Goal: Task Accomplishment & Management: Manage account settings

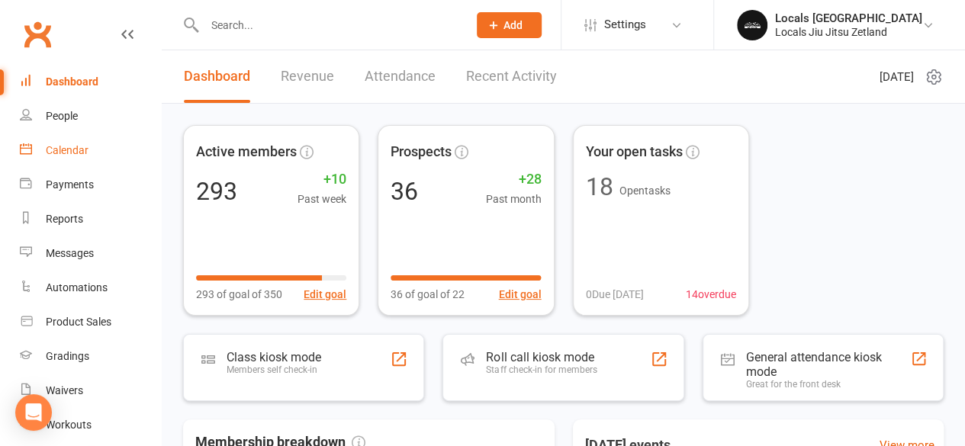
click at [57, 149] on div "Calendar" at bounding box center [67, 150] width 43 height 12
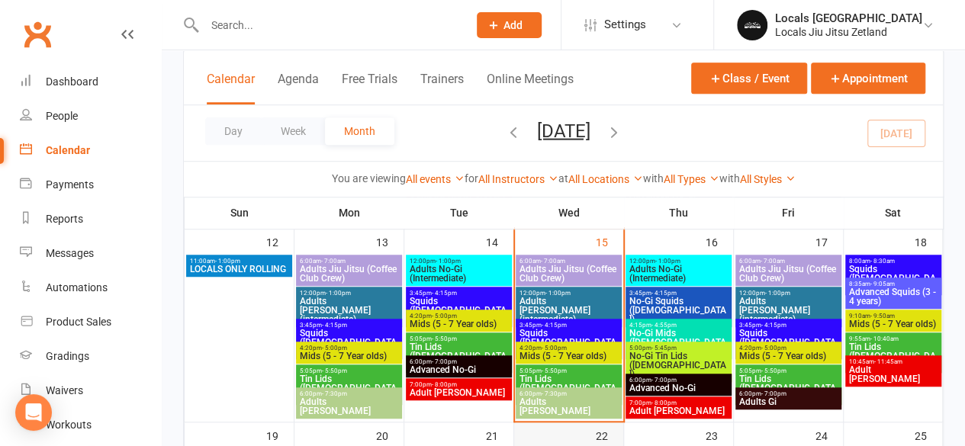
scroll to position [472, 0]
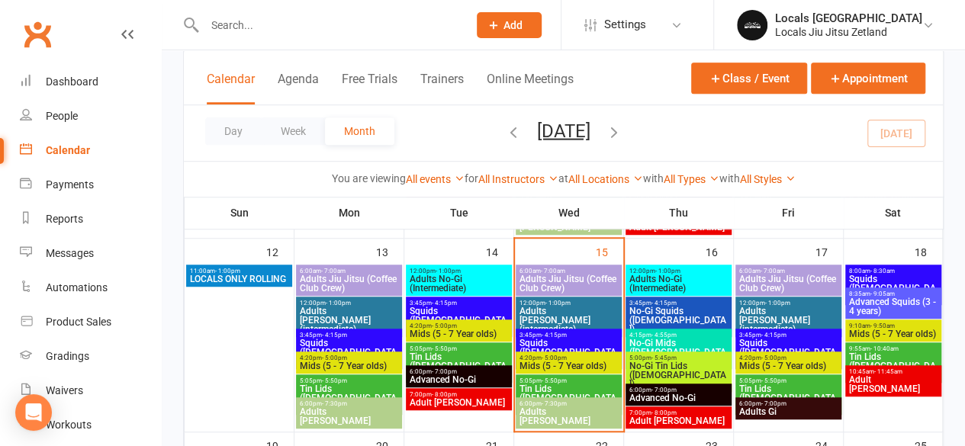
drag, startPoint x: 555, startPoint y: 295, endPoint x: 555, endPoint y: 282, distance: 13.0
click at [555, 282] on div "11:00am - 1:00pm LOCALS ONLY ROLLING 6:00am - 7:00am Adults Jiu Jitsu (Coffee C…" at bounding box center [563, 414] width 759 height 1193
click at [569, 271] on span "6:00am - 7:00am" at bounding box center [569, 271] width 100 height 7
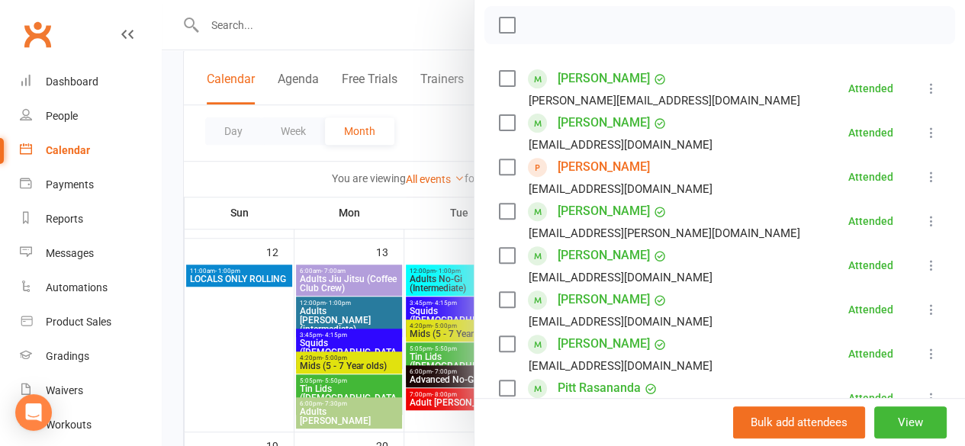
scroll to position [215, 0]
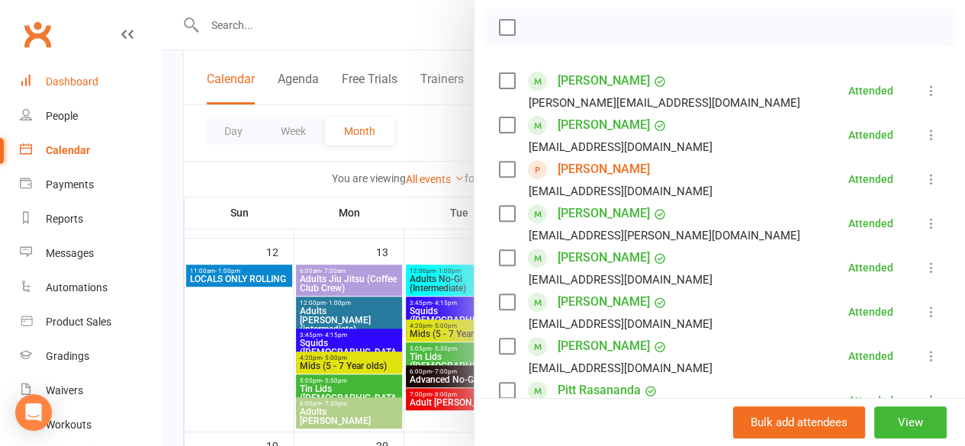
click at [51, 85] on div "Dashboard" at bounding box center [72, 82] width 53 height 12
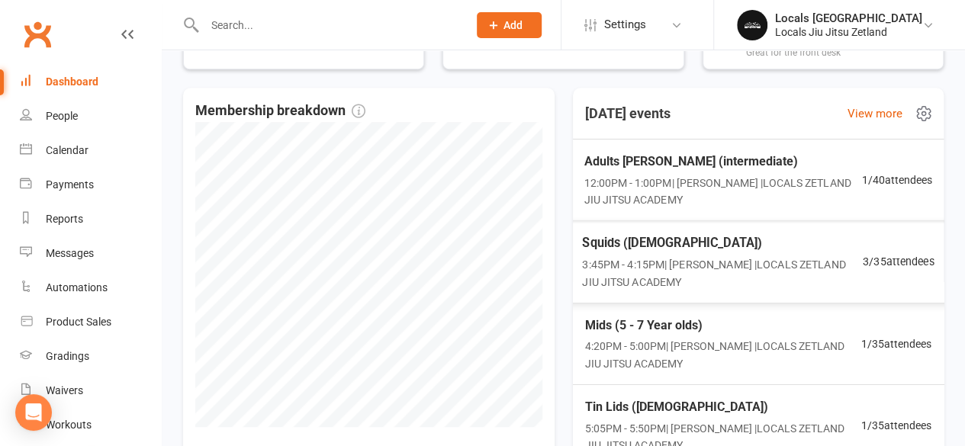
scroll to position [21, 0]
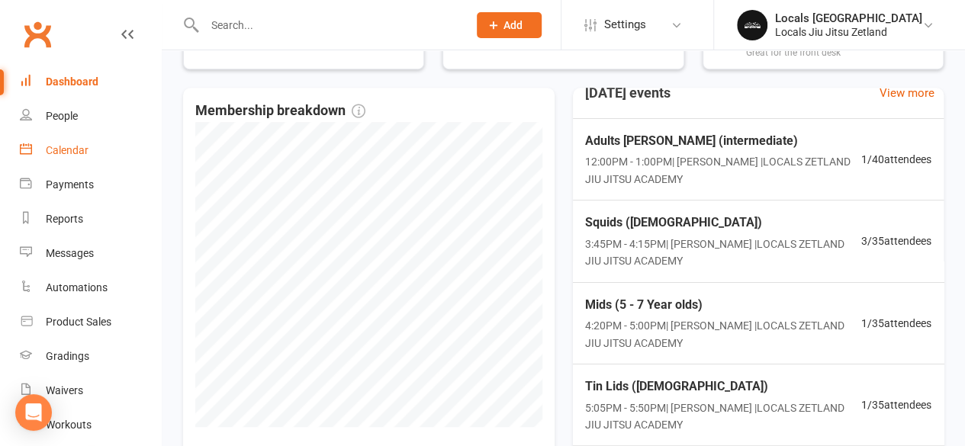
click at [78, 150] on div "Calendar" at bounding box center [67, 150] width 43 height 12
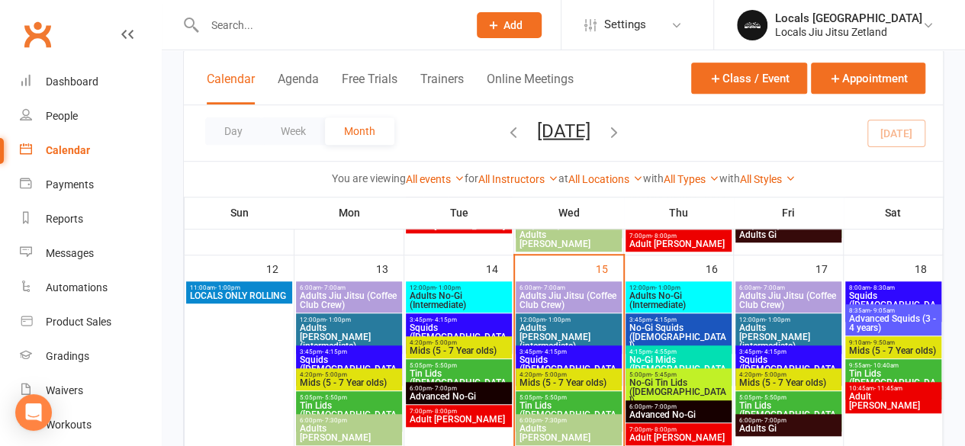
scroll to position [454, 0]
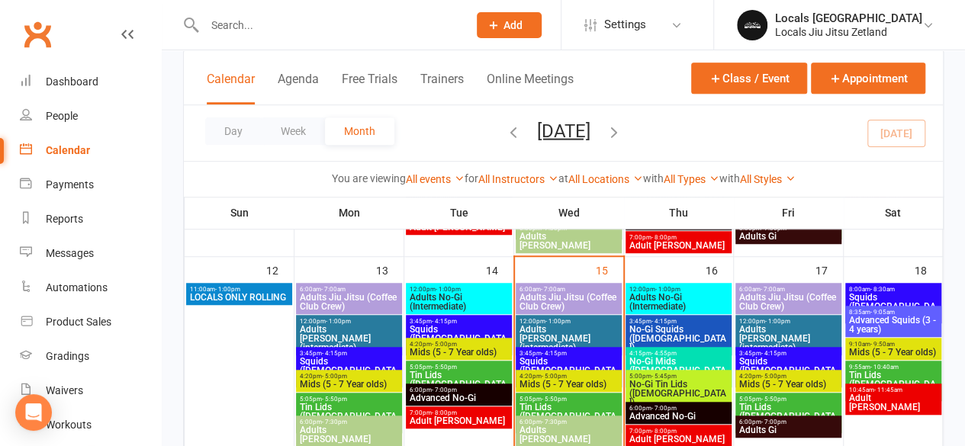
click at [555, 327] on span "Adults [PERSON_NAME] (intermediate)" at bounding box center [569, 338] width 100 height 27
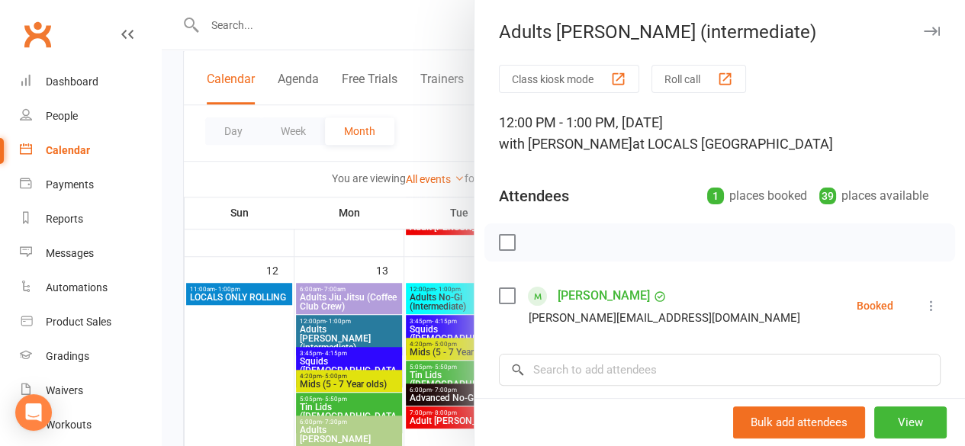
click at [381, 301] on div at bounding box center [563, 223] width 803 height 446
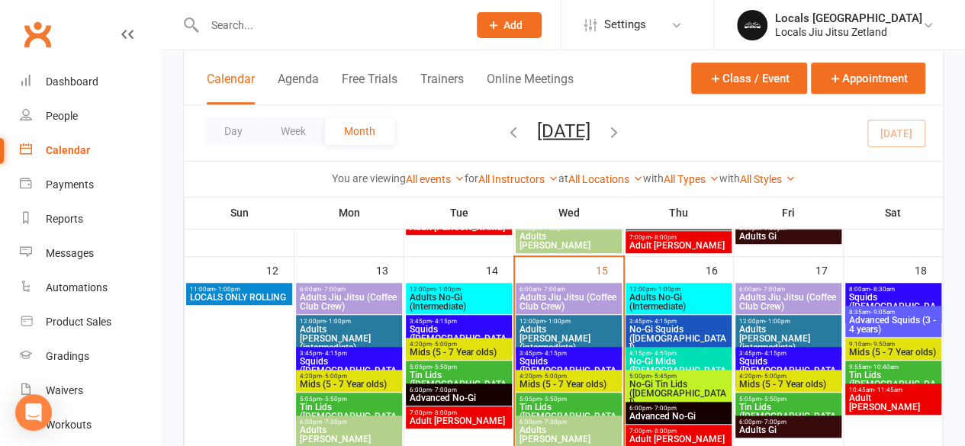
click at [532, 350] on span "3:45pm - 4:15pm" at bounding box center [569, 353] width 100 height 7
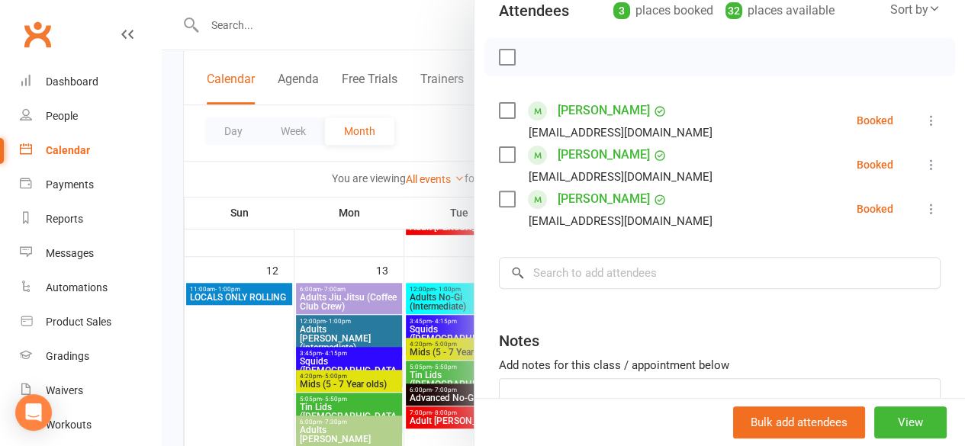
scroll to position [185, 0]
click at [426, 353] on div at bounding box center [563, 223] width 803 height 446
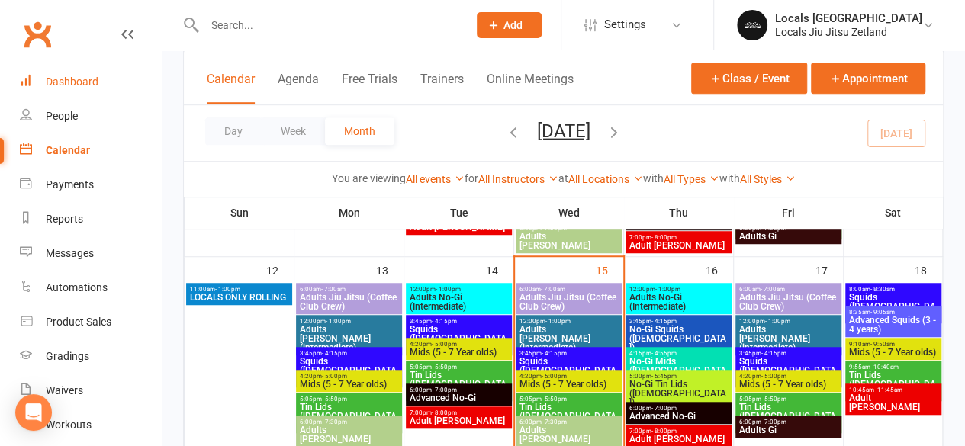
click at [79, 88] on div "Dashboard" at bounding box center [72, 82] width 53 height 12
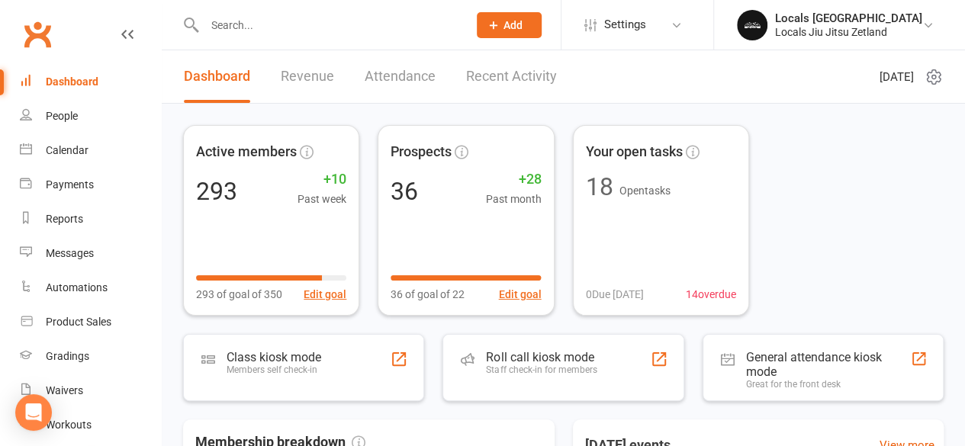
click at [220, 79] on link "Dashboard" at bounding box center [217, 76] width 66 height 53
click at [66, 98] on link "Dashboard" at bounding box center [90, 82] width 141 height 34
click at [63, 109] on link "People" at bounding box center [90, 116] width 141 height 34
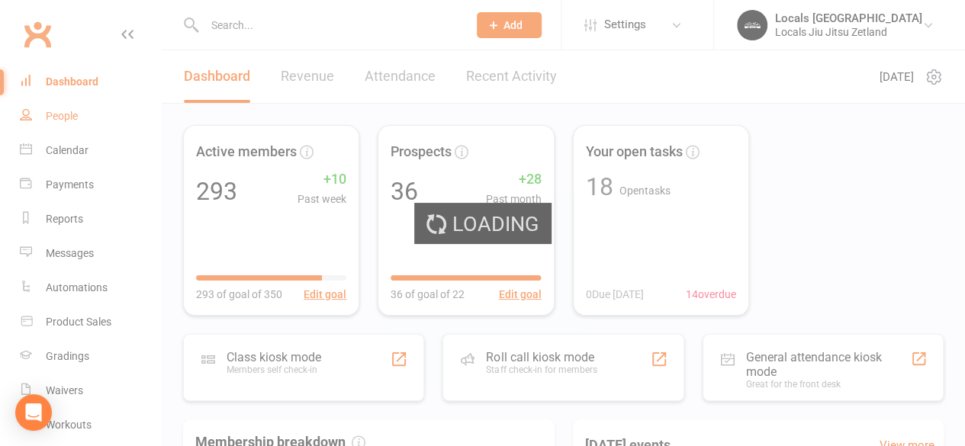
select select "100"
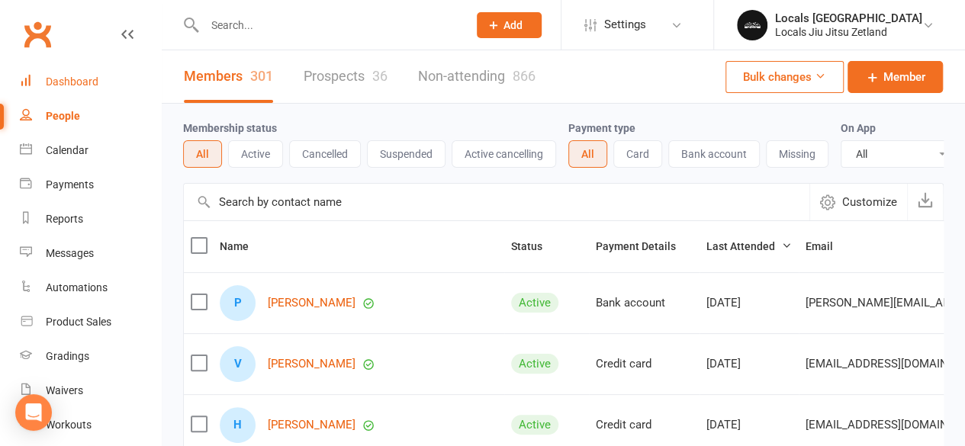
click at [92, 86] on div "Dashboard" at bounding box center [72, 82] width 53 height 12
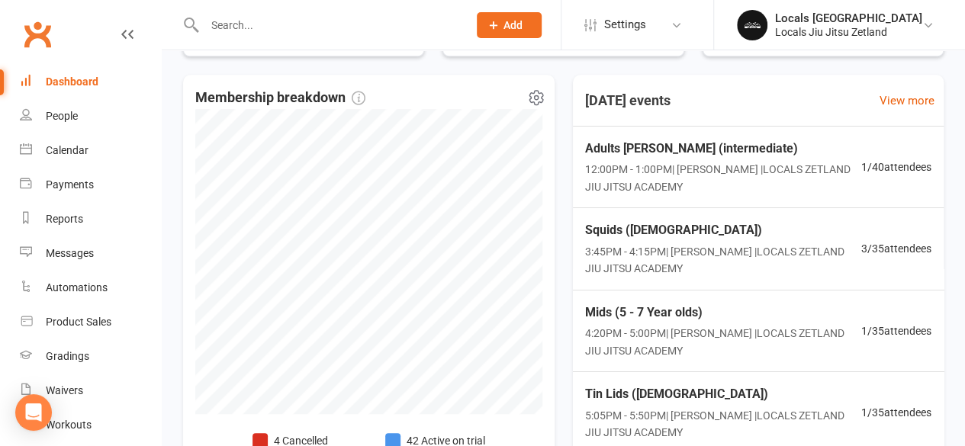
scroll to position [343, 0]
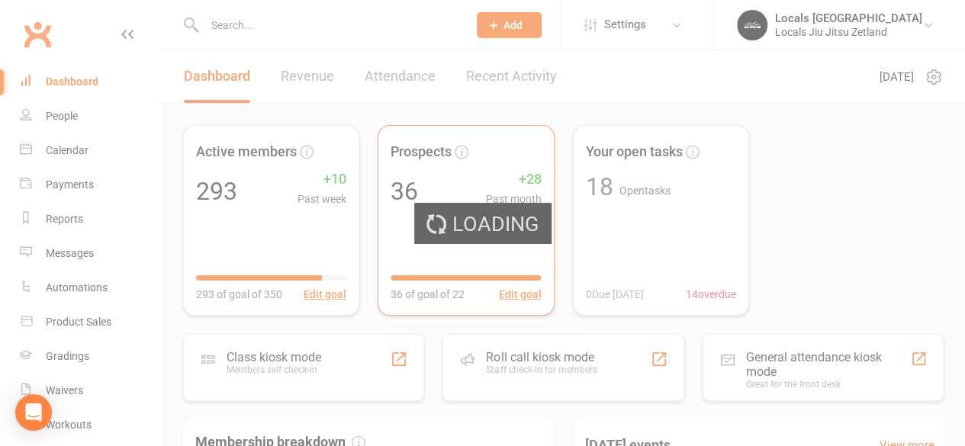
select select "active_trial"
select select "100"
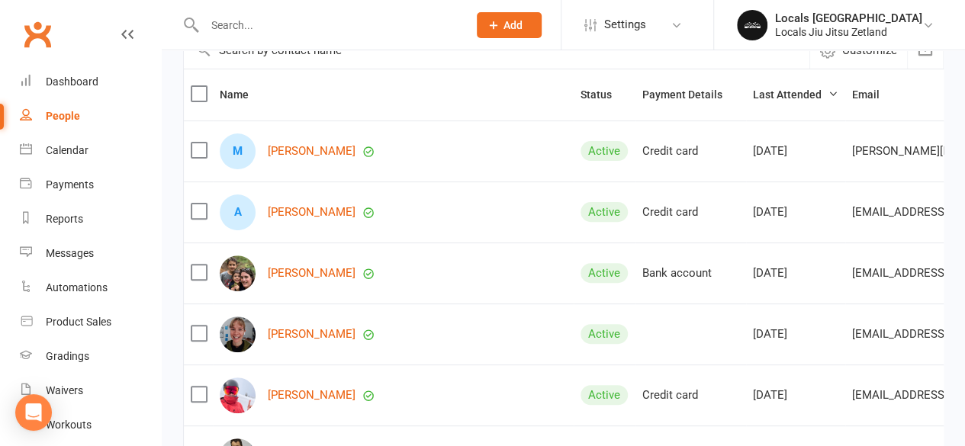
scroll to position [153, 0]
click at [291, 157] on link "[PERSON_NAME]" at bounding box center [312, 150] width 88 height 13
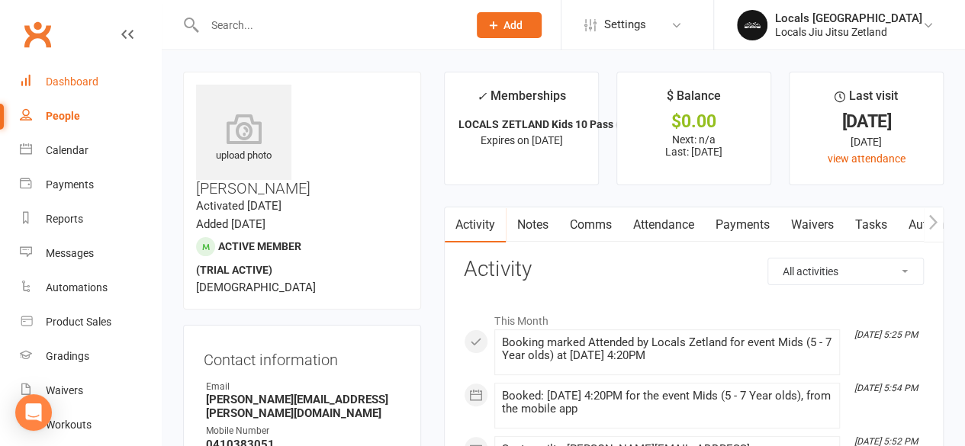
click at [76, 85] on div "Dashboard" at bounding box center [72, 82] width 53 height 12
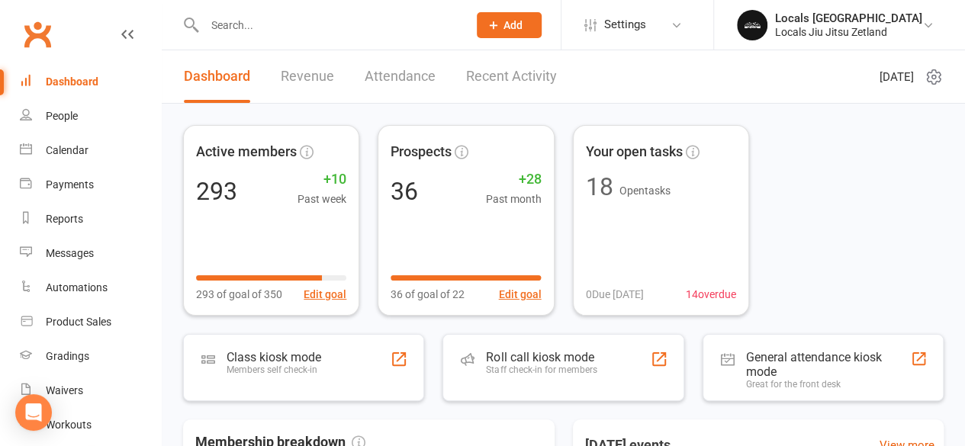
click at [299, 74] on link "Revenue" at bounding box center [307, 76] width 53 height 53
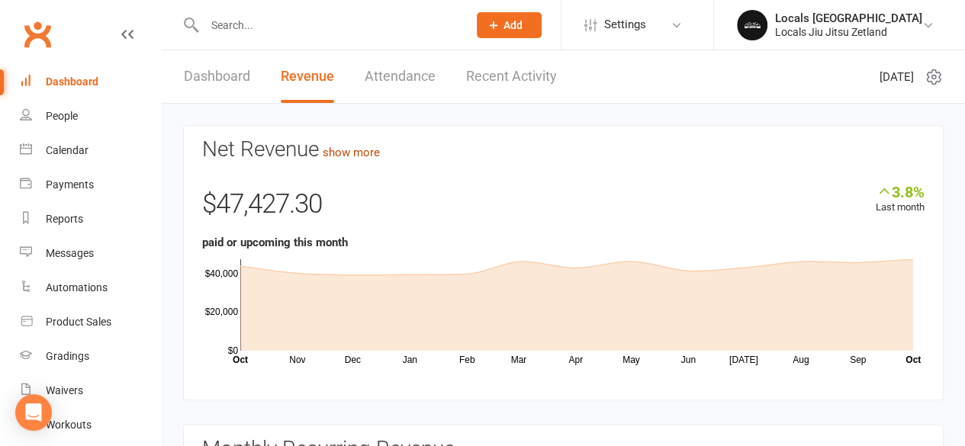
click at [349, 155] on link "show more" at bounding box center [351, 153] width 57 height 14
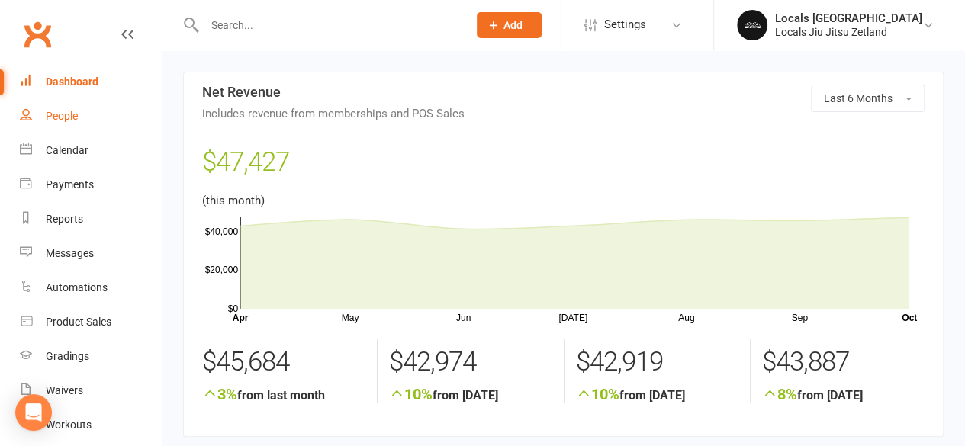
click at [65, 108] on link "People" at bounding box center [90, 116] width 141 height 34
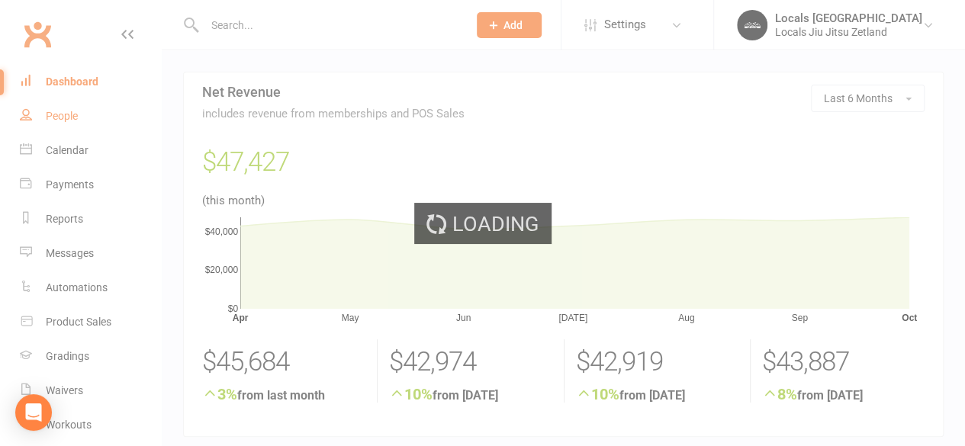
select select "100"
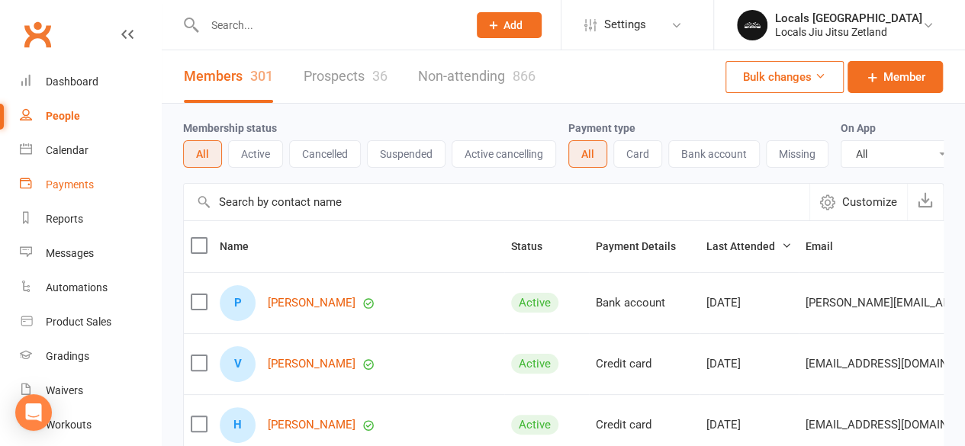
click at [66, 188] on div "Payments" at bounding box center [70, 185] width 48 height 12
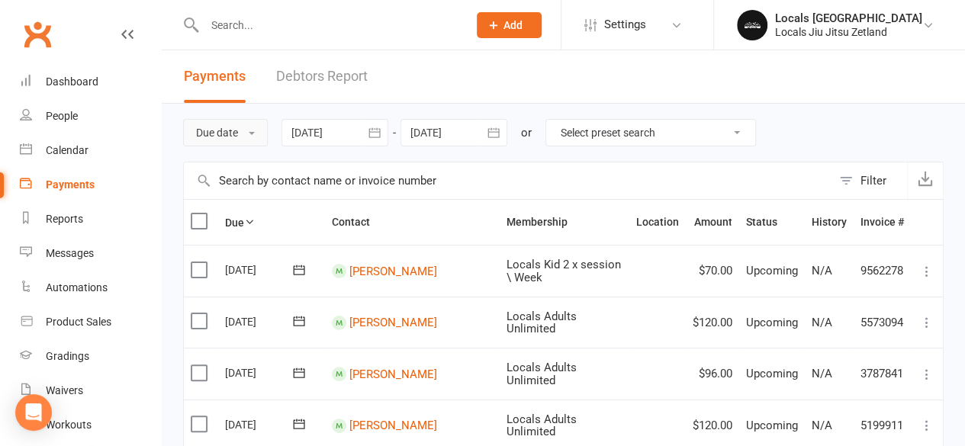
click at [224, 133] on button "Due date" at bounding box center [225, 132] width 85 height 27
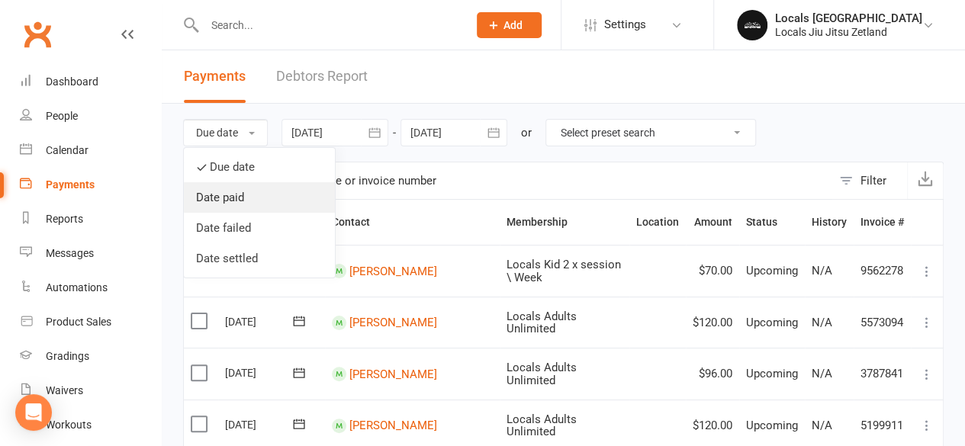
click at [215, 193] on link "Date paid" at bounding box center [259, 197] width 151 height 31
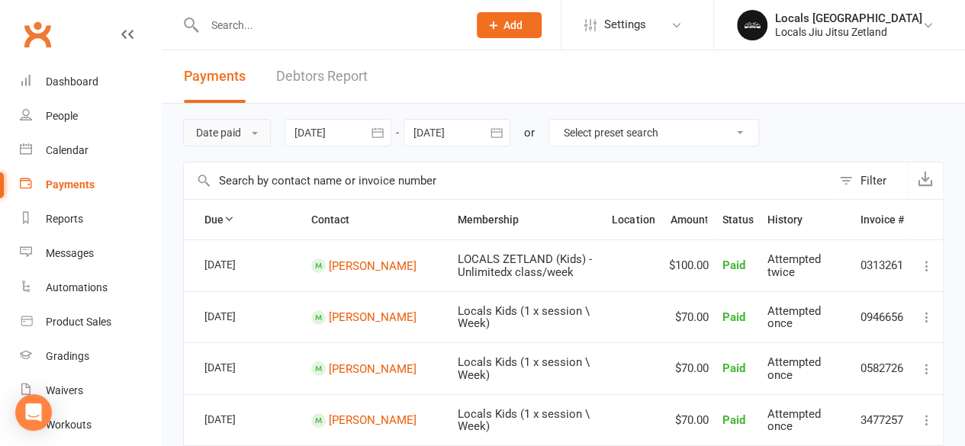
click at [224, 132] on button "Date paid" at bounding box center [227, 132] width 88 height 27
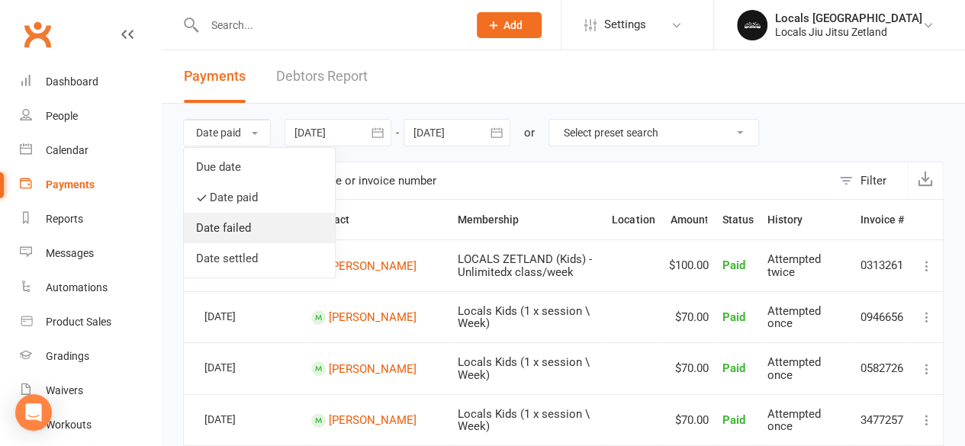
click at [224, 231] on link "Date failed" at bounding box center [259, 228] width 151 height 31
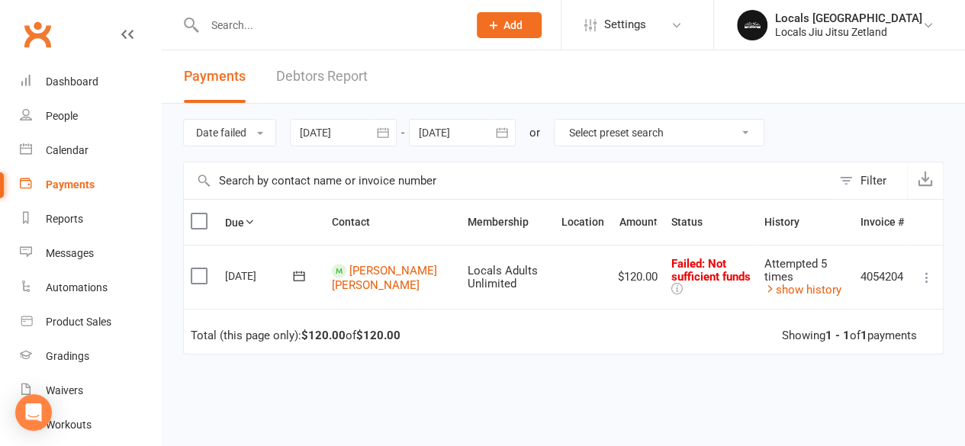
click at [927, 276] on icon at bounding box center [926, 277] width 15 height 15
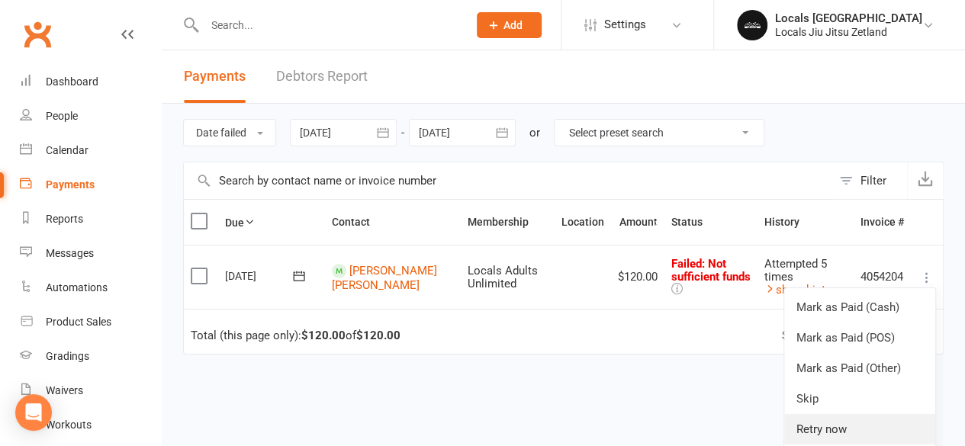
click at [835, 422] on link "Retry now" at bounding box center [859, 429] width 151 height 31
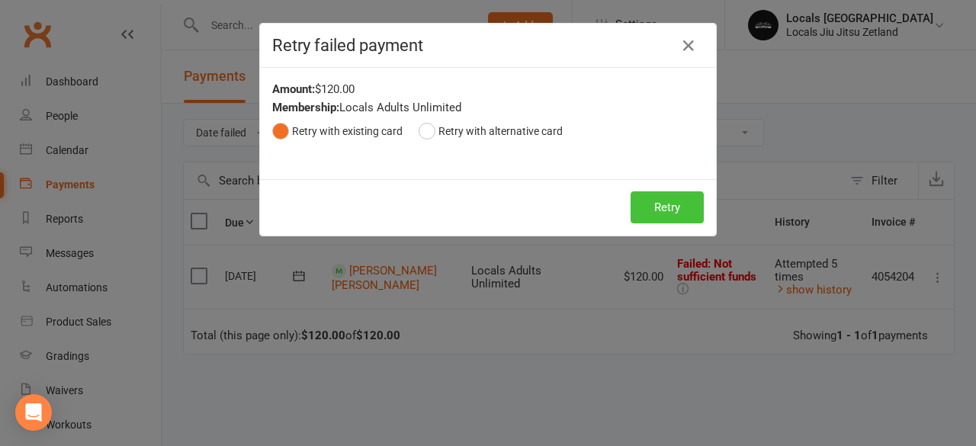
click at [651, 202] on button "Retry" at bounding box center [667, 207] width 73 height 32
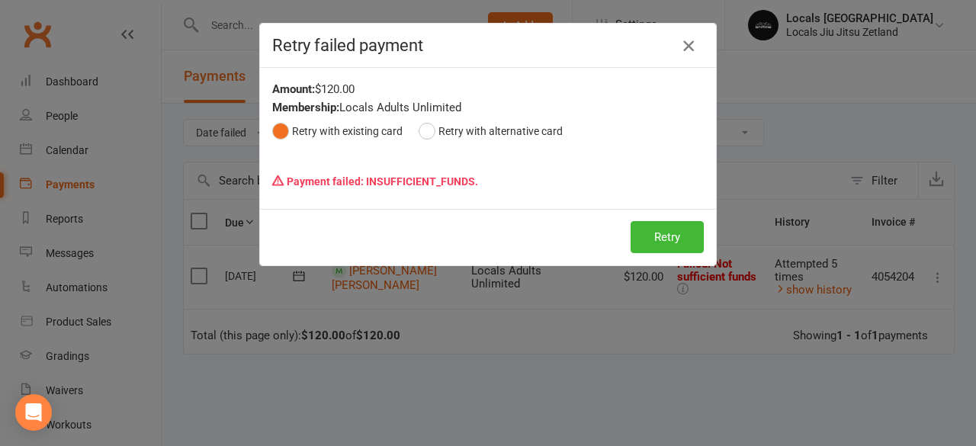
click at [680, 47] on icon "button" at bounding box center [689, 46] width 18 height 18
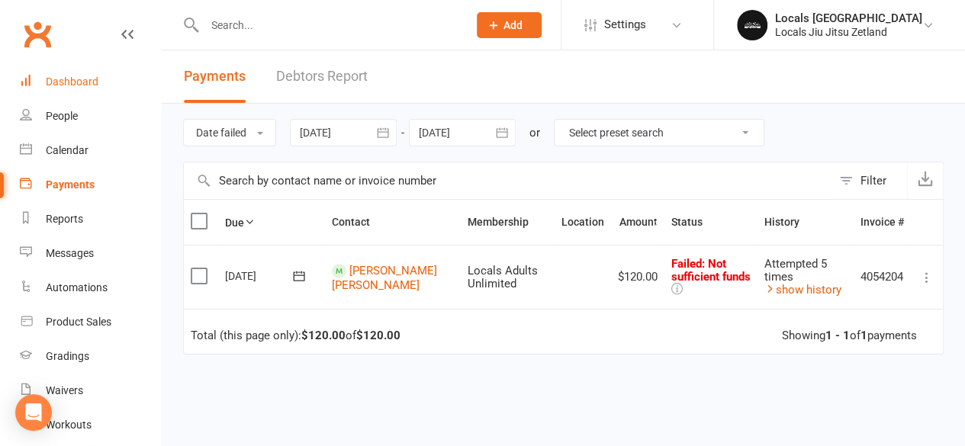
click at [75, 77] on div "Dashboard" at bounding box center [72, 82] width 53 height 12
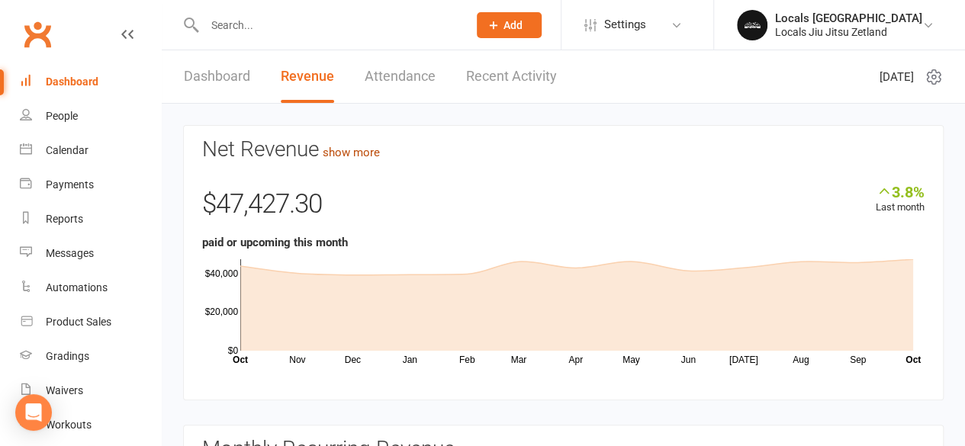
click at [342, 147] on link "show more" at bounding box center [351, 153] width 57 height 14
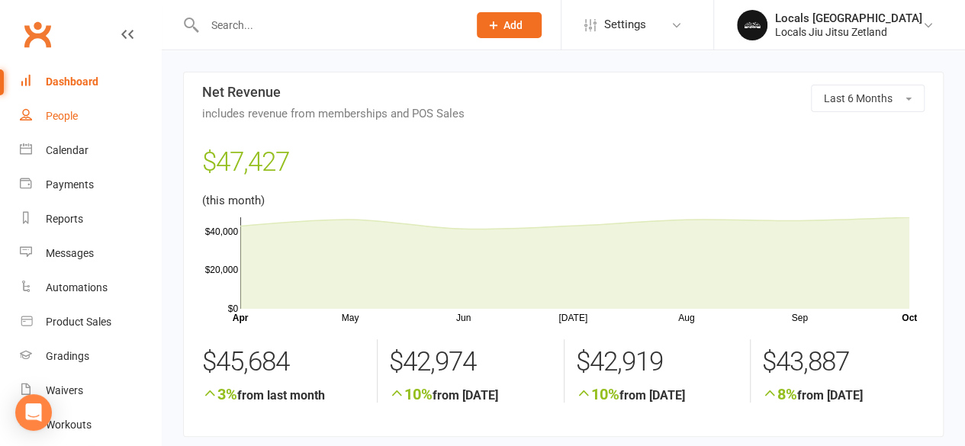
click at [65, 112] on div "People" at bounding box center [62, 116] width 32 height 12
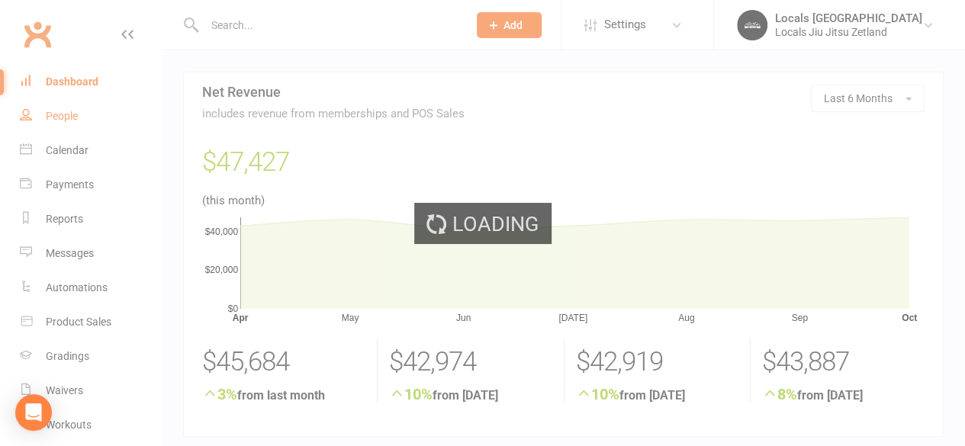
select select "100"
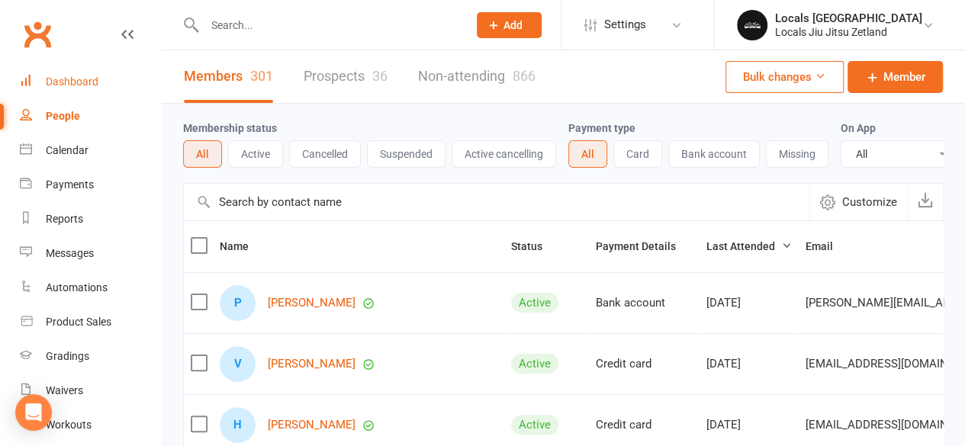
click at [69, 77] on div "Dashboard" at bounding box center [72, 82] width 53 height 12
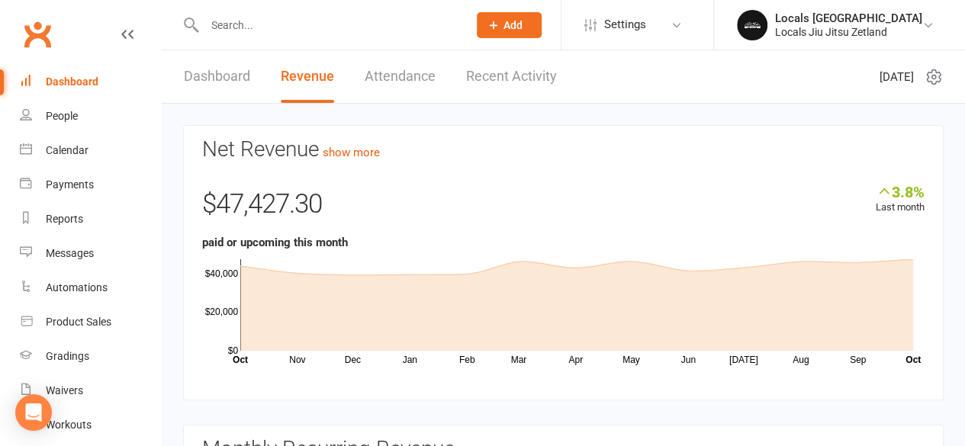
click at [390, 69] on link "Attendance" at bounding box center [400, 76] width 71 height 53
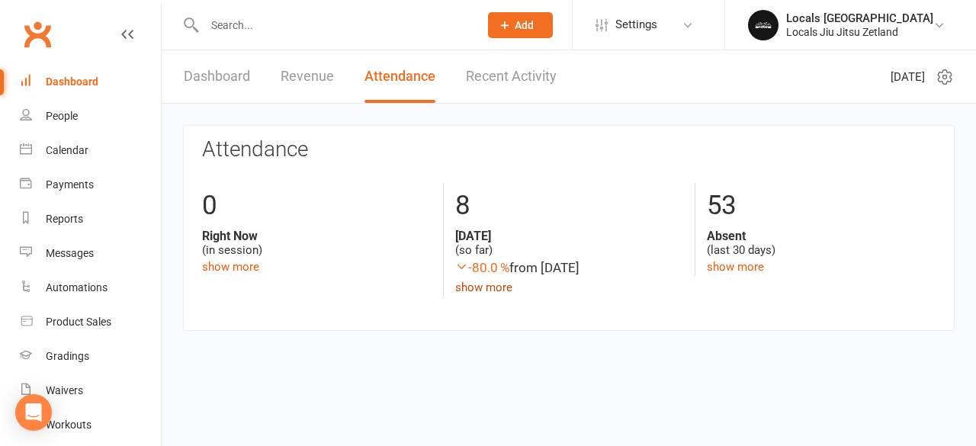
click at [499, 288] on link "show more" at bounding box center [483, 288] width 57 height 14
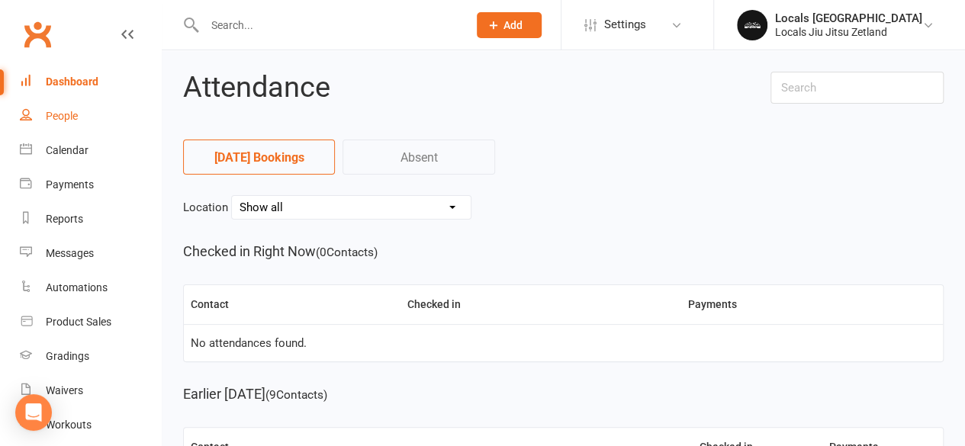
click at [59, 117] on div "People" at bounding box center [62, 116] width 32 height 12
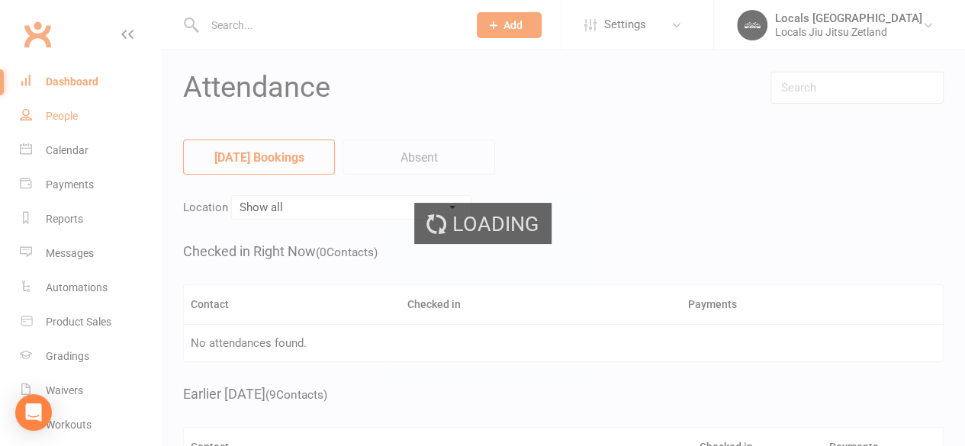
select select "100"
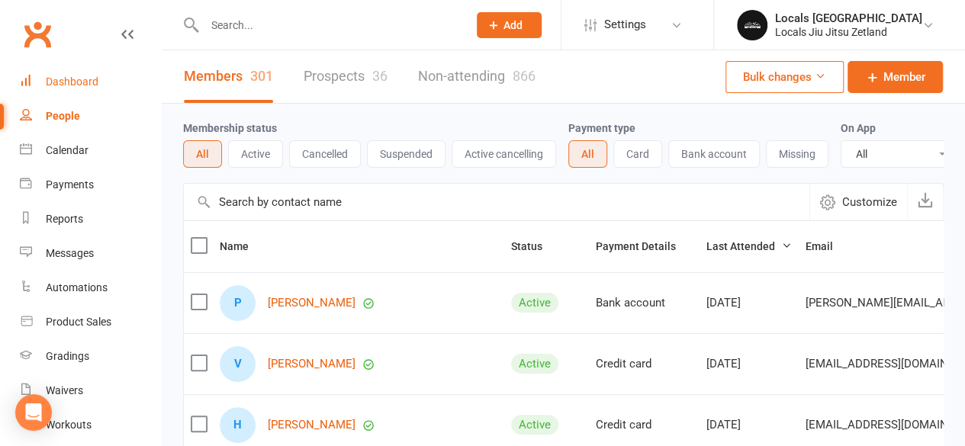
click at [67, 85] on div "Dashboard" at bounding box center [72, 82] width 53 height 12
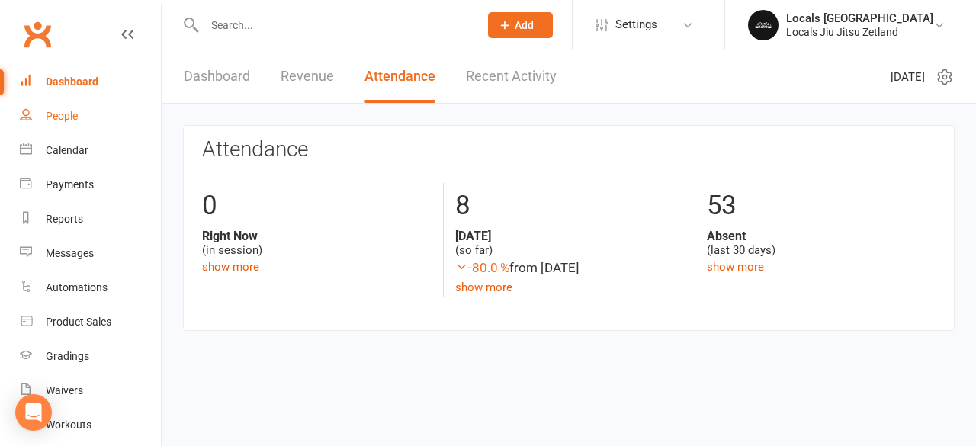
click at [72, 114] on div "People" at bounding box center [62, 116] width 32 height 12
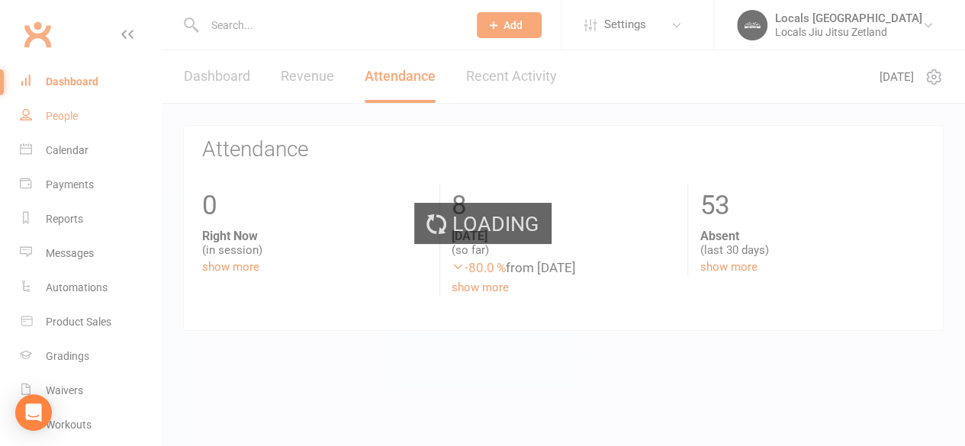
select select "100"
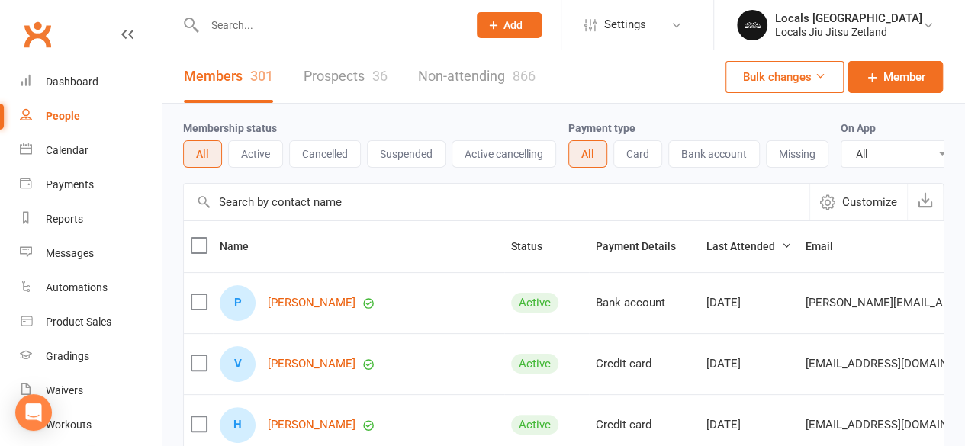
click at [362, 89] on link "Prospects 36" at bounding box center [346, 76] width 84 height 53
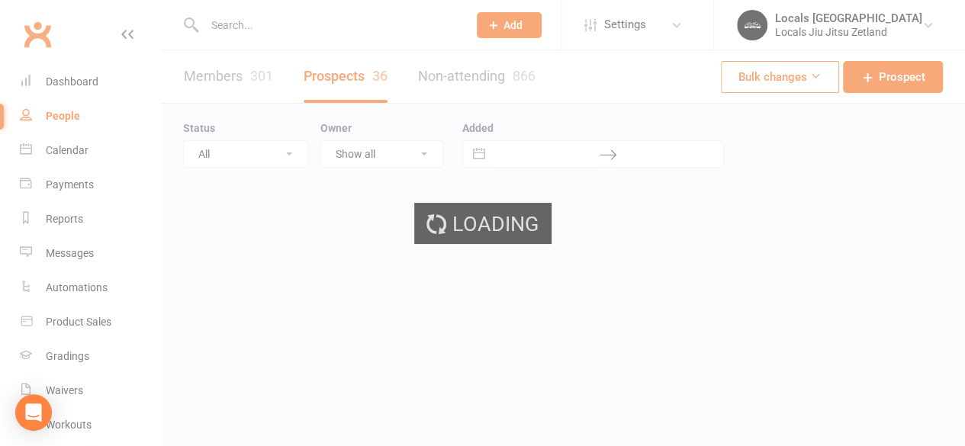
select select "100"
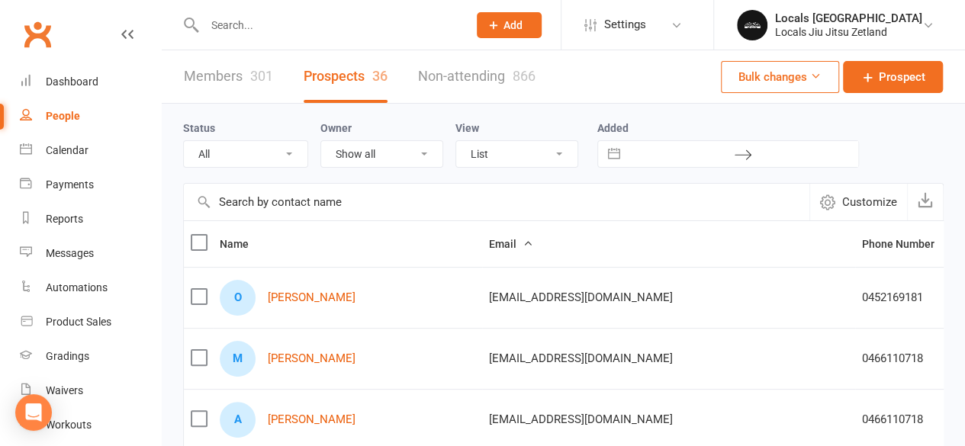
click at [241, 79] on link "Members 301" at bounding box center [228, 76] width 89 height 53
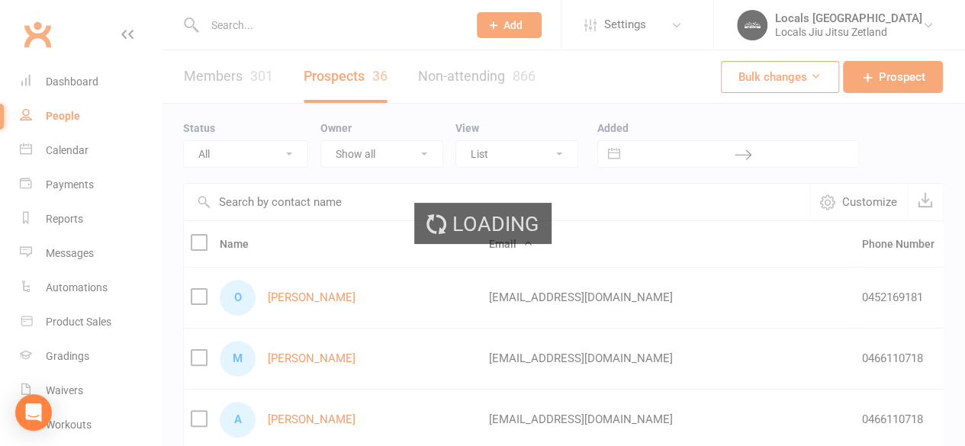
select select "100"
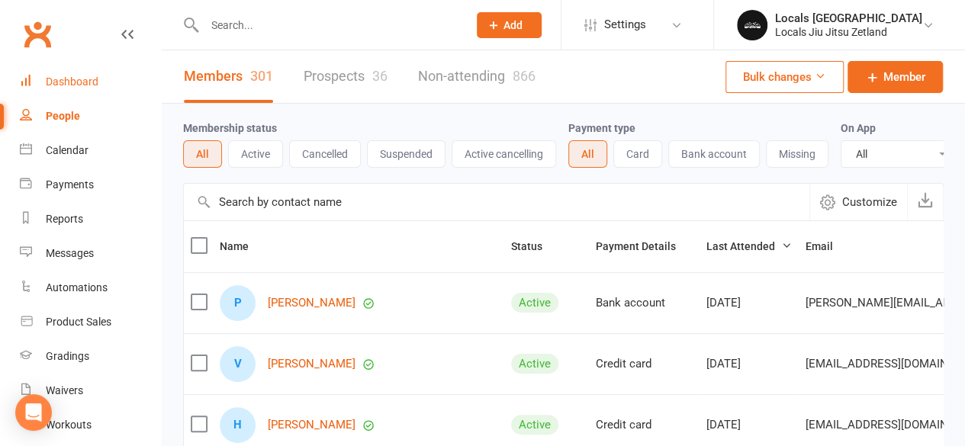
click at [70, 83] on div "Dashboard" at bounding box center [72, 82] width 53 height 12
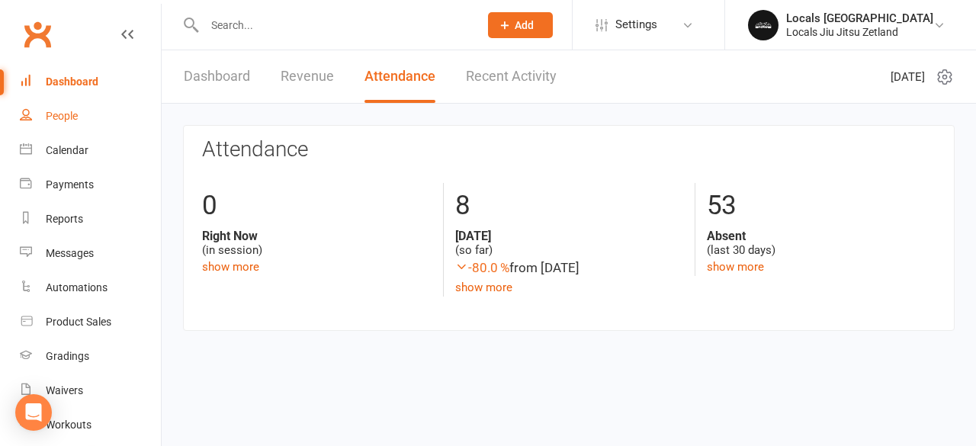
click at [65, 117] on div "People" at bounding box center [62, 116] width 32 height 12
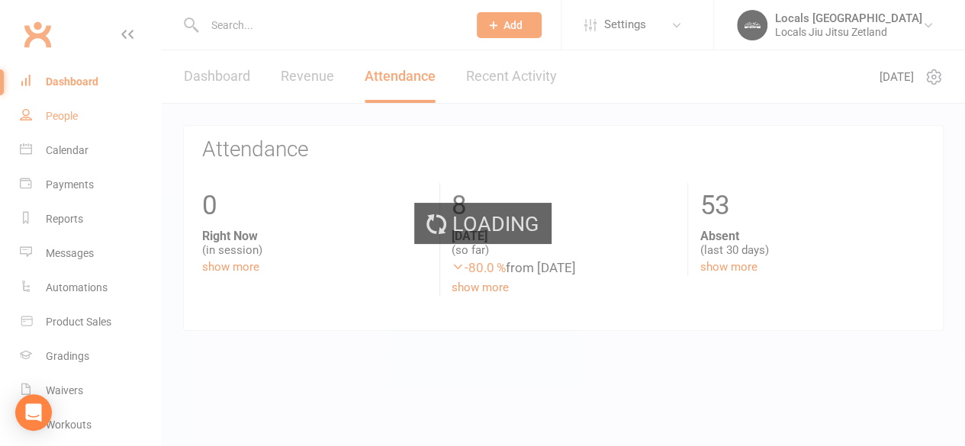
select select "100"
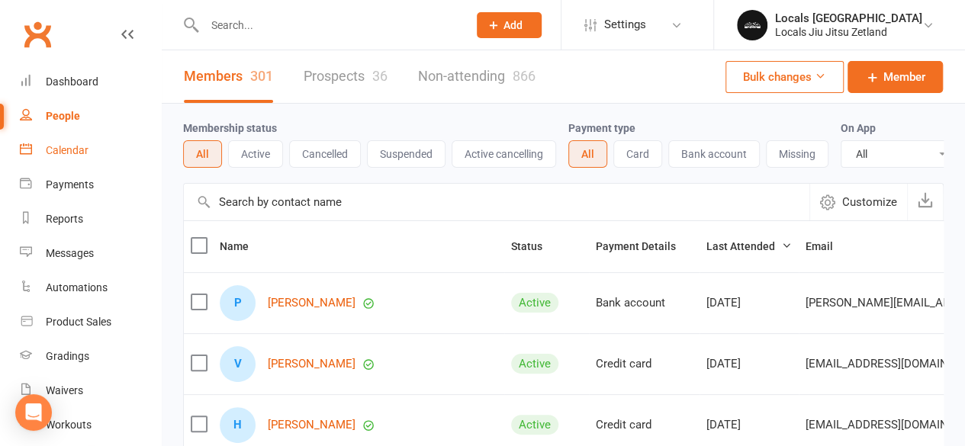
click at [72, 149] on div "Calendar" at bounding box center [67, 150] width 43 height 12
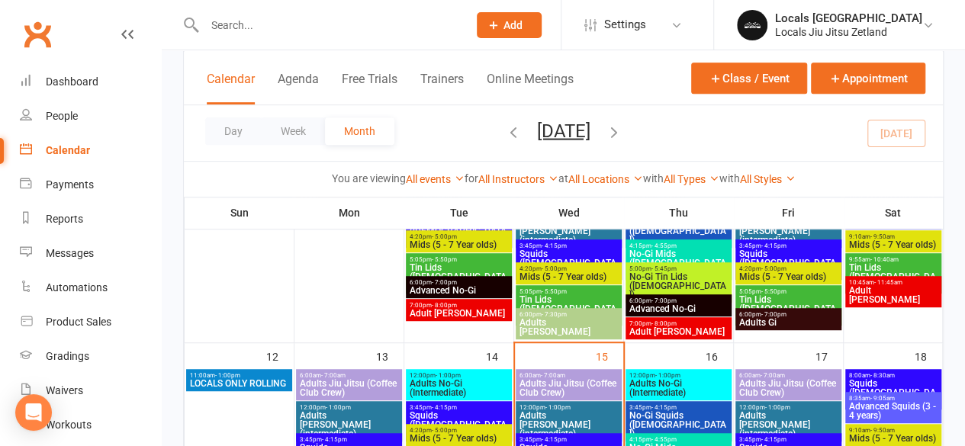
scroll to position [368, 0]
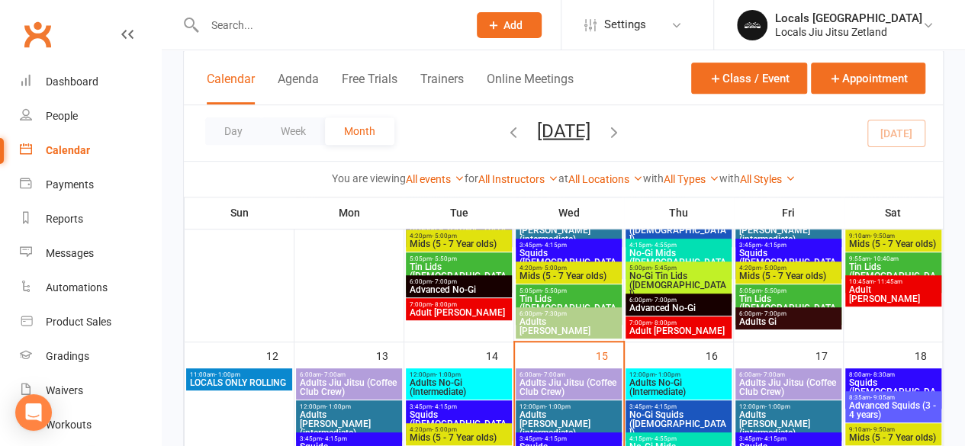
click at [548, 385] on span "Adults Jiu Jitsu (Coffee Club Crew)" at bounding box center [569, 387] width 100 height 18
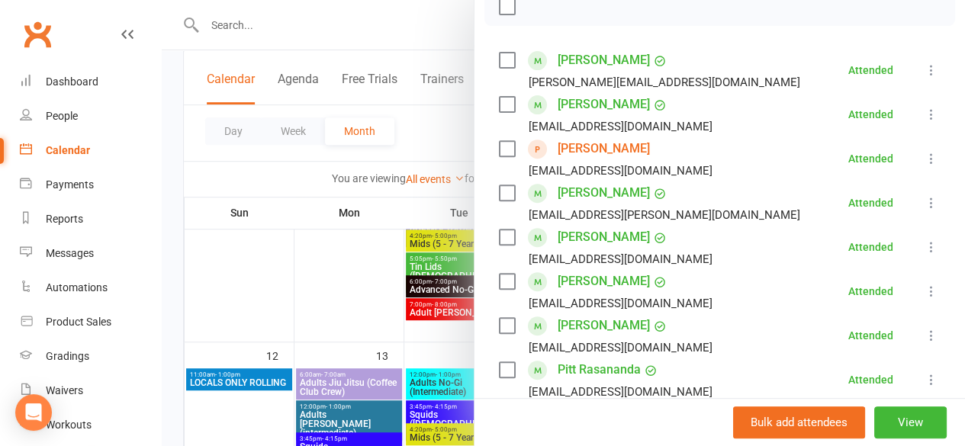
scroll to position [236, 0]
click at [560, 160] on link "[PERSON_NAME]" at bounding box center [604, 148] width 92 height 24
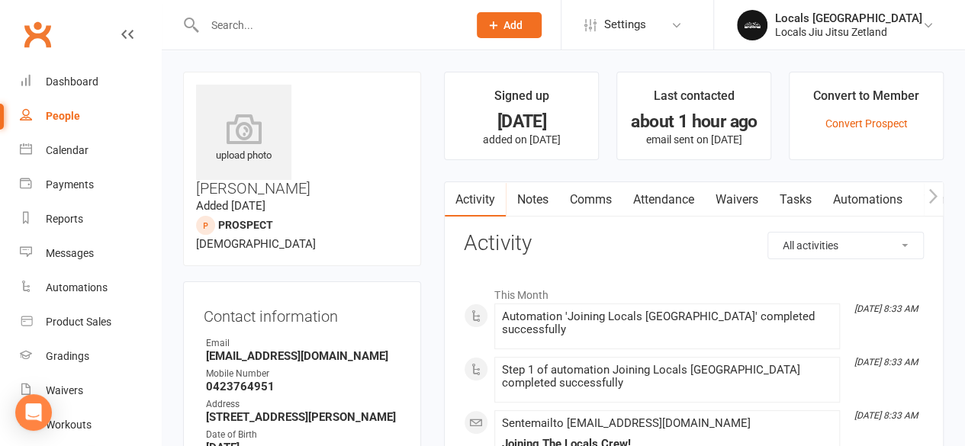
drag, startPoint x: 406, startPoint y: 91, endPoint x: 304, endPoint y: 94, distance: 102.3
click at [304, 94] on h3 "[PERSON_NAME]" at bounding box center [302, 141] width 212 height 112
click at [665, 201] on link "Attendance" at bounding box center [663, 199] width 82 height 35
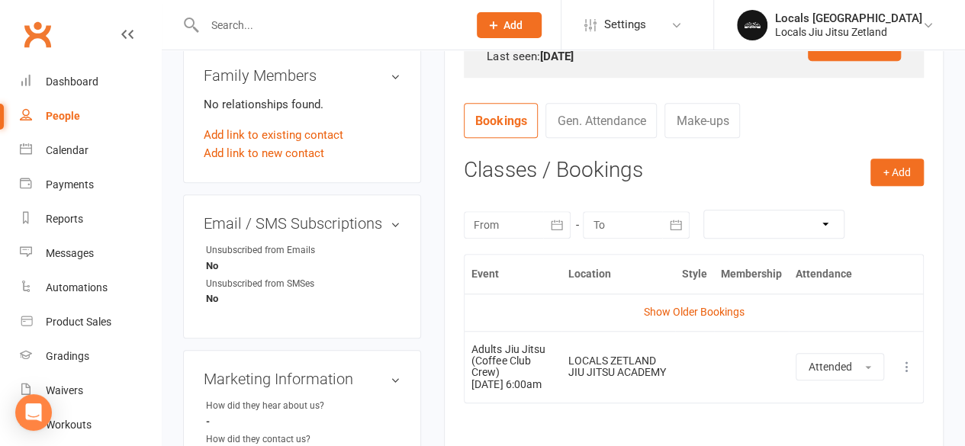
scroll to position [513, 0]
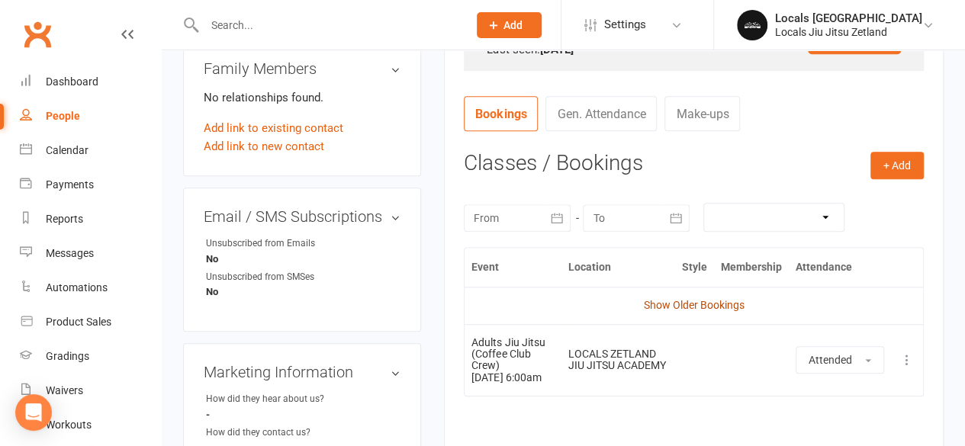
click at [691, 306] on link "Show Older Bookings" at bounding box center [694, 305] width 101 height 12
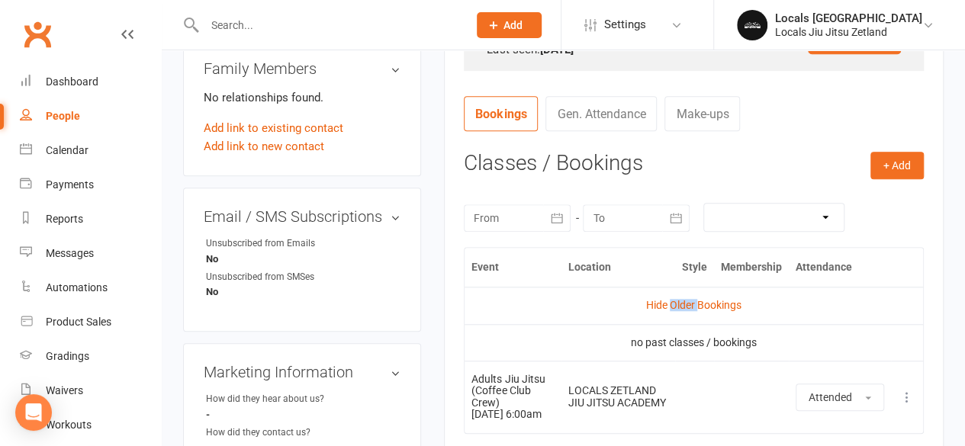
click at [691, 306] on link "Hide Older Bookings" at bounding box center [693, 305] width 95 height 12
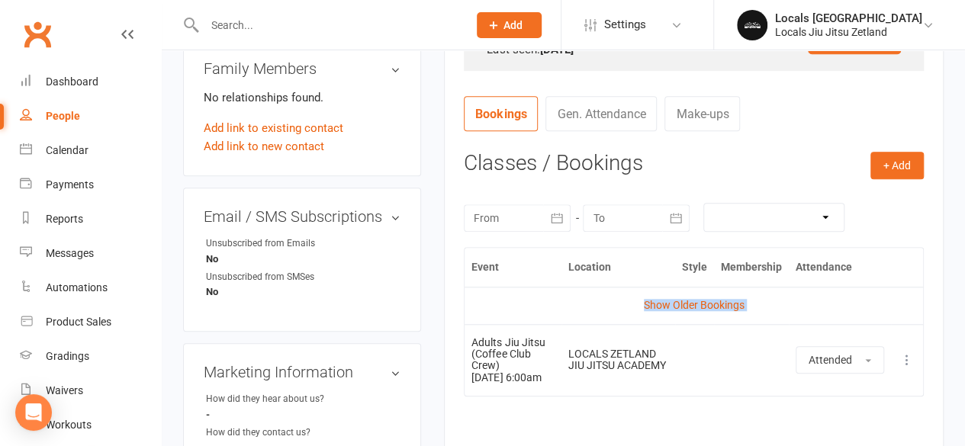
click at [691, 306] on link "Show Older Bookings" at bounding box center [694, 305] width 101 height 12
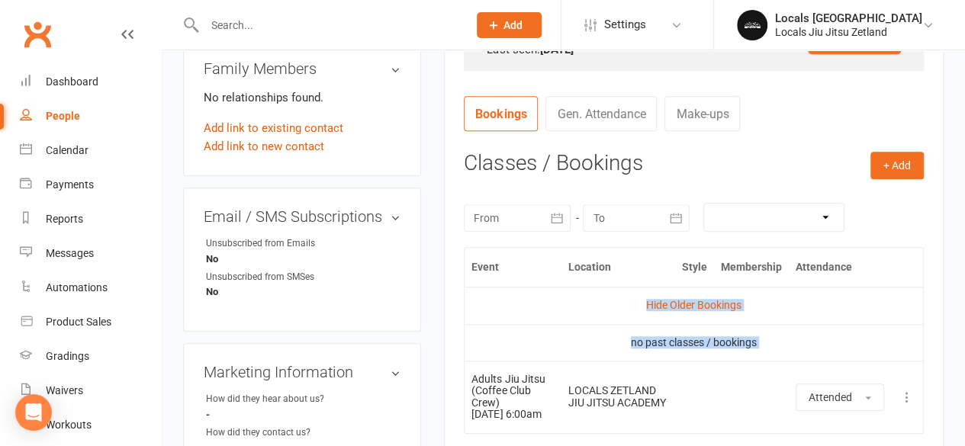
click at [691, 306] on link "Hide Older Bookings" at bounding box center [693, 305] width 95 height 12
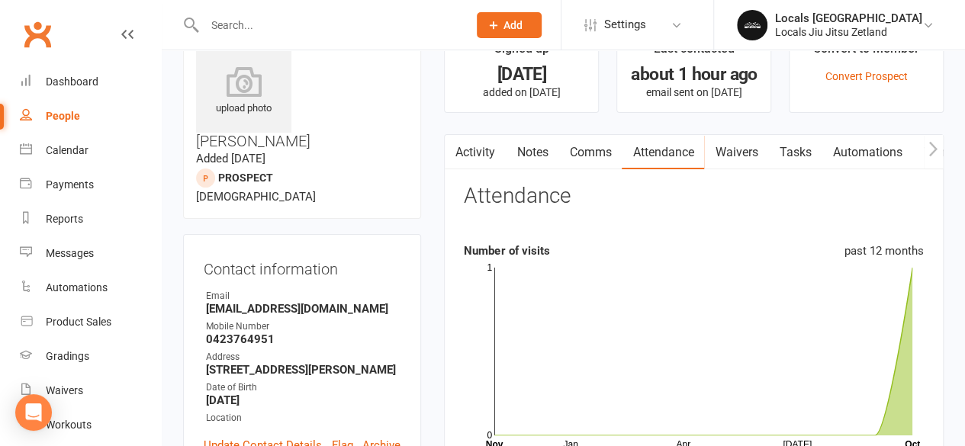
scroll to position [0, 0]
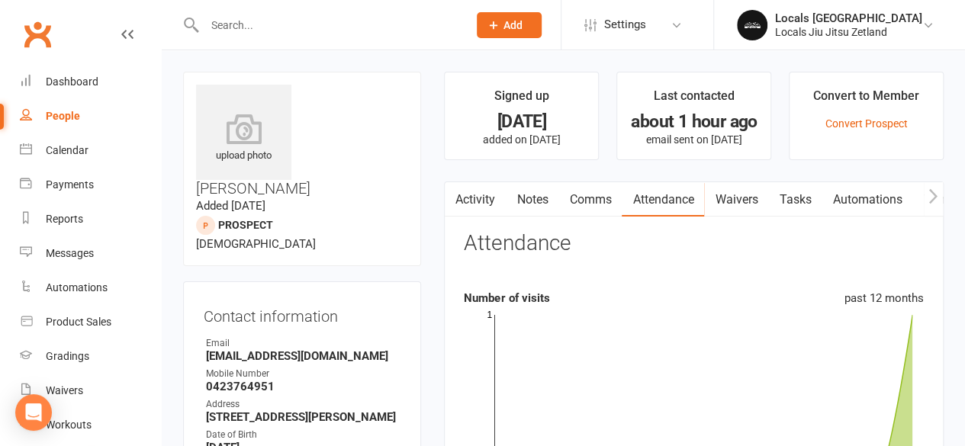
click at [806, 199] on link "Tasks" at bounding box center [794, 199] width 53 height 35
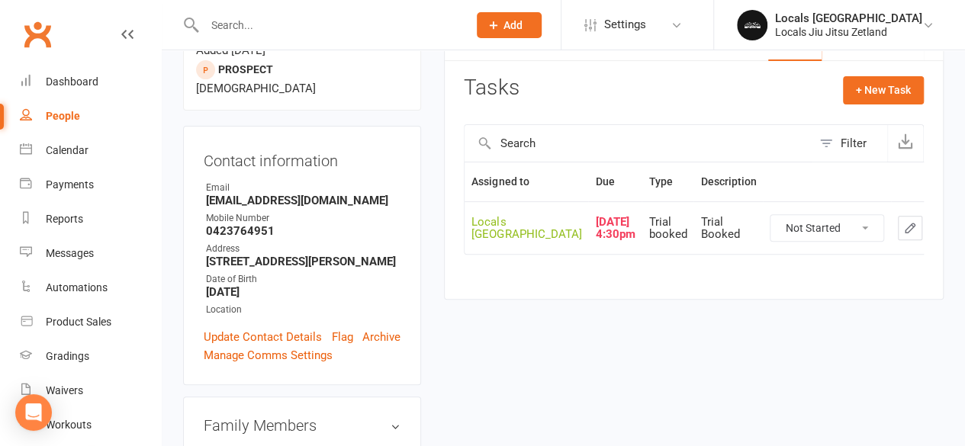
scroll to position [154, 0]
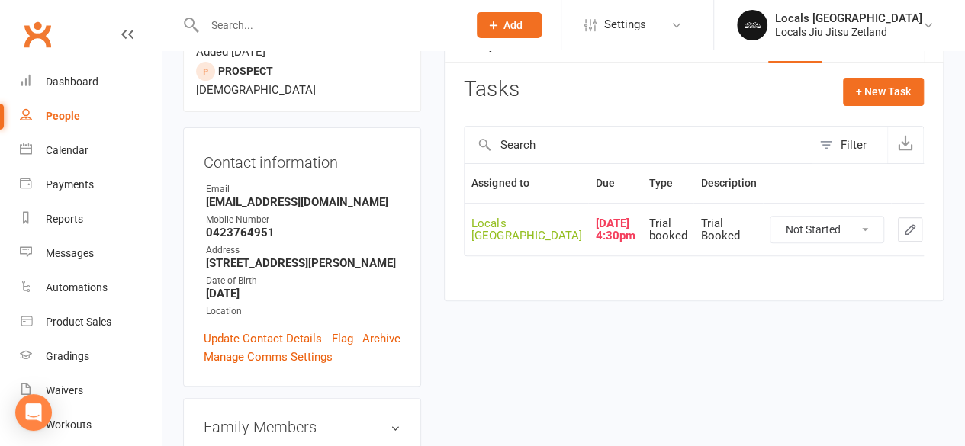
click at [898, 242] on button "button" at bounding box center [910, 229] width 24 height 24
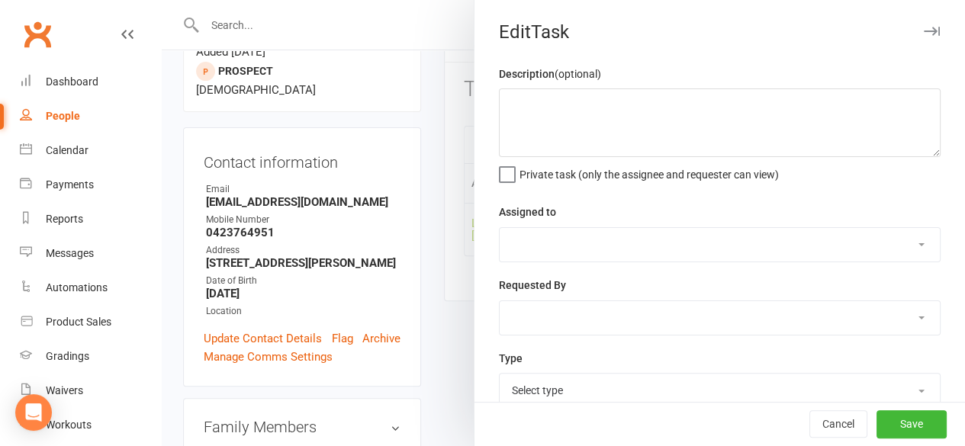
type textarea "Trial Booked"
select select "43051"
type input "[DATE]"
type input "4:30pm"
select select "29918"
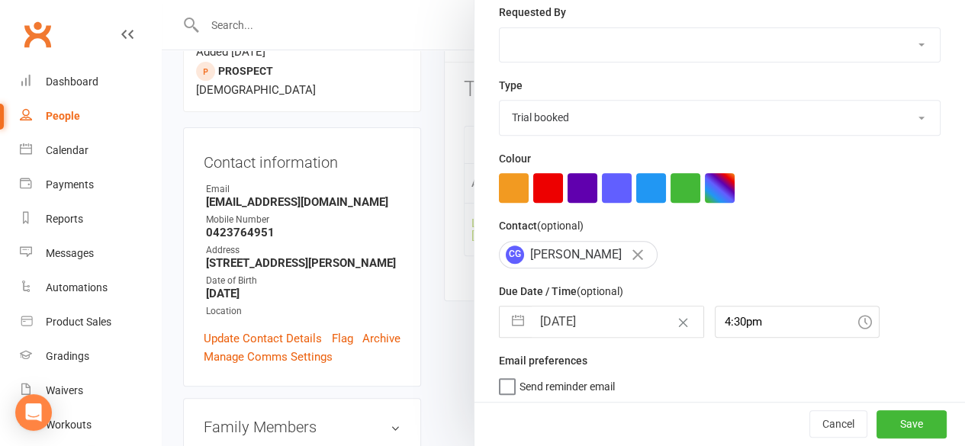
scroll to position [272, 0]
select select "8"
select select "2025"
select select "9"
select select "2025"
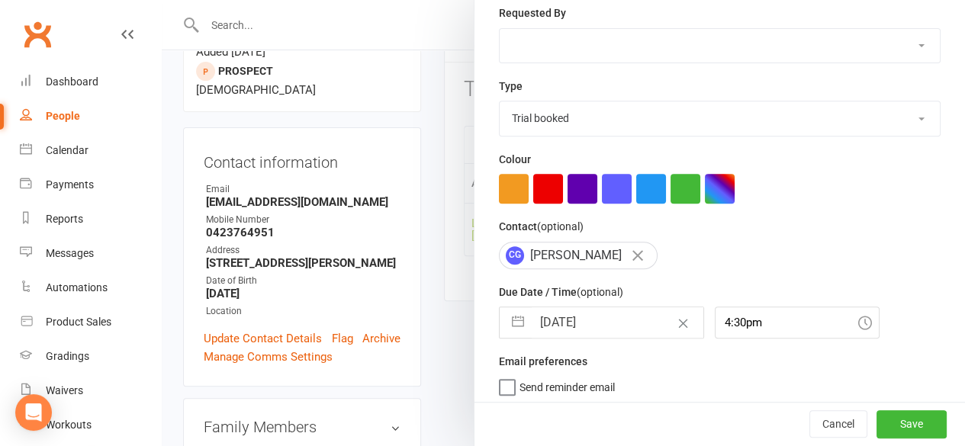
select select "10"
select select "2025"
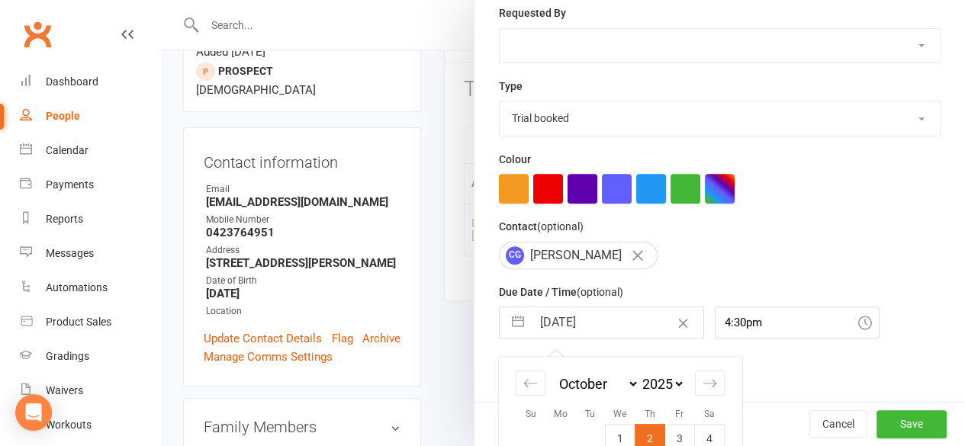
click at [559, 323] on input "[DATE]" at bounding box center [618, 322] width 172 height 31
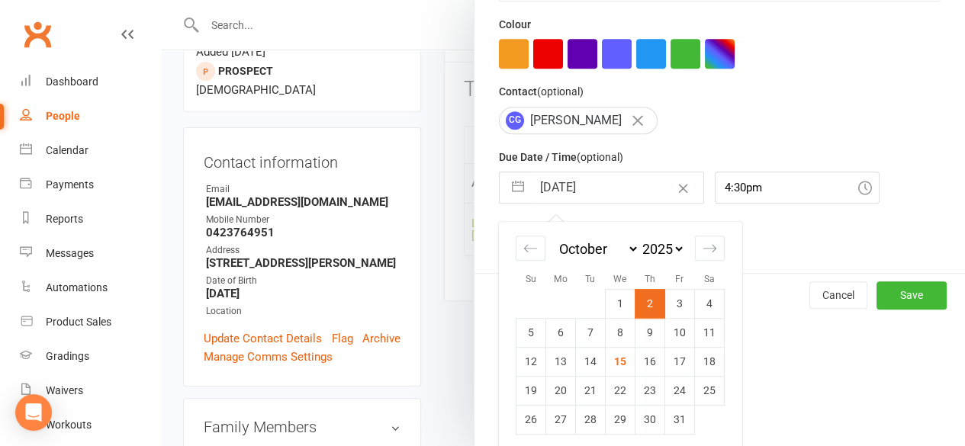
scroll to position [409, 0]
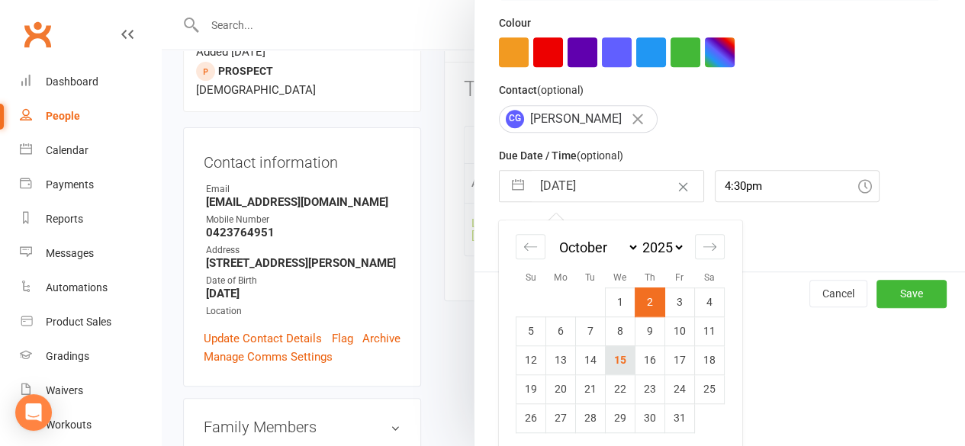
click at [607, 354] on td "15" at bounding box center [621, 360] width 30 height 29
type input "[DATE]"
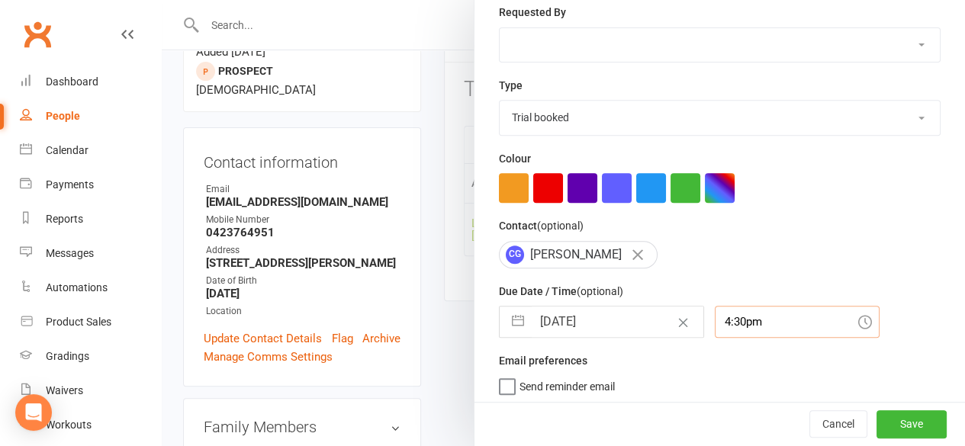
scroll to position [314, 0]
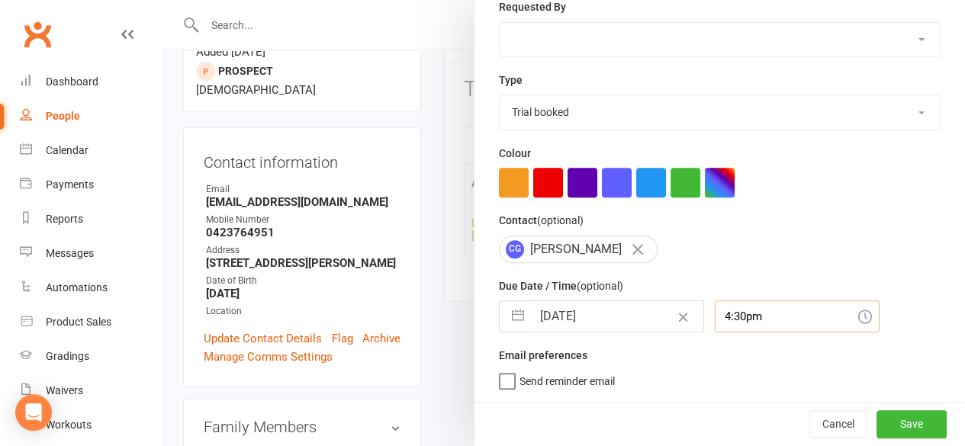
click at [715, 320] on div "4:30pm" at bounding box center [797, 317] width 165 height 32
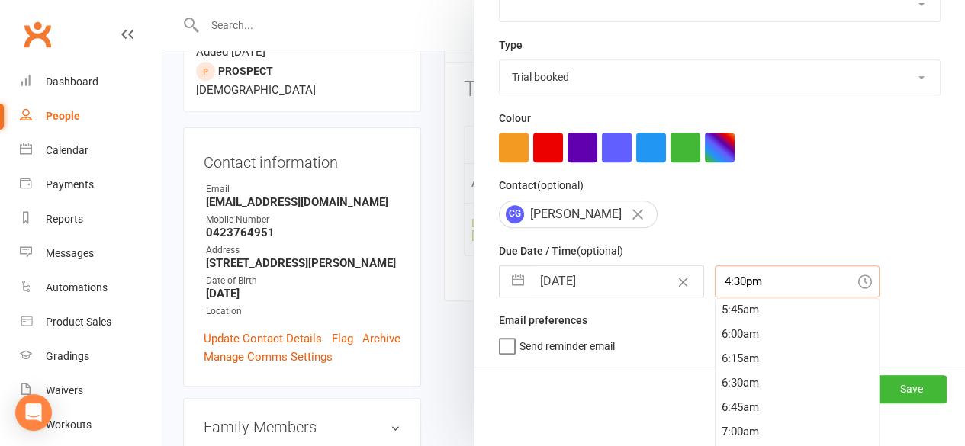
scroll to position [563, 0]
click at [716, 322] on div "6:00am" at bounding box center [797, 334] width 163 height 24
type input "6:00am"
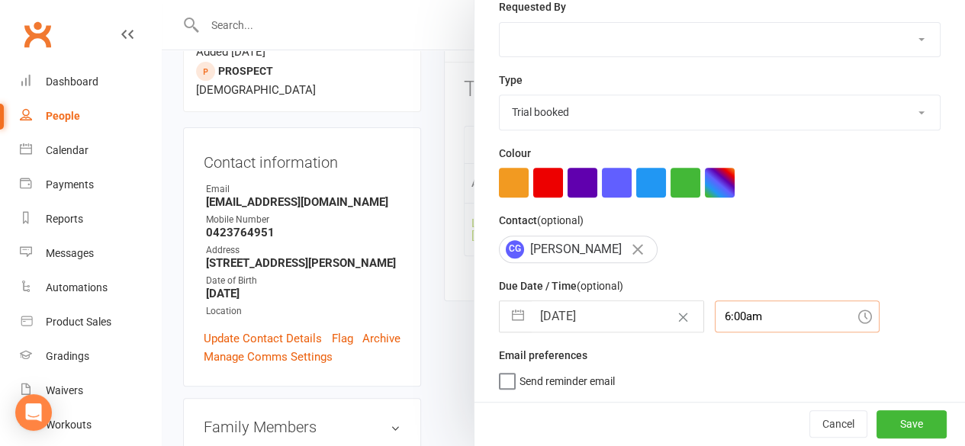
scroll to position [273, 0]
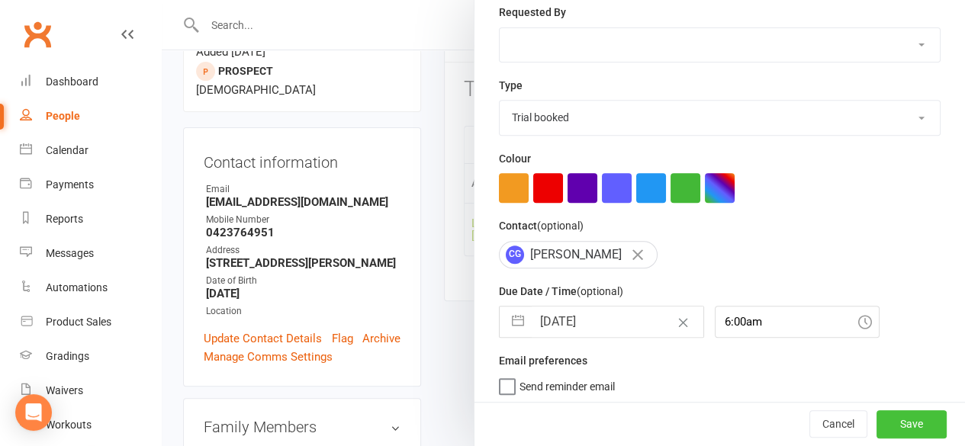
click at [876, 421] on button "Save" at bounding box center [911, 424] width 70 height 27
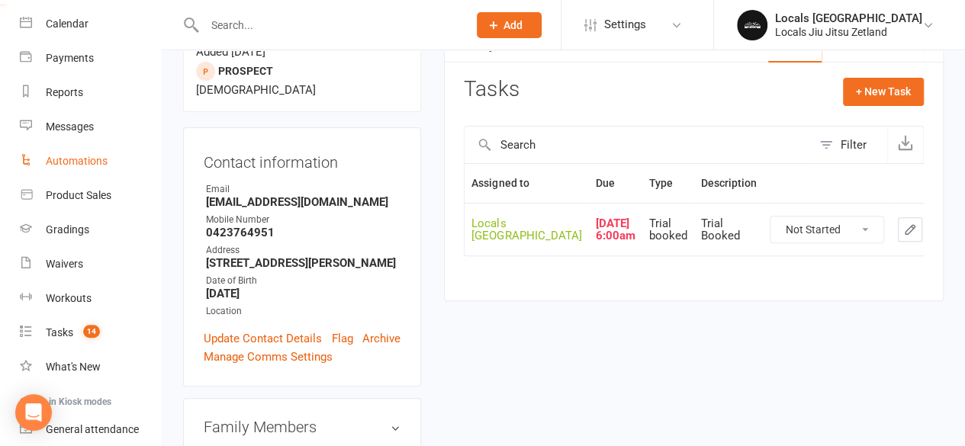
scroll to position [127, 0]
click at [66, 336] on div "Tasks" at bounding box center [59, 332] width 27 height 12
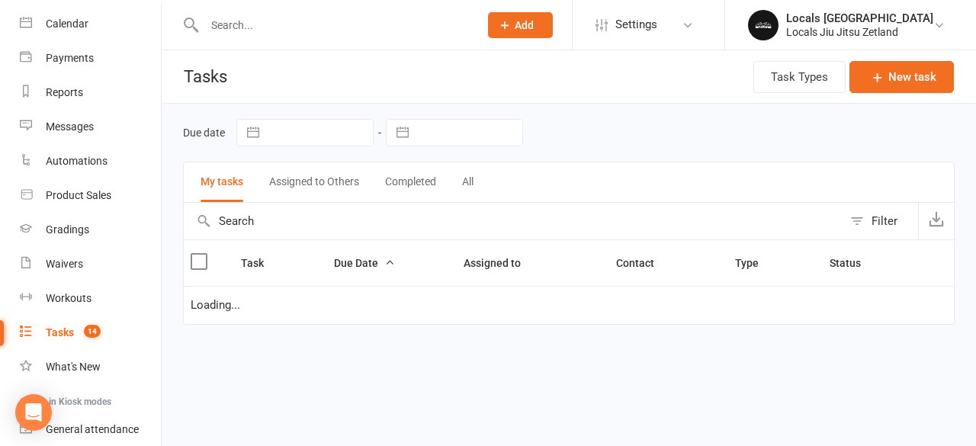
select select "started"
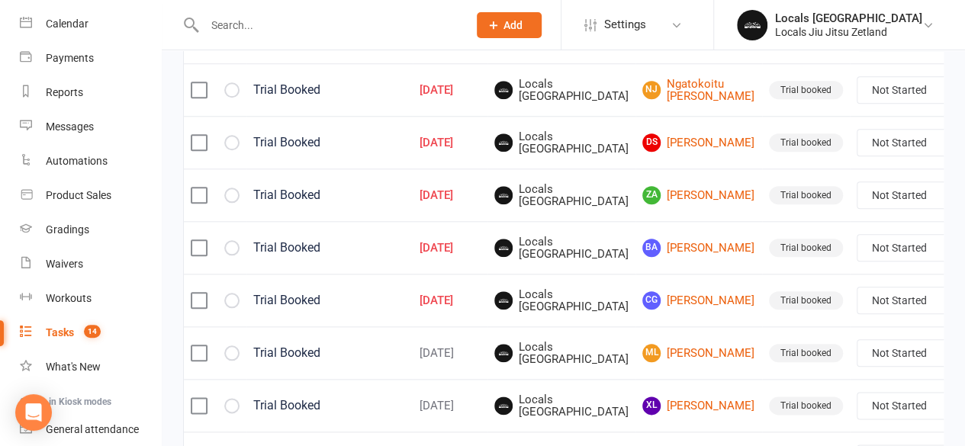
scroll to position [696, 0]
drag, startPoint x: 651, startPoint y: 259, endPoint x: 638, endPoint y: 257, distance: 13.9
click at [642, 257] on link "BA Brooklyn Ashton" at bounding box center [698, 249] width 113 height 18
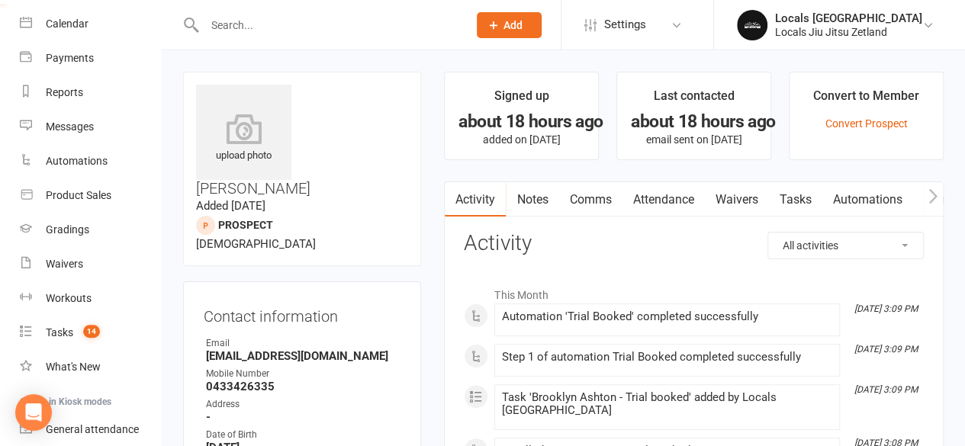
click at [649, 196] on link "Attendance" at bounding box center [663, 199] width 82 height 35
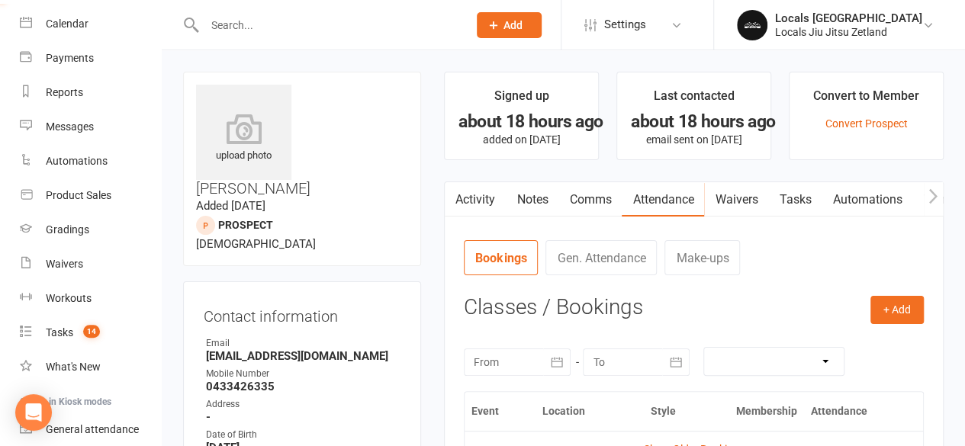
click at [804, 187] on link "Tasks" at bounding box center [794, 199] width 53 height 35
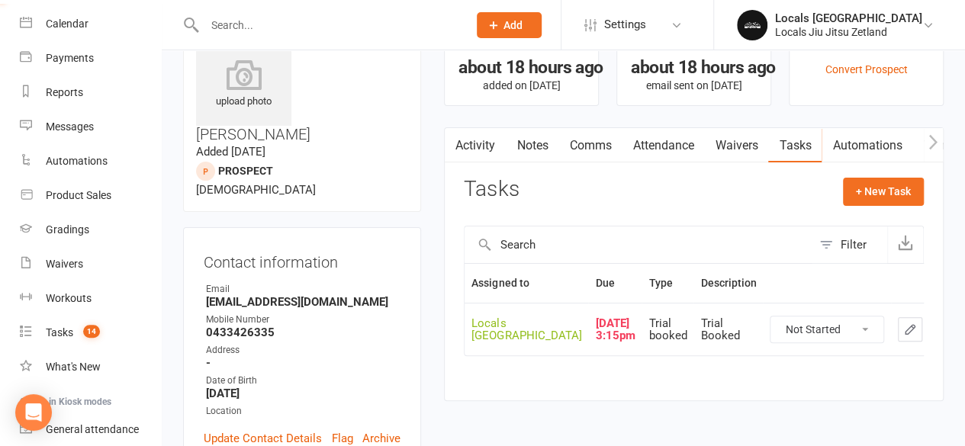
scroll to position [53, 0]
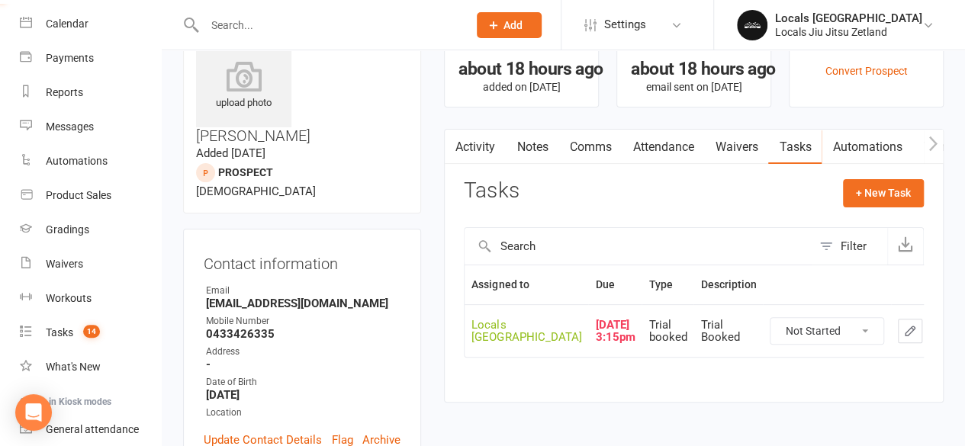
click at [903, 338] on icon "button" at bounding box center [910, 331] width 14 height 14
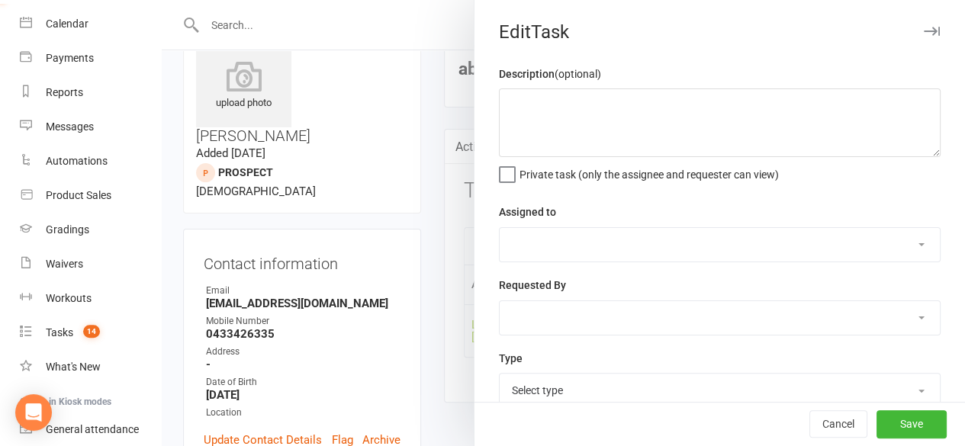
type textarea "Trial Booked"
select select "43051"
type input "[DATE]"
type input "3:15pm"
select select "29918"
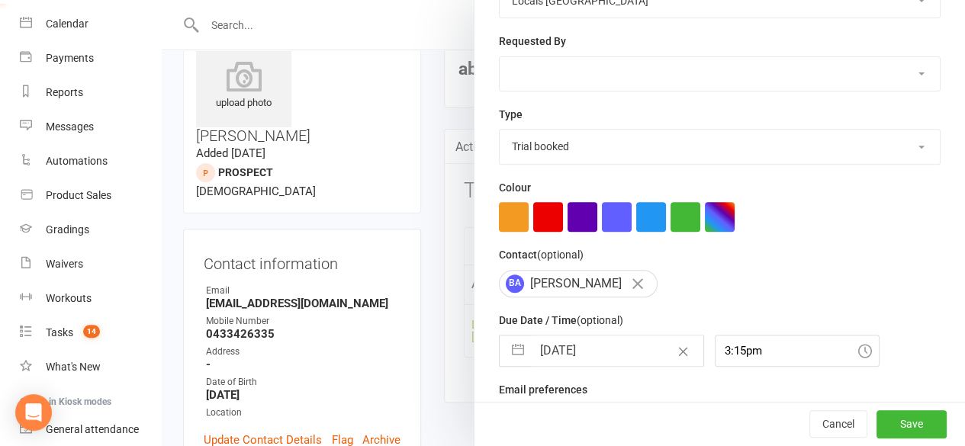
scroll to position [243, 0]
select select "8"
select select "2025"
select select "9"
select select "2025"
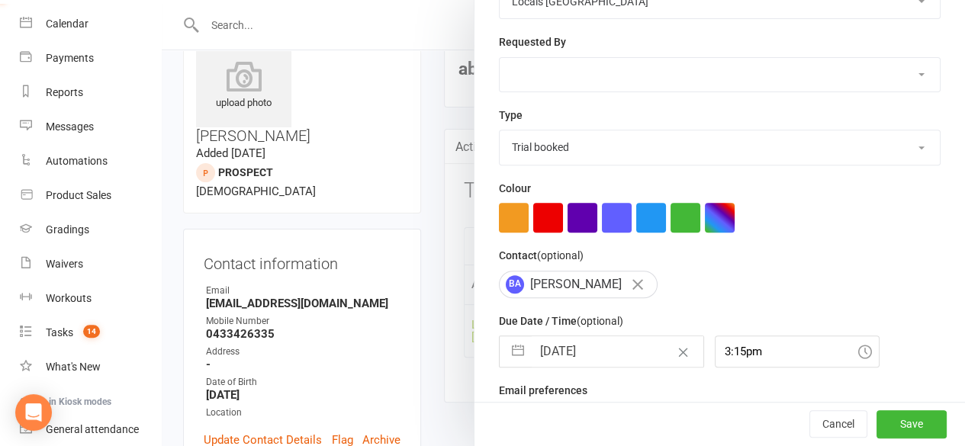
select select "10"
select select "2025"
click at [590, 343] on input "[DATE]" at bounding box center [618, 351] width 172 height 31
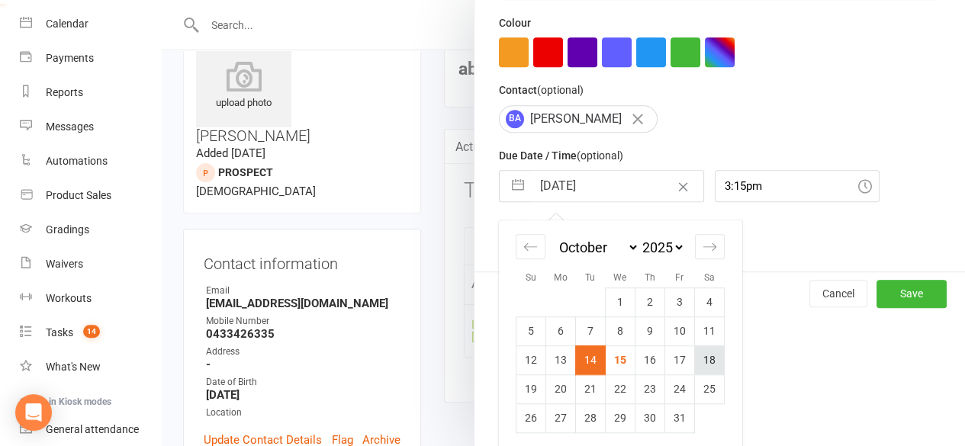
click at [696, 355] on td "18" at bounding box center [710, 360] width 30 height 29
type input "18 Oct 2025"
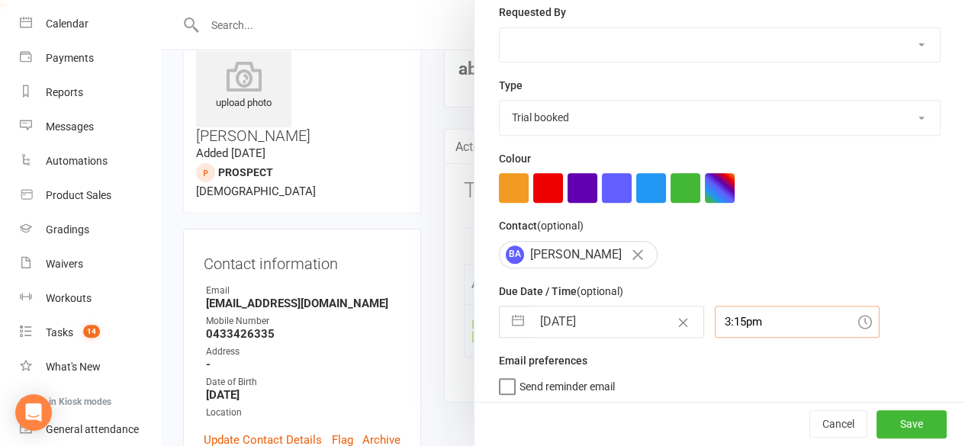
scroll to position [314, 0]
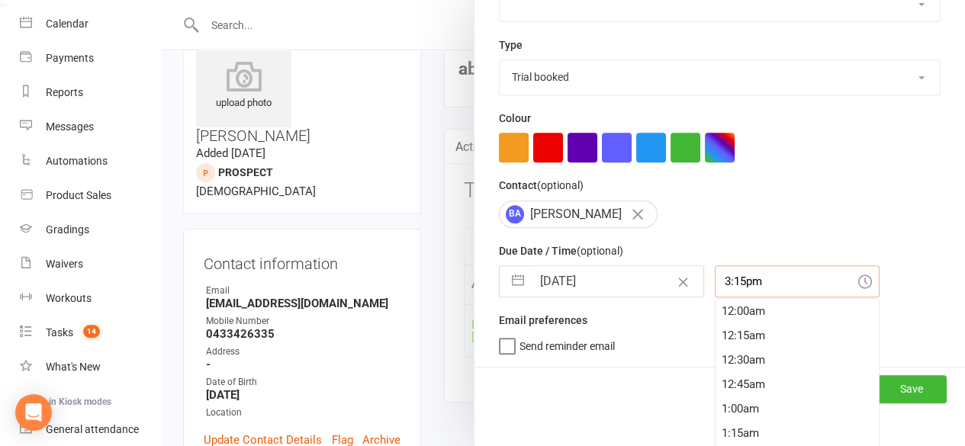
click at [715, 298] on div "3:15pm 12:00am 12:15am 12:30am 12:45am 1:00am 1:15am 1:30am 1:45am 2:00am 2:15a…" at bounding box center [797, 281] width 165 height 32
click at [716, 311] on div "9:00am" at bounding box center [797, 316] width 163 height 24
type input "9:00am"
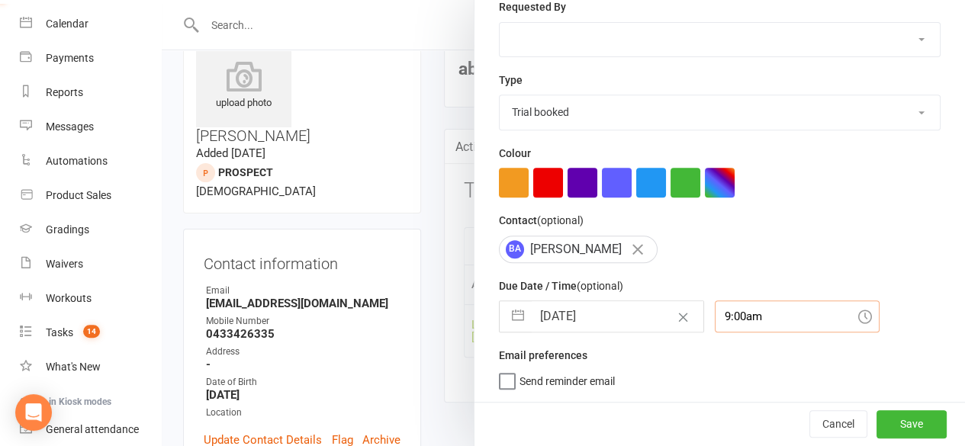
scroll to position [273, 0]
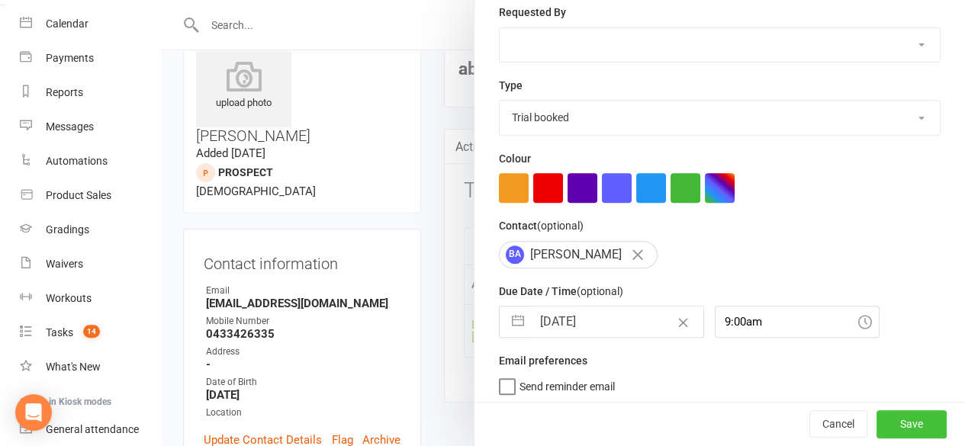
click at [877, 422] on button "Save" at bounding box center [911, 424] width 70 height 27
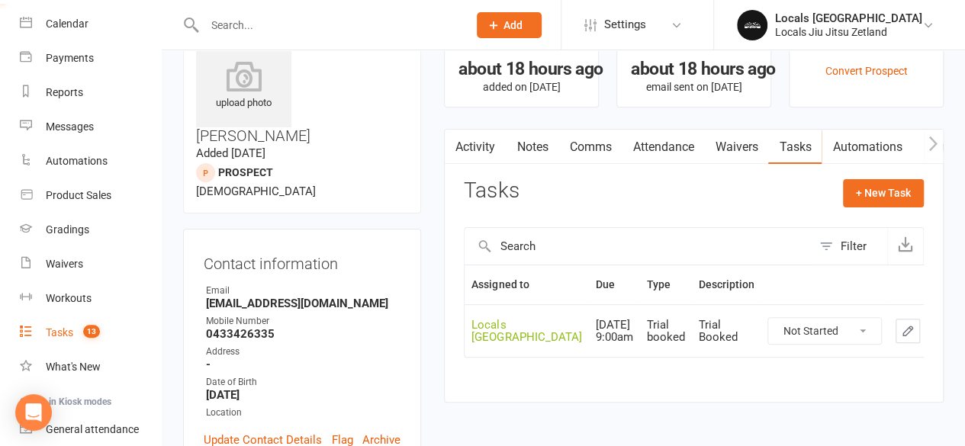
click at [46, 329] on div "Tasks" at bounding box center [59, 332] width 27 height 12
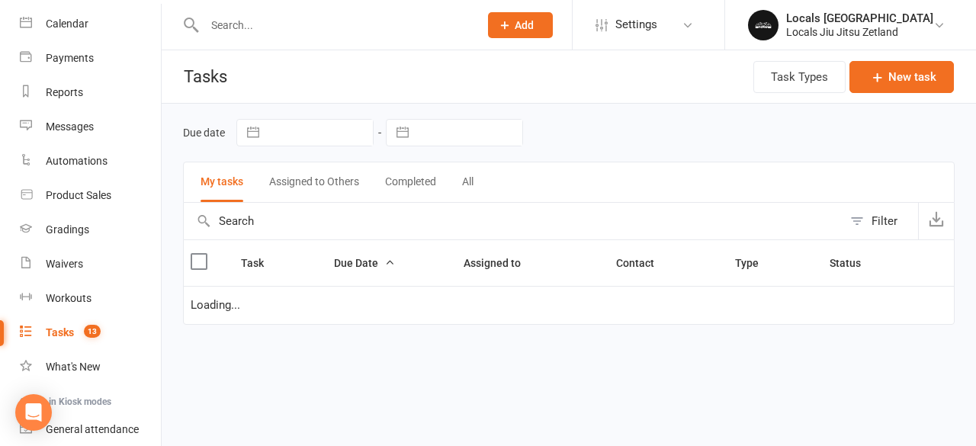
select select "started"
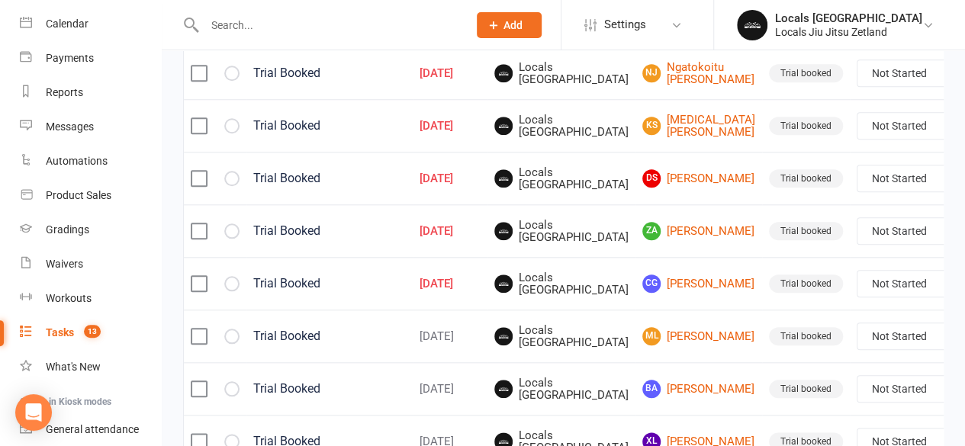
scroll to position [661, 0]
click at [646, 241] on link "ZA Zane Alawie" at bounding box center [698, 232] width 113 height 18
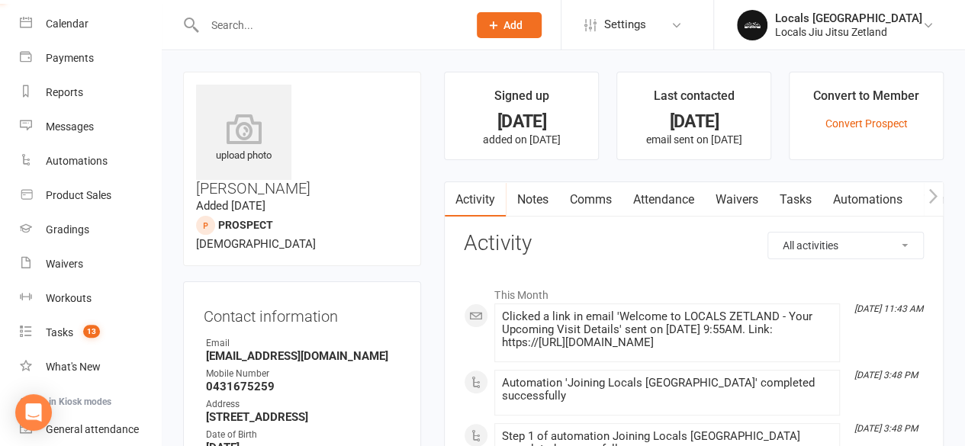
click at [650, 195] on link "Attendance" at bounding box center [663, 199] width 82 height 35
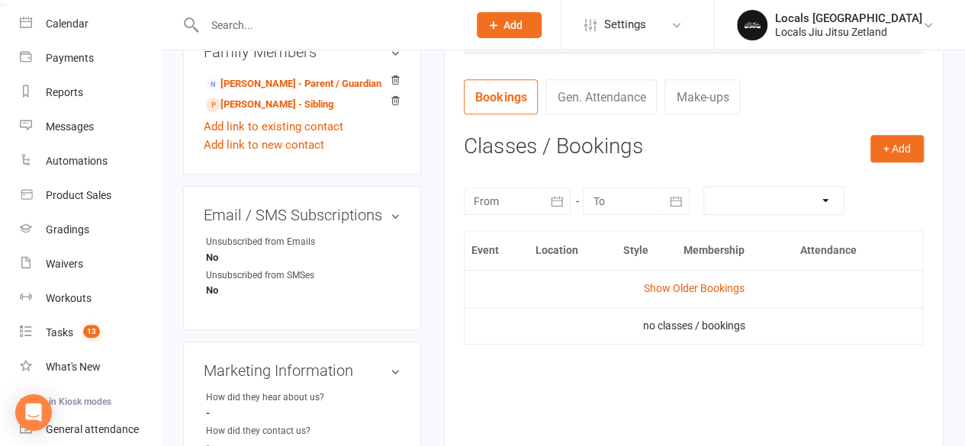
scroll to position [528, 0]
click at [667, 284] on link "Show Older Bookings" at bounding box center [694, 290] width 101 height 12
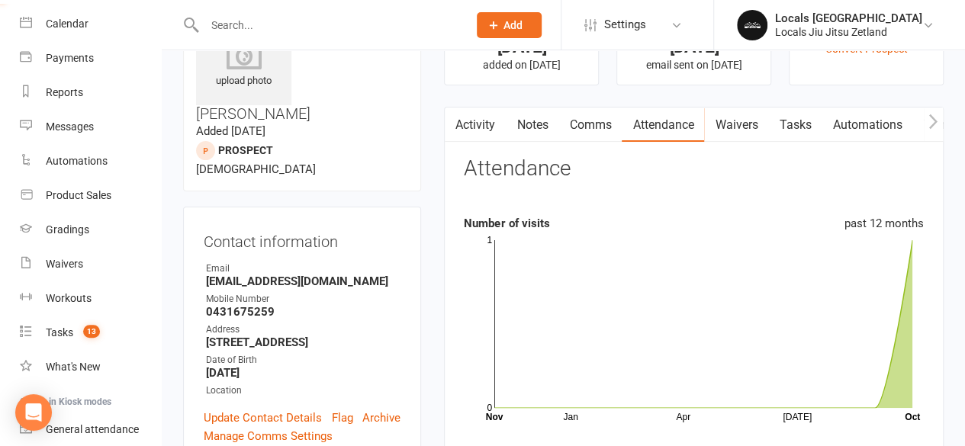
scroll to position [0, 0]
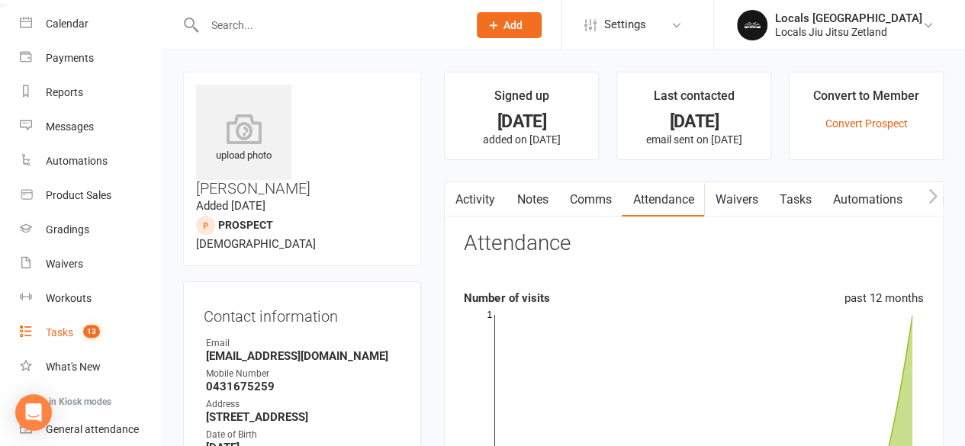
click at [64, 332] on div "Tasks" at bounding box center [59, 332] width 27 height 12
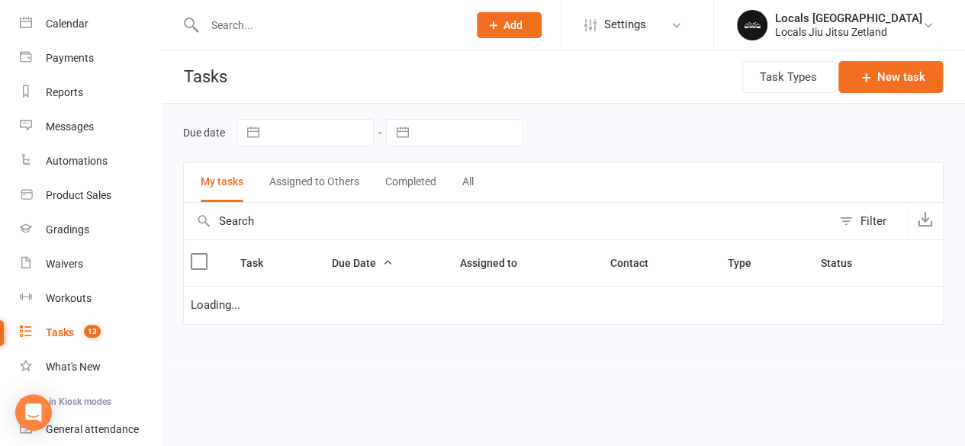
select select "started"
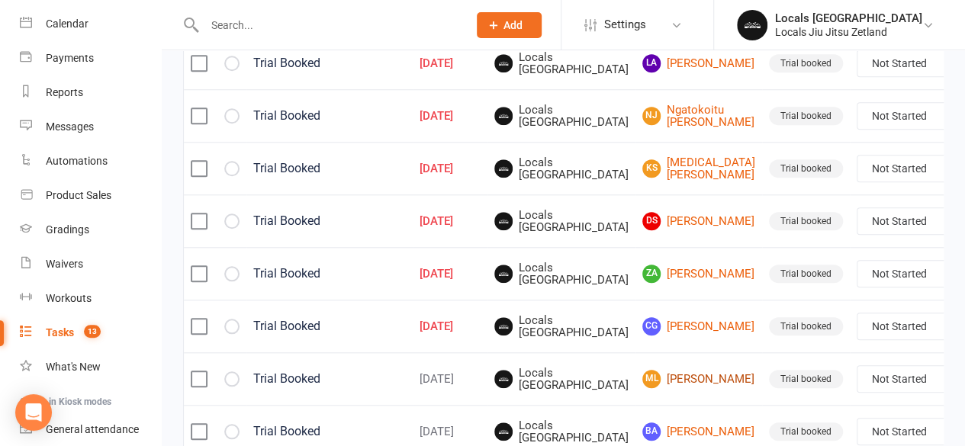
scroll to position [616, 0]
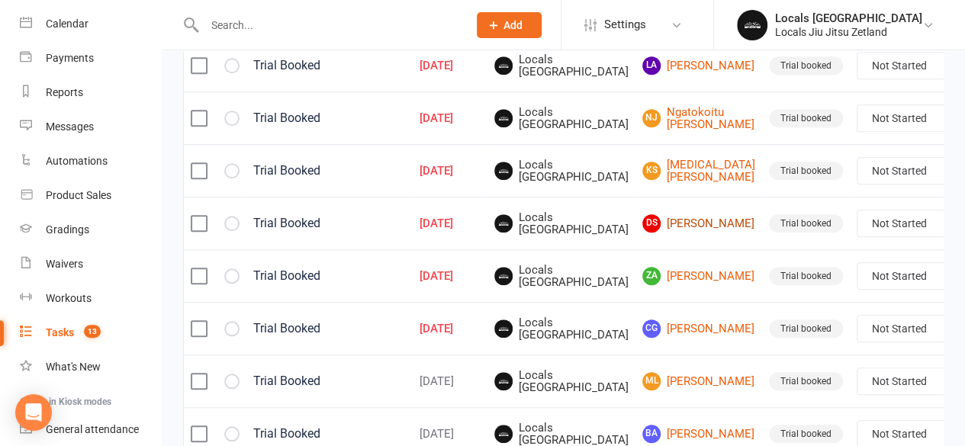
click at [651, 225] on link "DS Daniel Slater" at bounding box center [698, 223] width 113 height 18
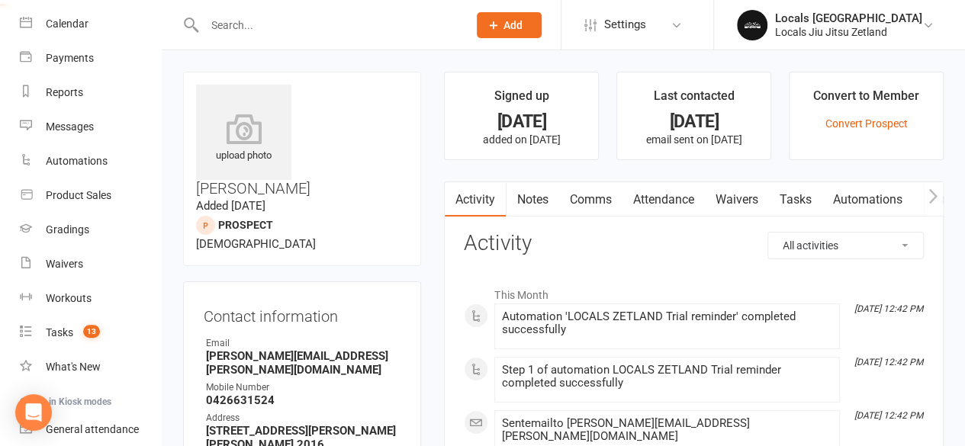
click at [656, 203] on link "Attendance" at bounding box center [663, 199] width 82 height 35
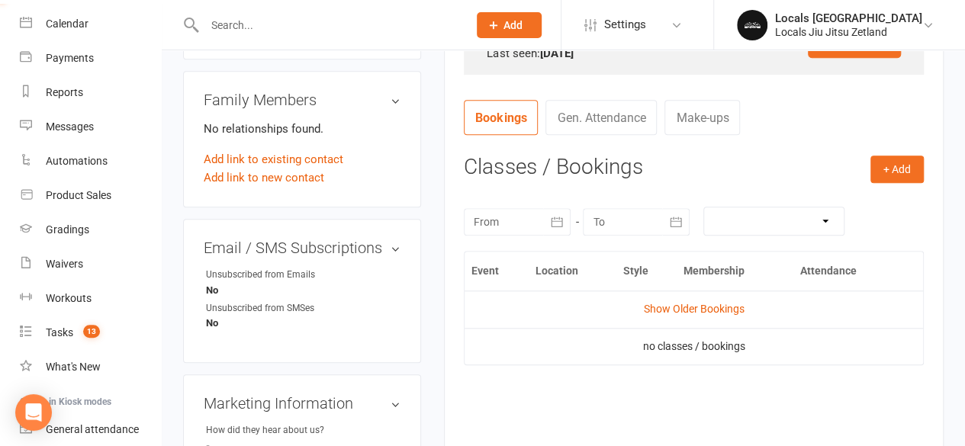
scroll to position [510, 0]
click at [664, 310] on link "Show Older Bookings" at bounding box center [694, 307] width 101 height 12
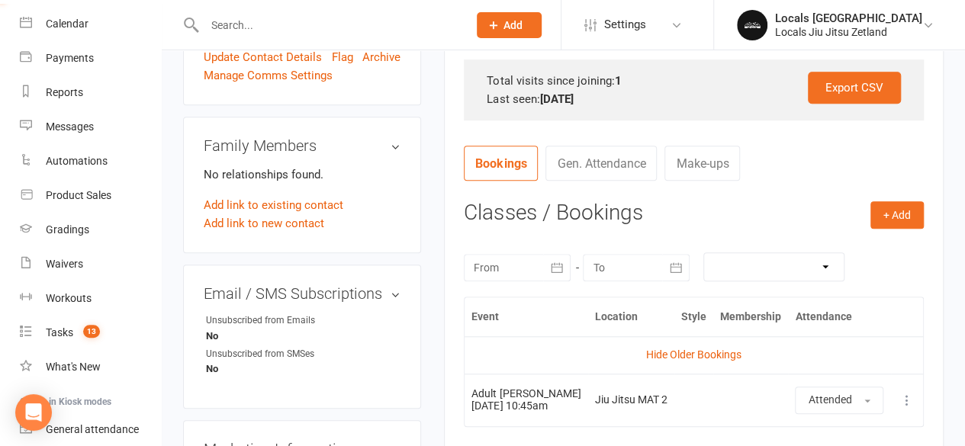
scroll to position [0, 0]
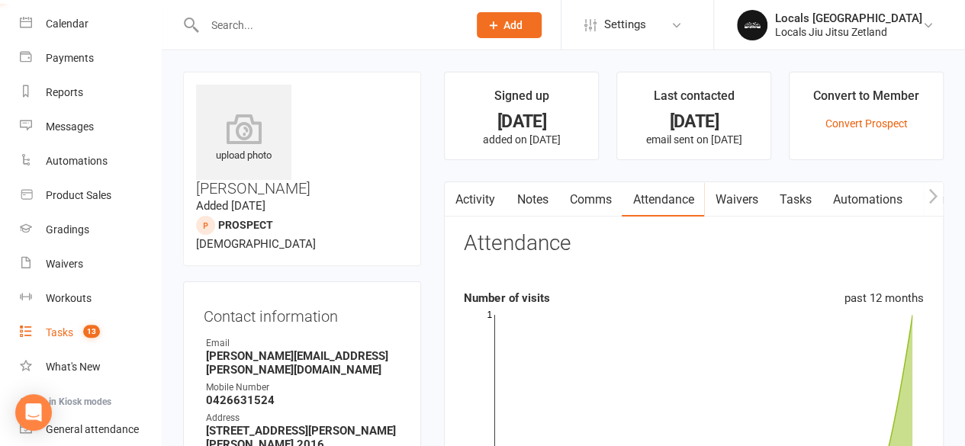
click at [63, 341] on link "Tasks 13" at bounding box center [90, 333] width 141 height 34
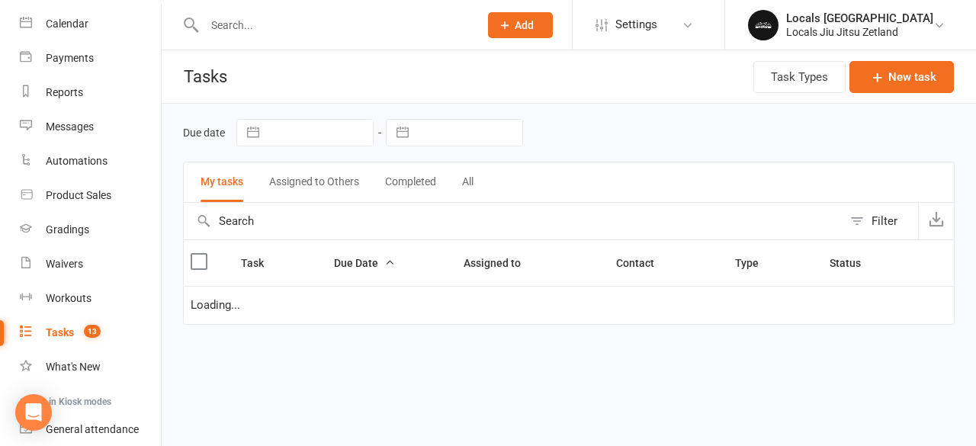
select select "started"
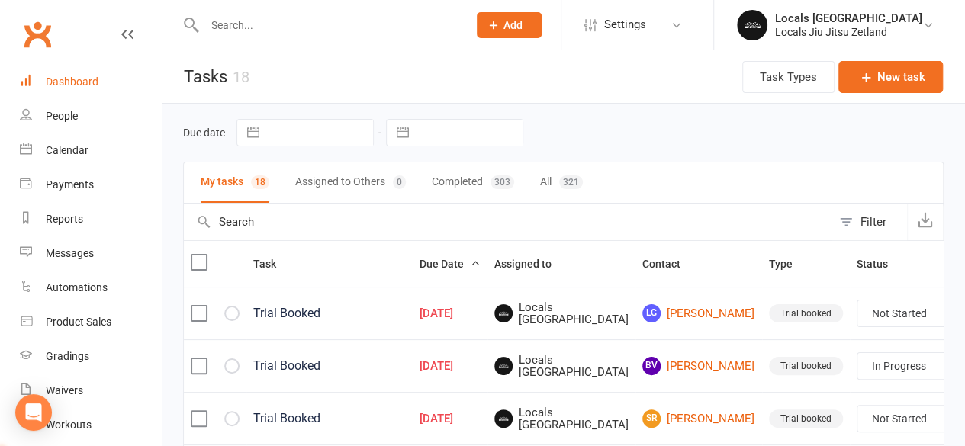
click at [74, 94] on link "Dashboard" at bounding box center [90, 82] width 141 height 34
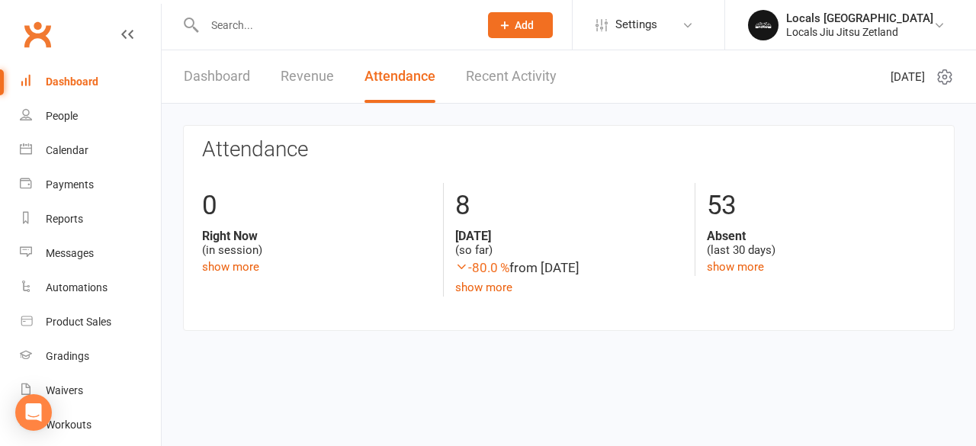
click at [224, 80] on link "Dashboard" at bounding box center [217, 76] width 66 height 53
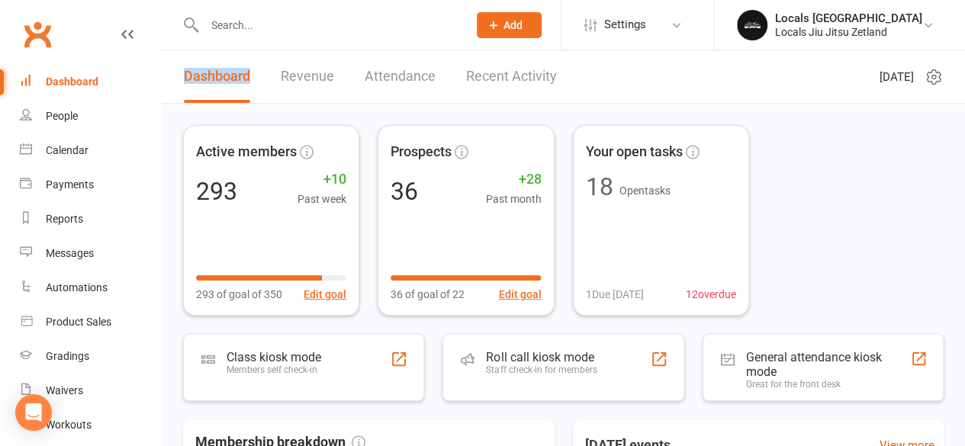
click at [224, 80] on link "Dashboard" at bounding box center [217, 76] width 66 height 53
click at [303, 71] on link "Revenue" at bounding box center [307, 76] width 53 height 53
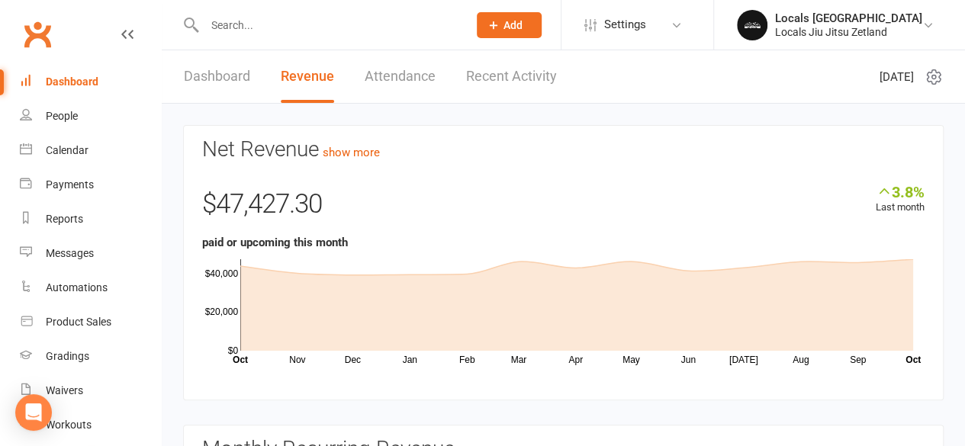
click at [205, 79] on link "Dashboard" at bounding box center [217, 76] width 66 height 53
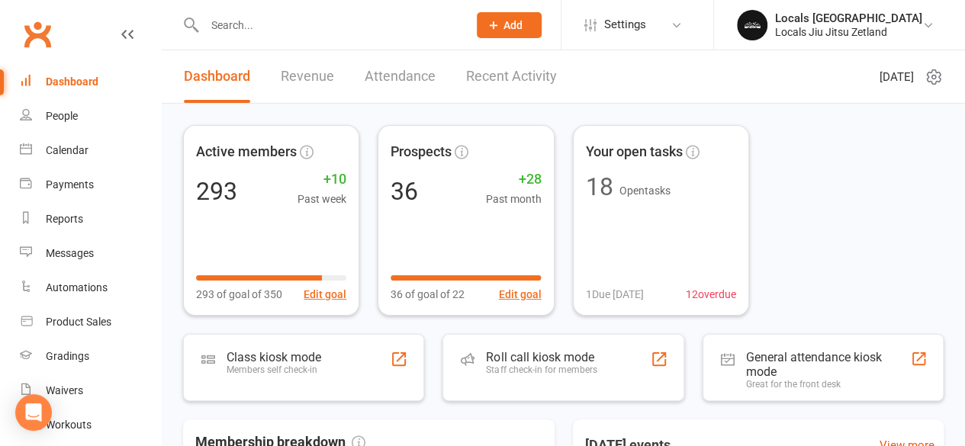
click at [305, 69] on link "Revenue" at bounding box center [307, 76] width 53 height 53
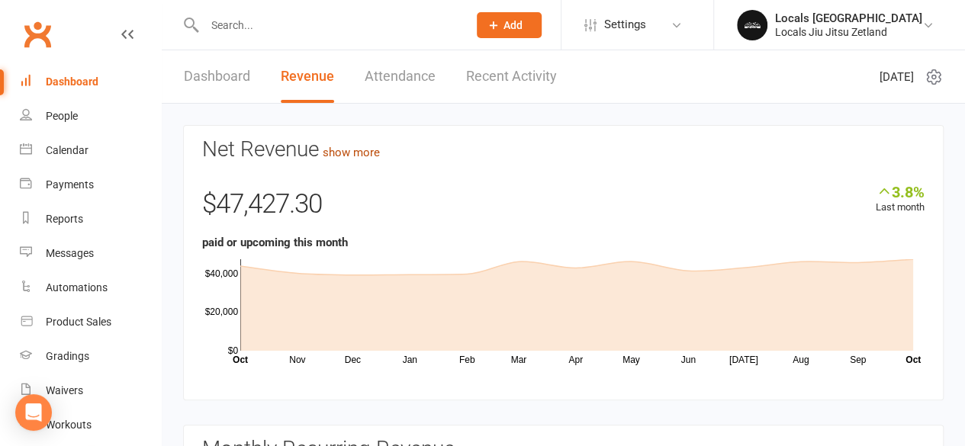
click at [363, 151] on link "show more" at bounding box center [351, 153] width 57 height 14
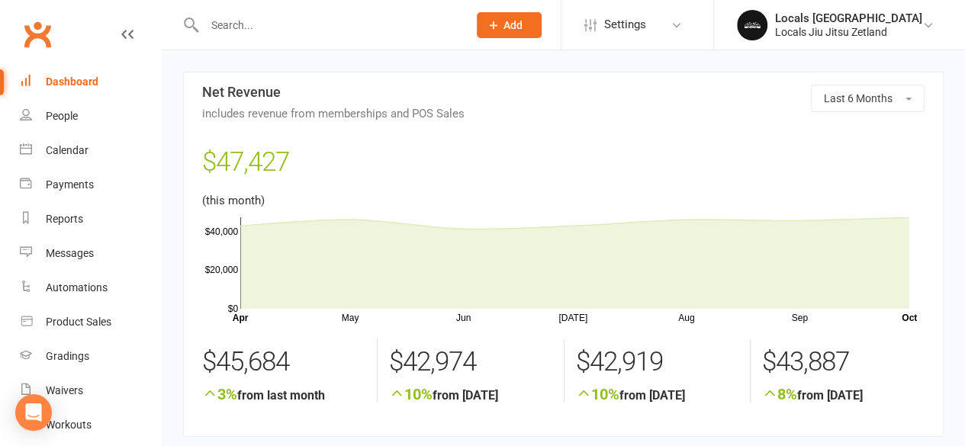
scroll to position [391, 0]
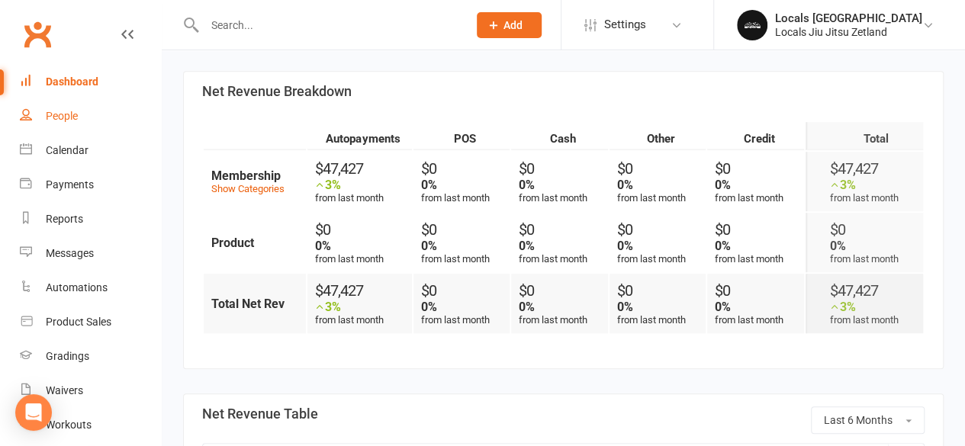
click at [66, 114] on div "People" at bounding box center [62, 116] width 32 height 12
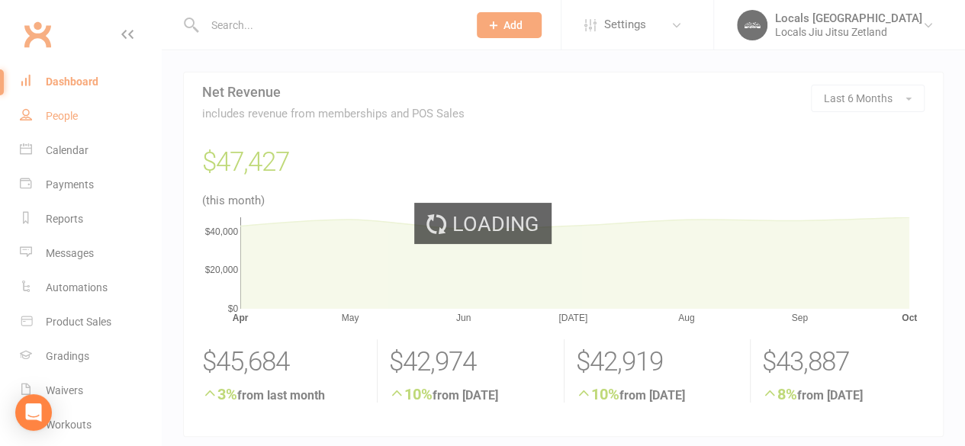
select select "100"
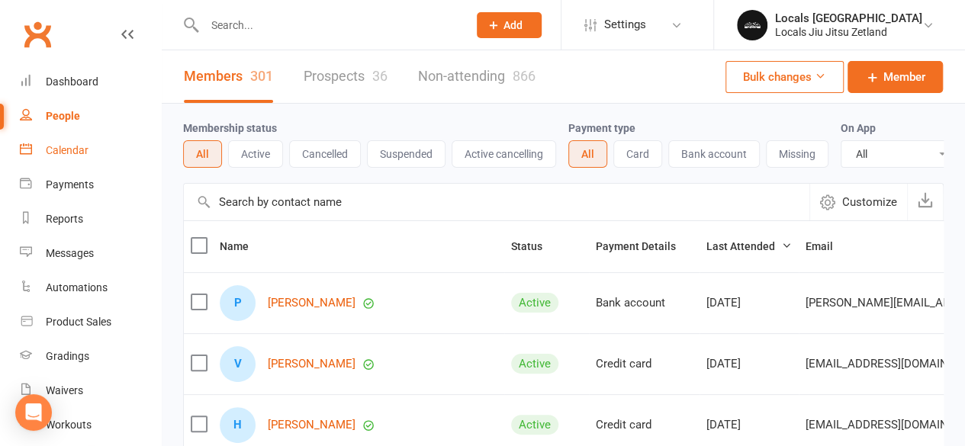
click at [76, 146] on div "Calendar" at bounding box center [67, 150] width 43 height 12
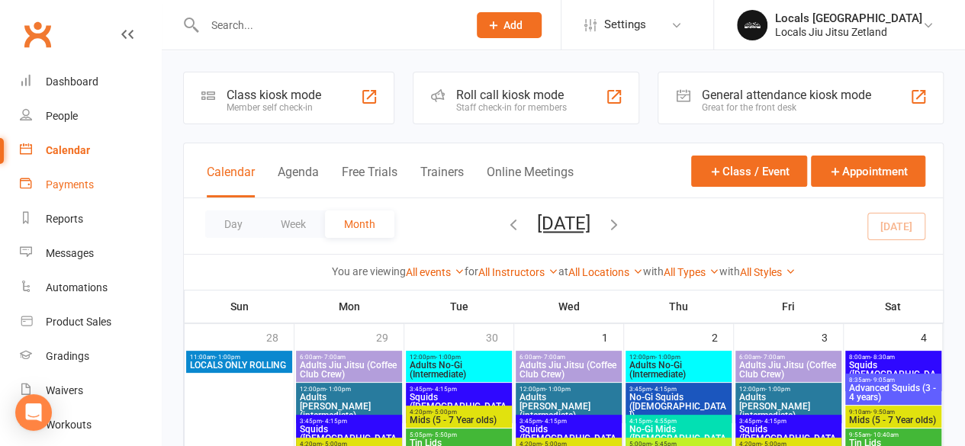
click at [40, 186] on link "Payments" at bounding box center [90, 185] width 141 height 34
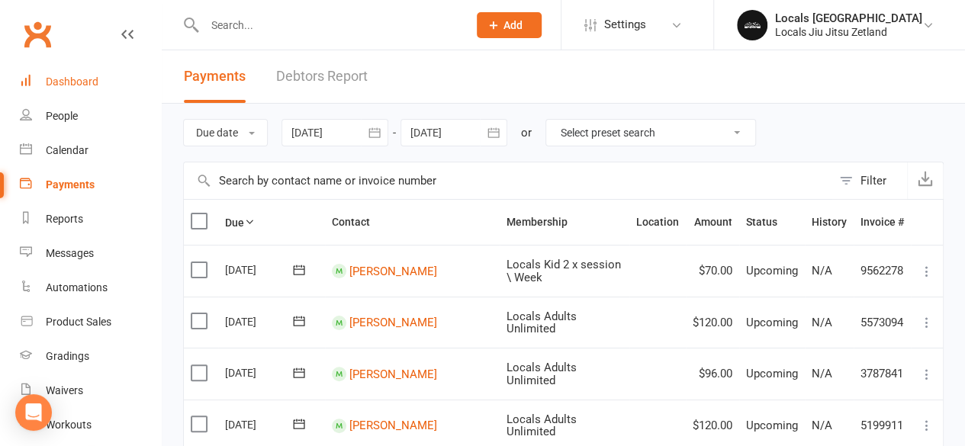
click at [50, 85] on div "Dashboard" at bounding box center [72, 82] width 53 height 12
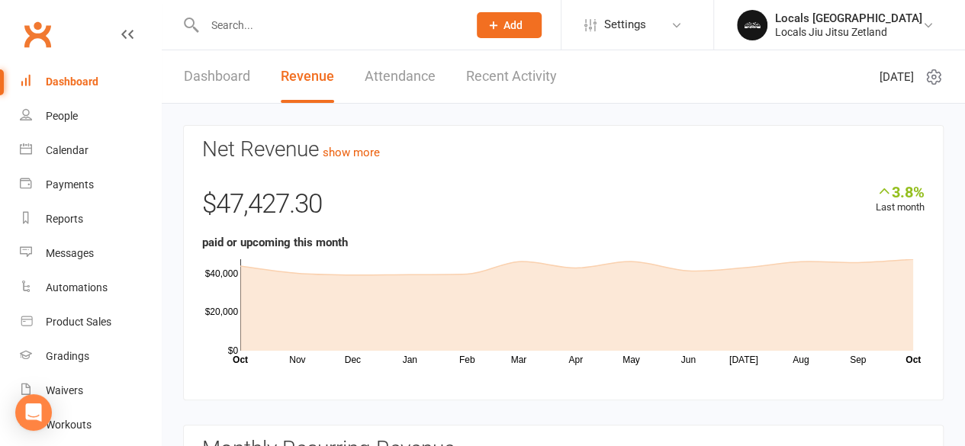
click at [49, 40] on link "Clubworx" at bounding box center [37, 34] width 38 height 38
click at [214, 66] on link "Dashboard" at bounding box center [217, 76] width 66 height 53
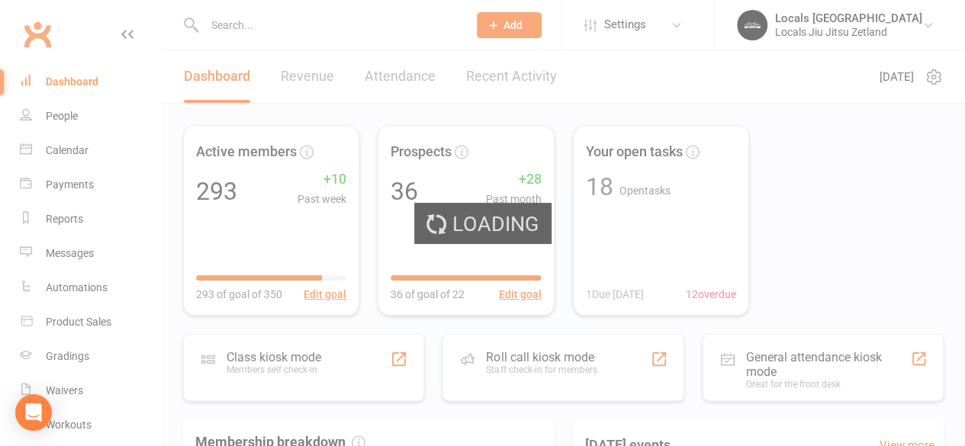
select select "active_trial"
select select "100"
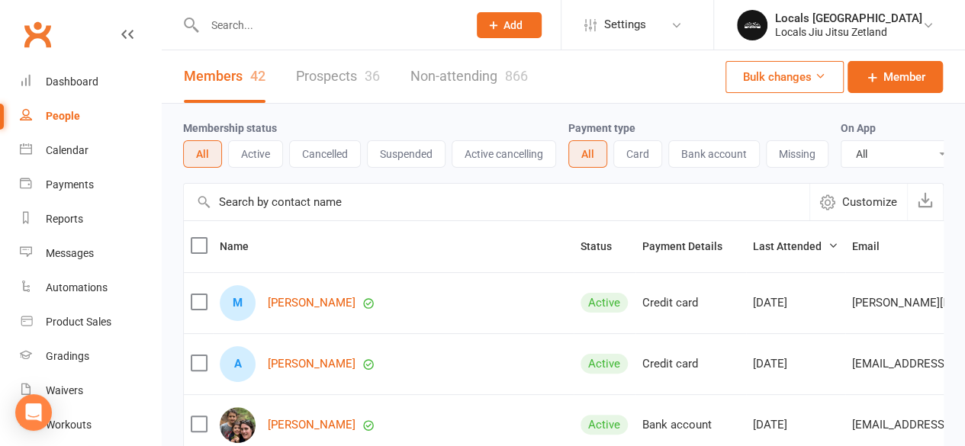
click at [327, 76] on link "Prospects 36" at bounding box center [338, 76] width 84 height 53
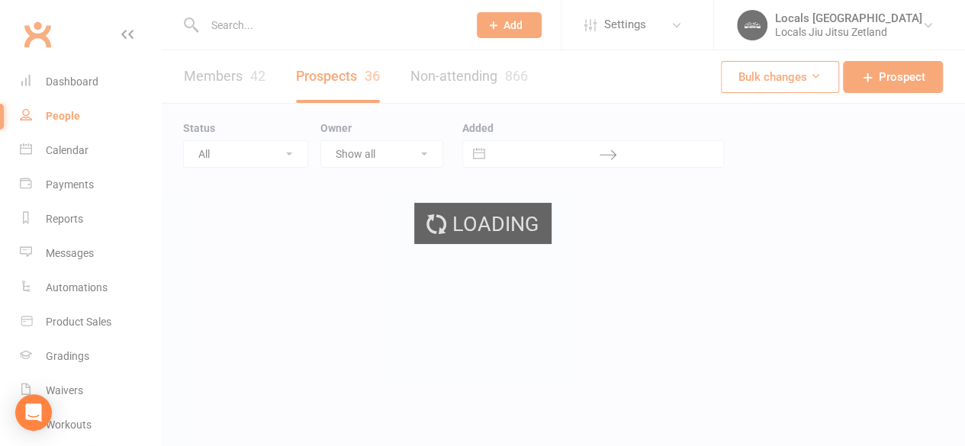
select select "100"
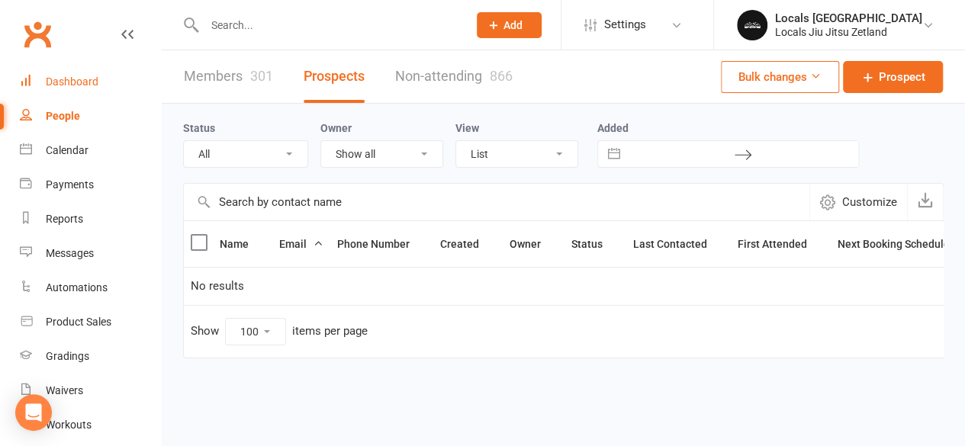
click at [94, 79] on div "Dashboard" at bounding box center [72, 82] width 53 height 12
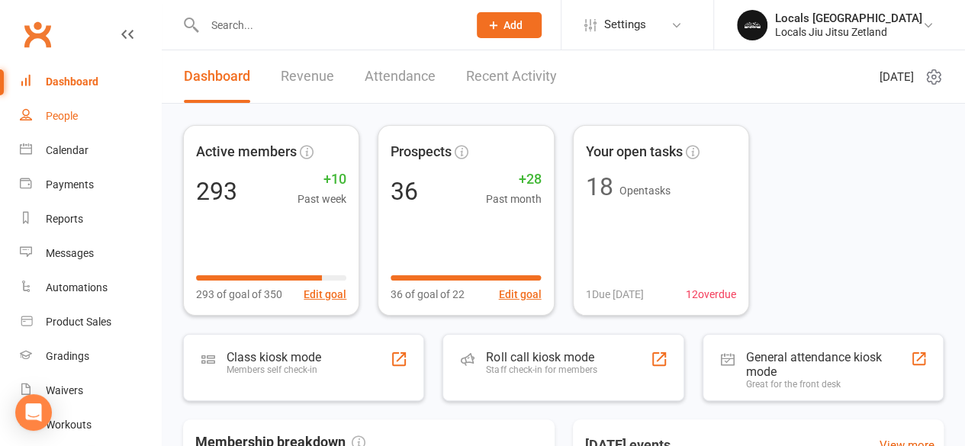
click at [50, 123] on link "People" at bounding box center [90, 116] width 141 height 34
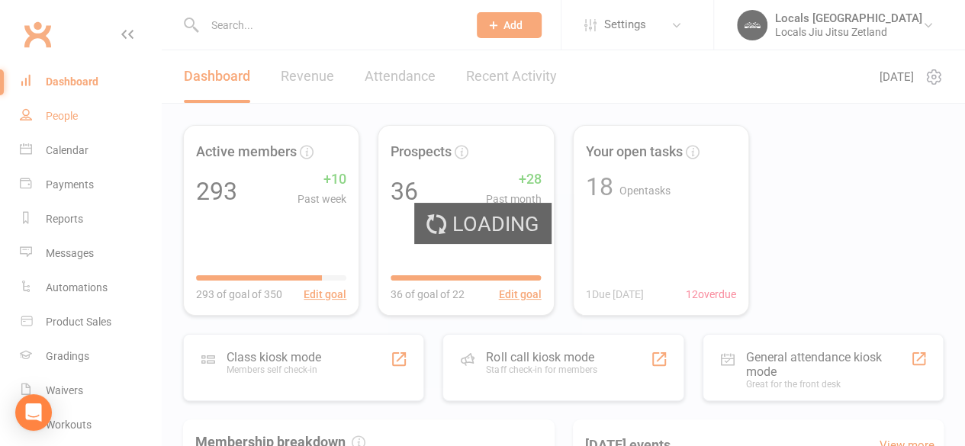
select select "100"
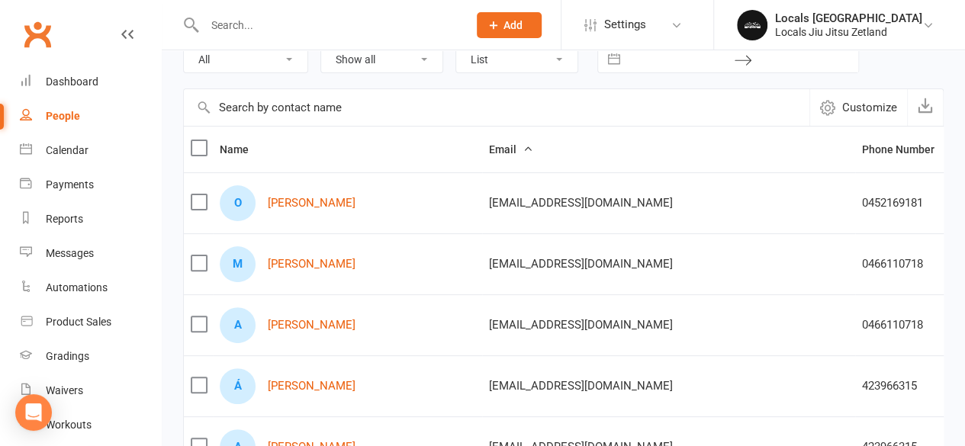
scroll to position [123, 0]
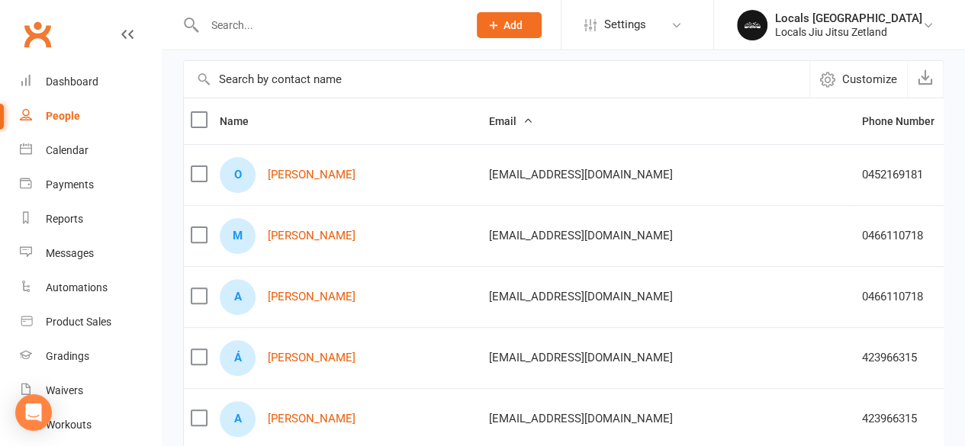
click at [193, 294] on label at bounding box center [198, 295] width 15 height 15
click at [193, 288] on input "checkbox" at bounding box center [198, 288] width 15 height 0
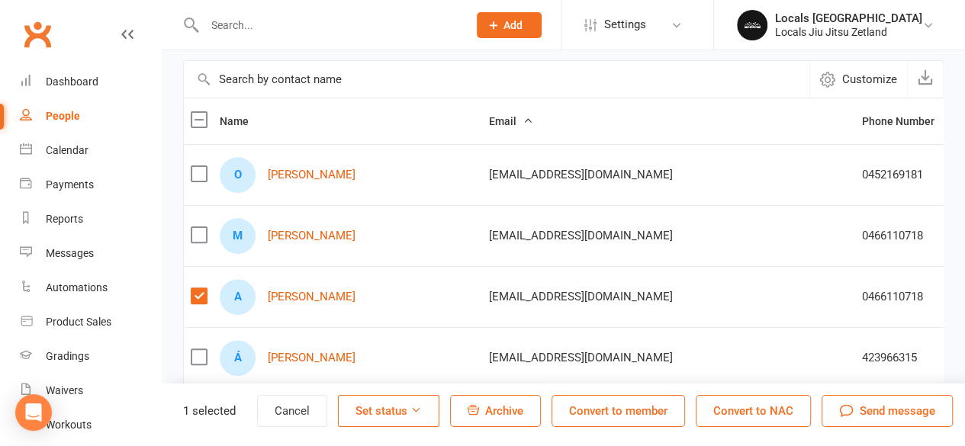
click at [504, 404] on span "Archive" at bounding box center [504, 411] width 38 height 14
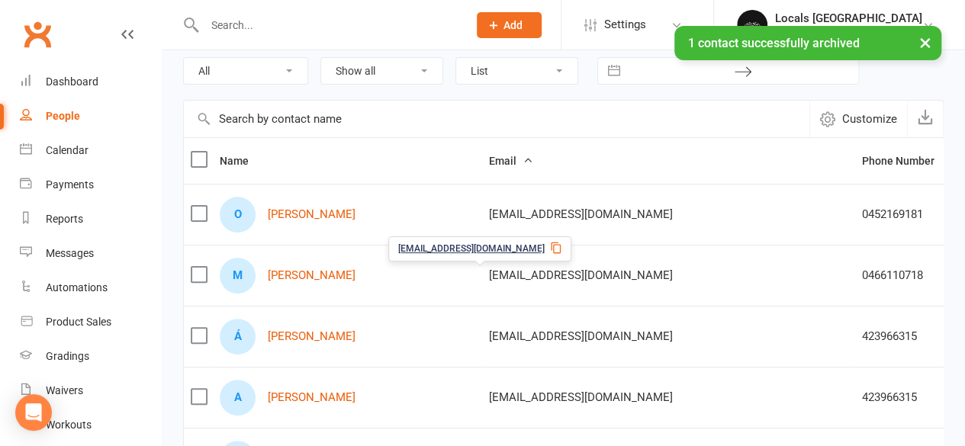
scroll to position [65, 0]
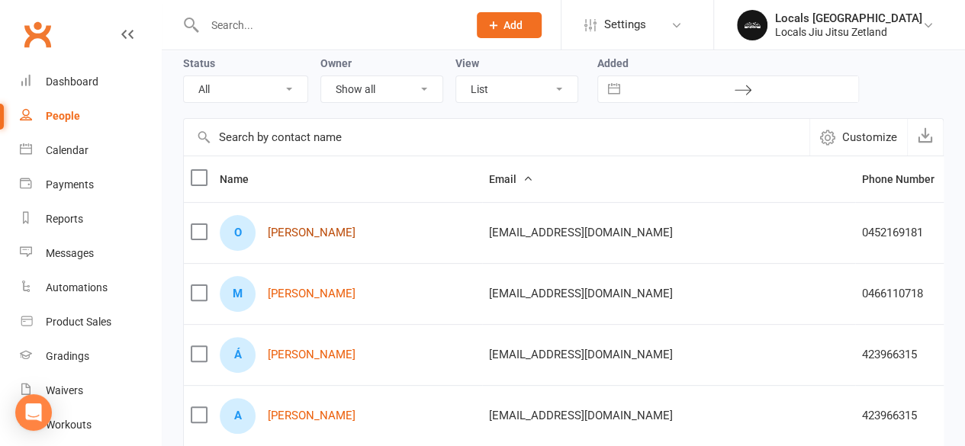
click at [294, 231] on link "[PERSON_NAME]" at bounding box center [312, 233] width 88 height 13
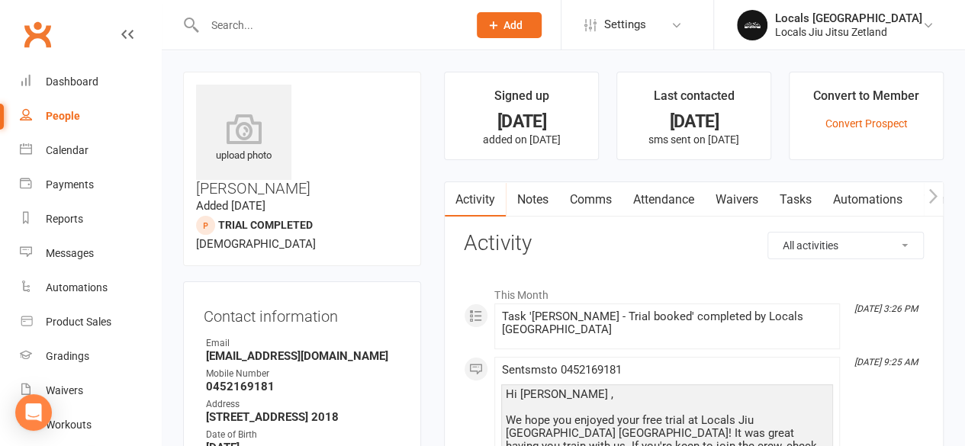
click at [648, 195] on link "Attendance" at bounding box center [663, 199] width 82 height 35
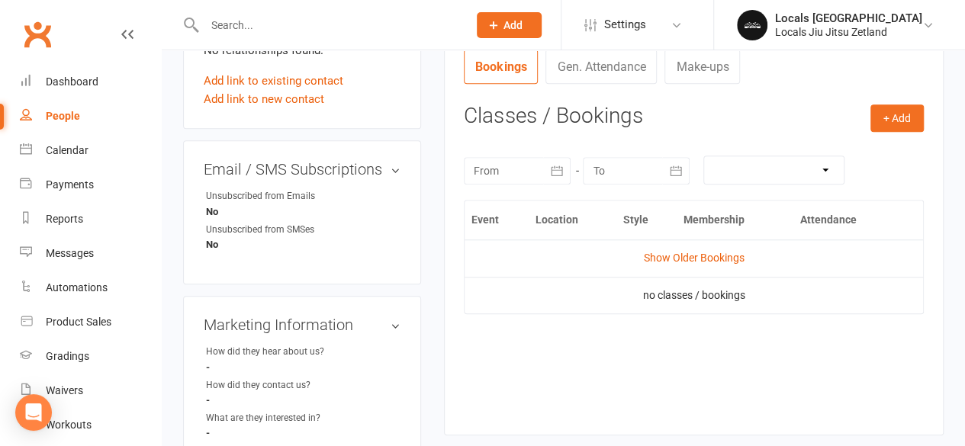
scroll to position [570, 0]
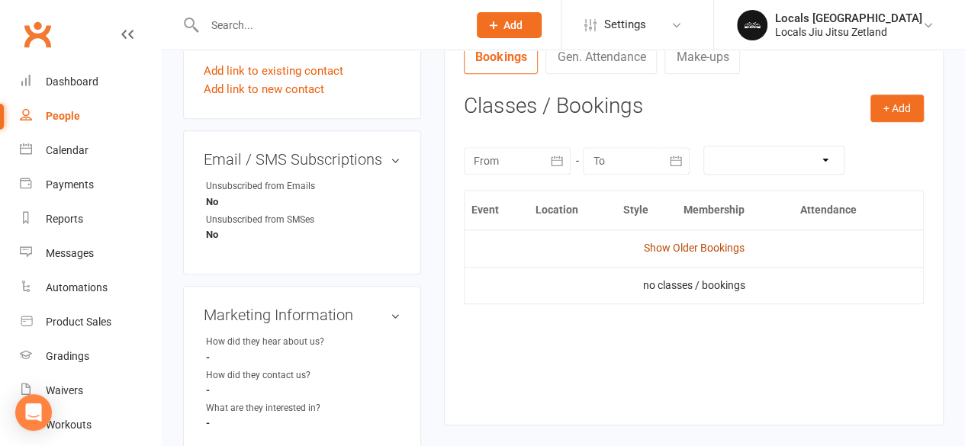
click at [669, 246] on link "Show Older Bookings" at bounding box center [694, 248] width 101 height 12
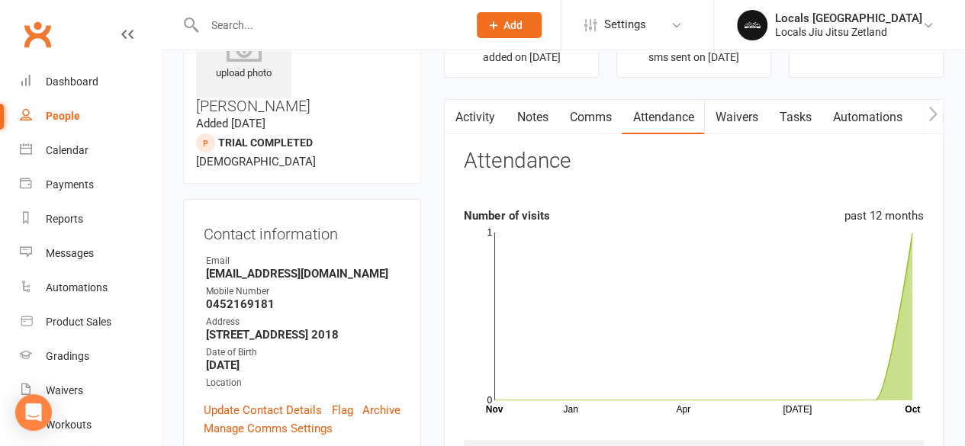
scroll to position [0, 0]
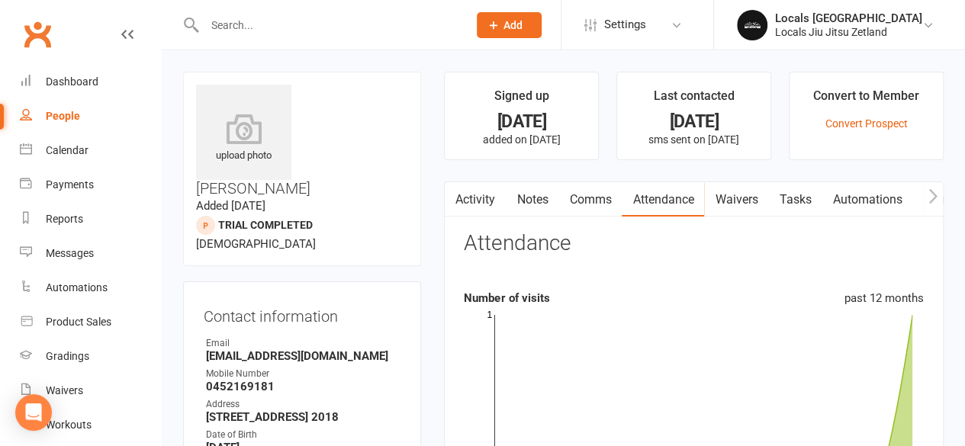
click at [72, 127] on link "People" at bounding box center [90, 116] width 141 height 34
select select "100"
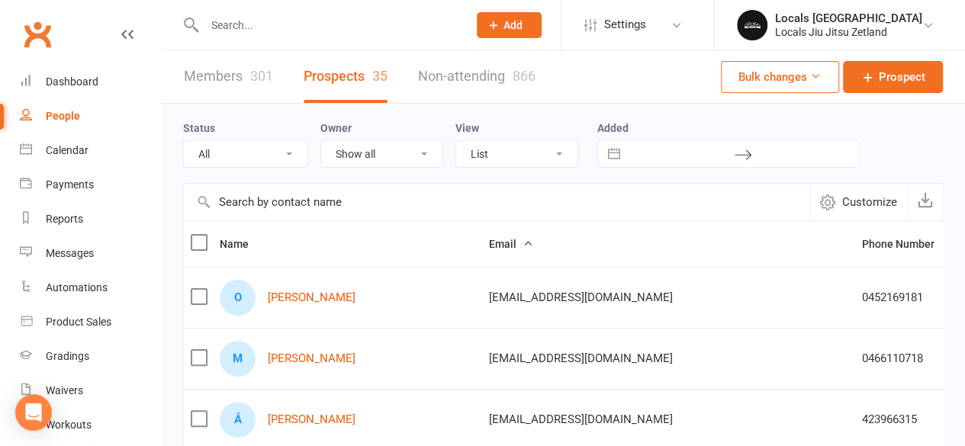
click at [193, 298] on label at bounding box center [198, 296] width 15 height 15
click at [193, 289] on input "checkbox" at bounding box center [198, 289] width 15 height 0
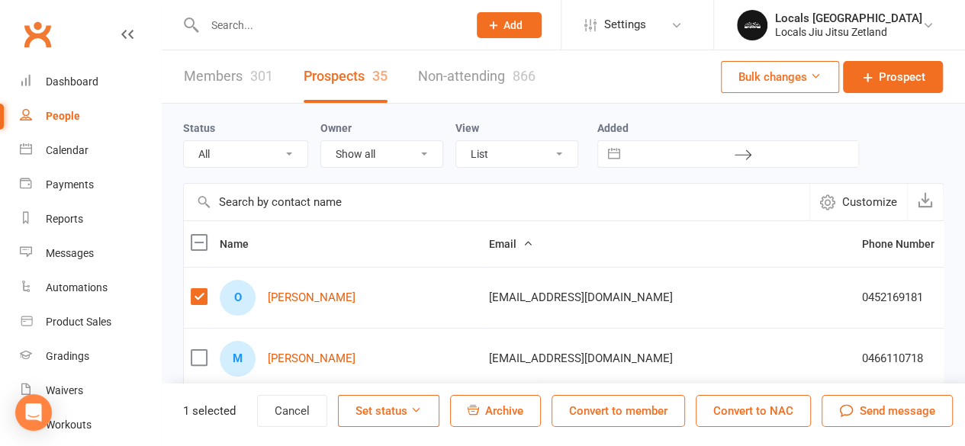
click at [515, 404] on span "Archive" at bounding box center [504, 411] width 38 height 14
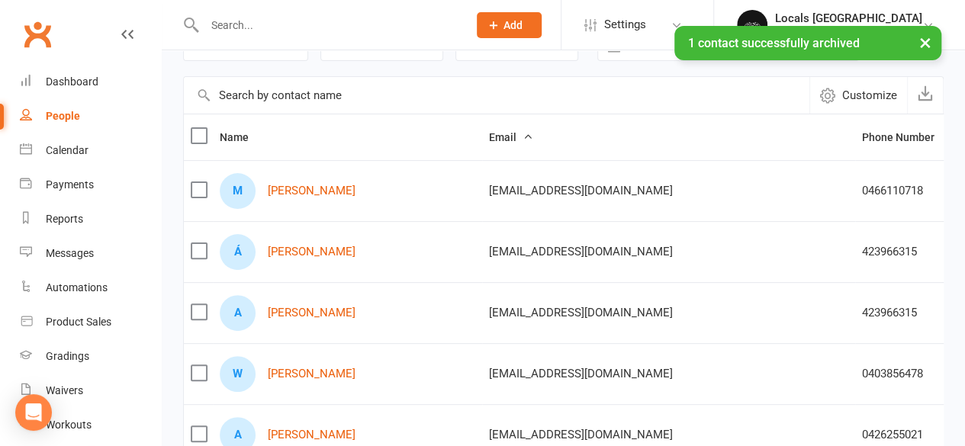
scroll to position [136, 0]
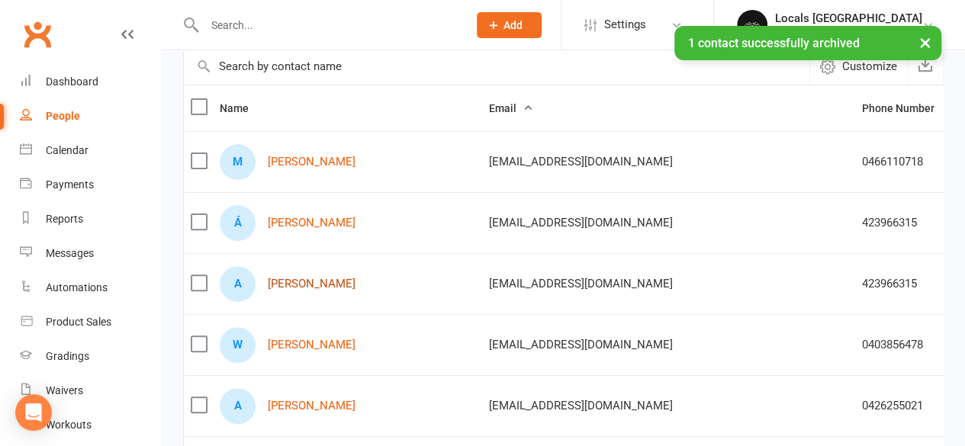
click at [310, 286] on link "[PERSON_NAME]" at bounding box center [312, 284] width 88 height 13
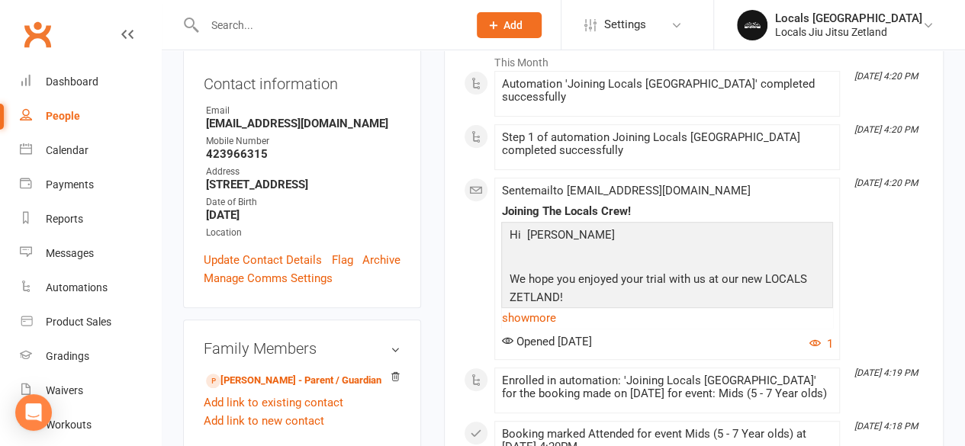
scroll to position [233, 0]
click at [261, 372] on link "[PERSON_NAME] - Parent / Guardian" at bounding box center [293, 380] width 175 height 16
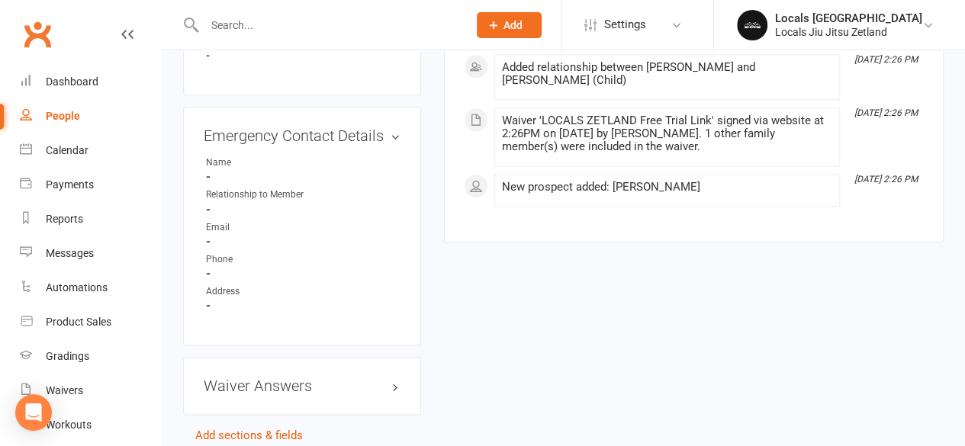
scroll to position [931, 0]
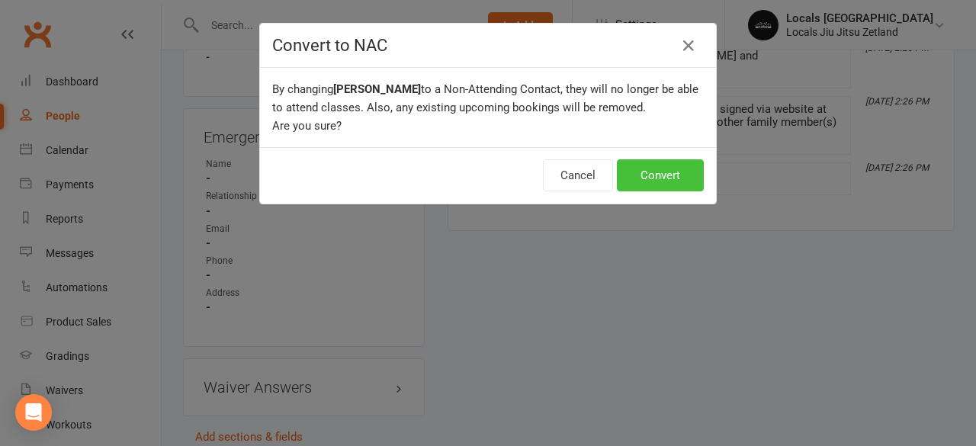
click at [664, 172] on button "Convert" at bounding box center [660, 175] width 87 height 32
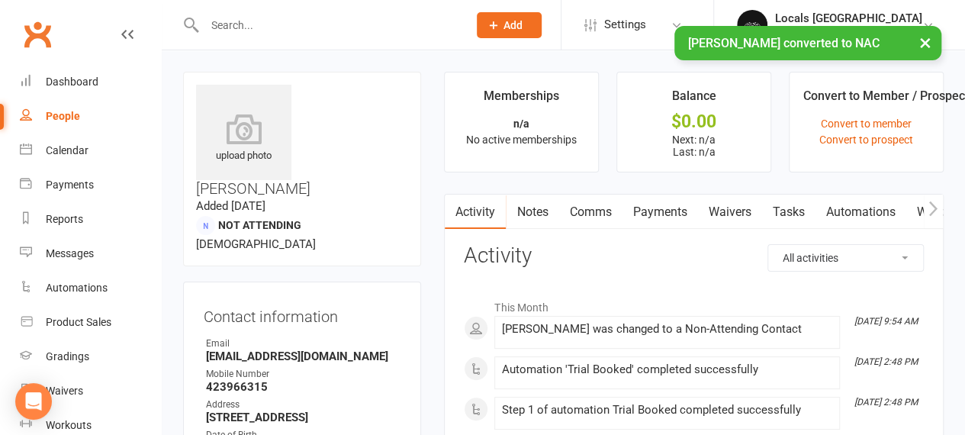
click at [60, 117] on div "People" at bounding box center [63, 116] width 34 height 12
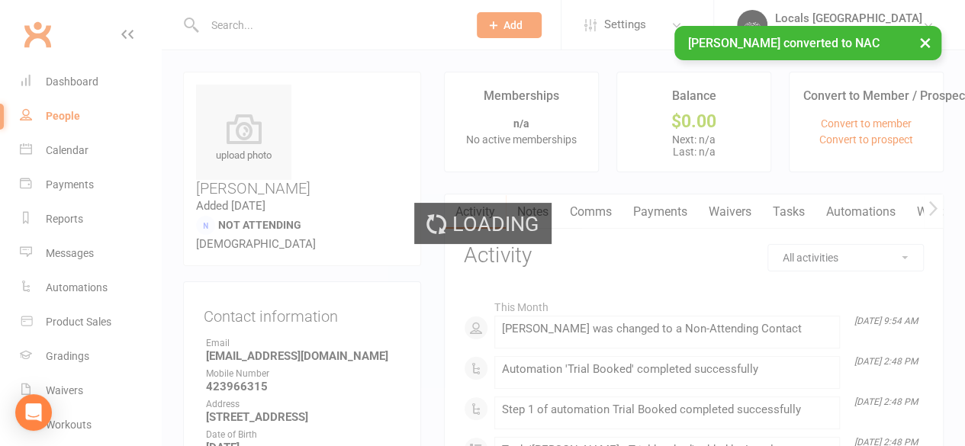
select select "100"
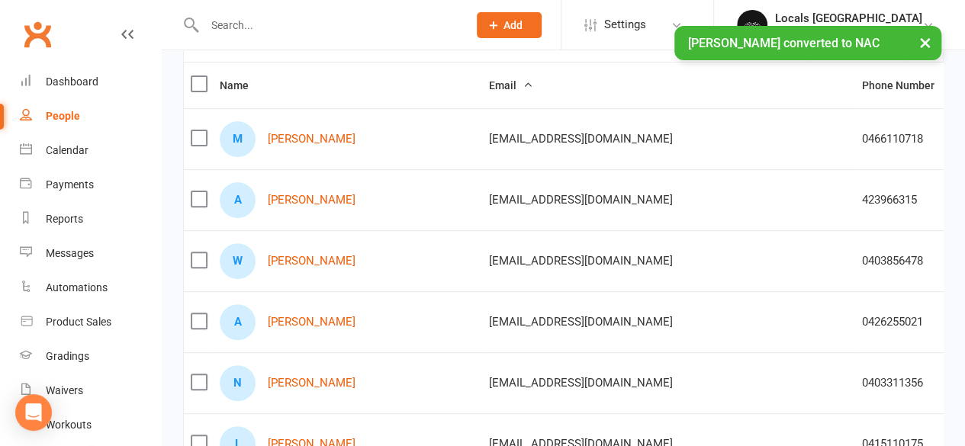
scroll to position [167, 0]
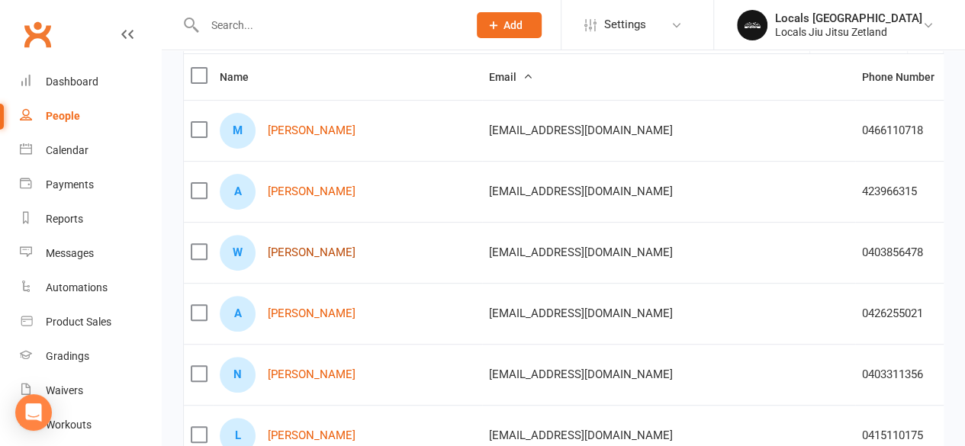
click at [313, 248] on link "[PERSON_NAME]" at bounding box center [312, 252] width 88 height 13
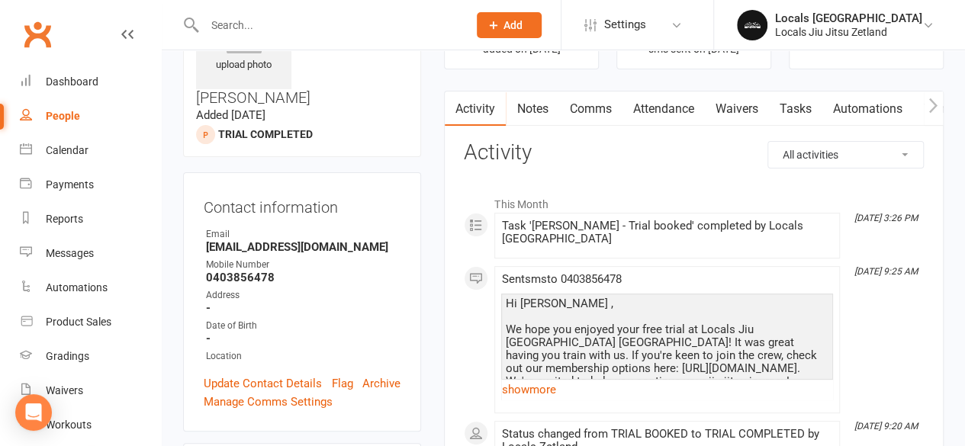
scroll to position [95, 0]
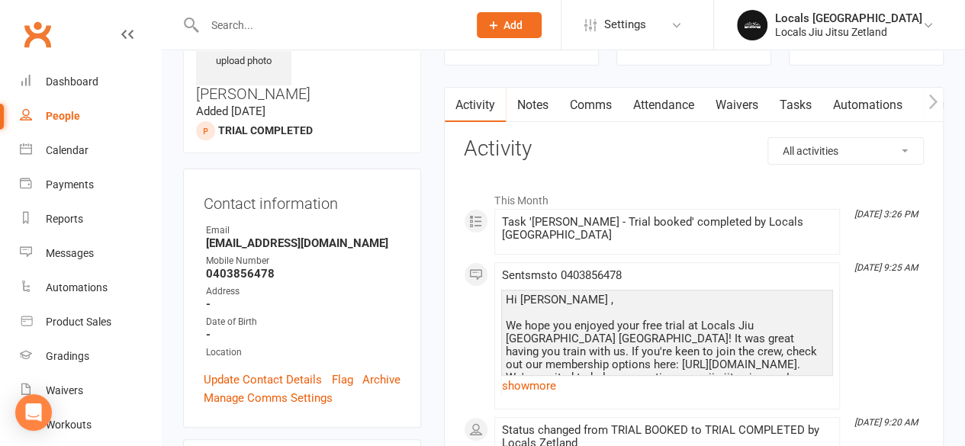
click at [664, 101] on link "Attendance" at bounding box center [663, 105] width 82 height 35
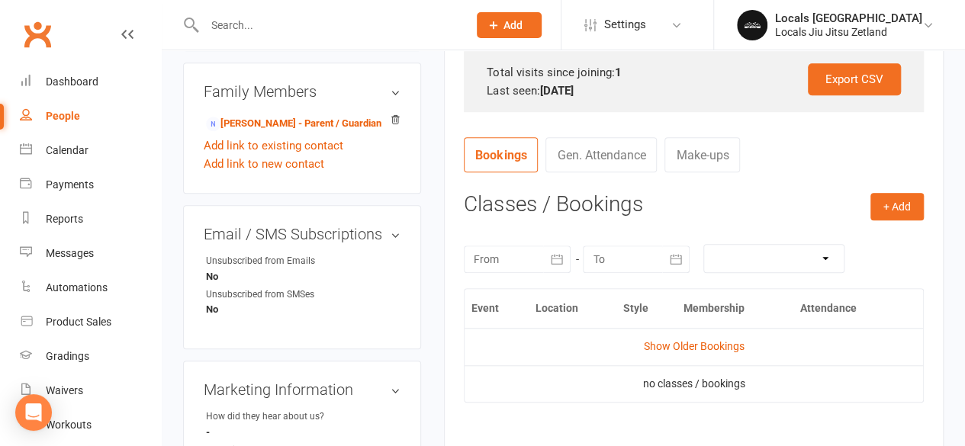
scroll to position [475, 0]
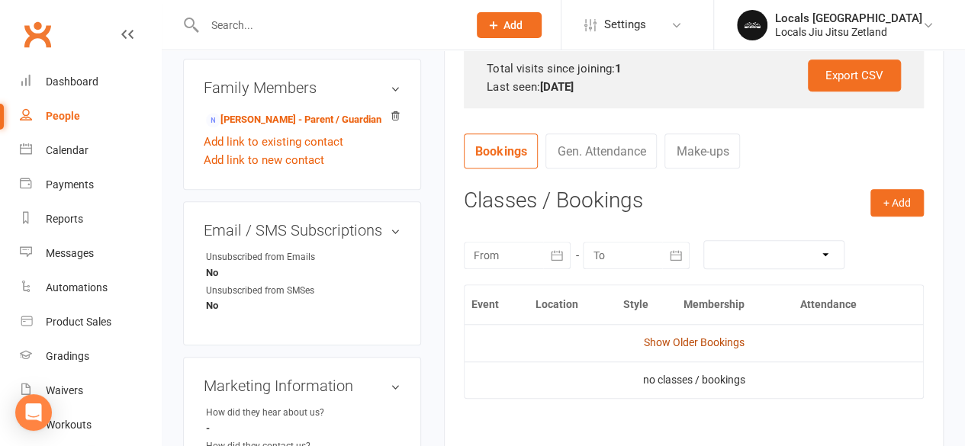
click at [668, 338] on link "Show Older Bookings" at bounding box center [694, 342] width 101 height 12
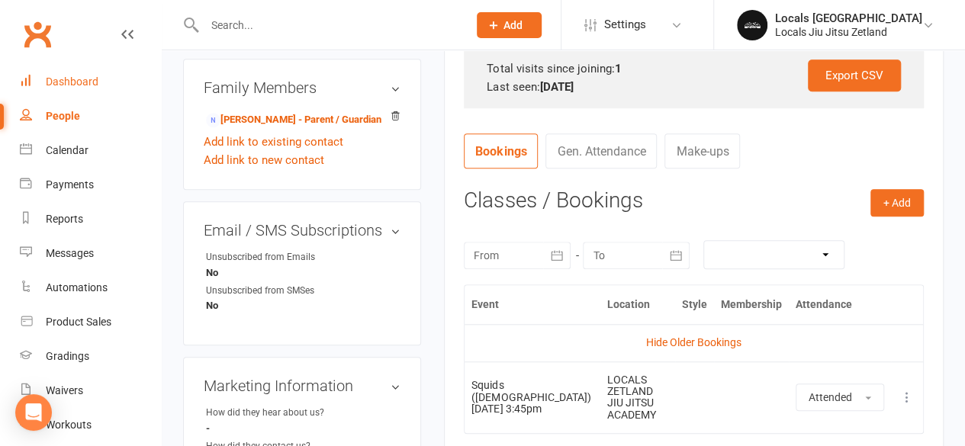
click at [90, 79] on div "Dashboard" at bounding box center [72, 82] width 53 height 12
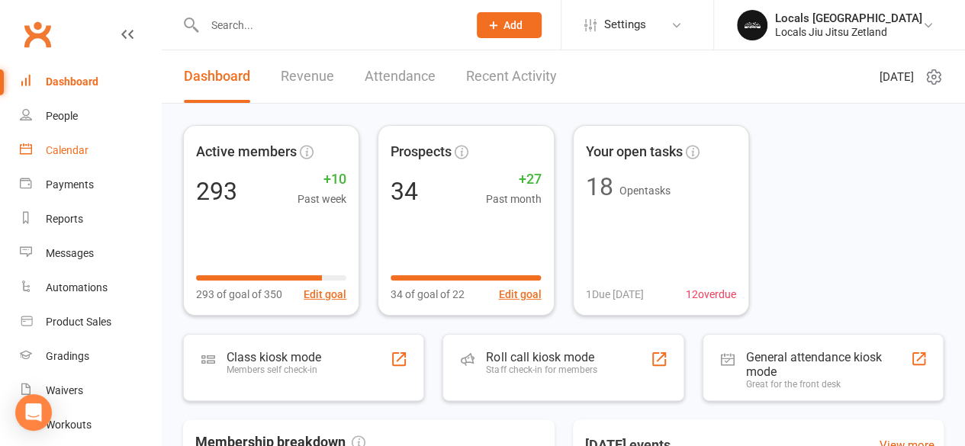
click at [67, 157] on link "Calendar" at bounding box center [90, 150] width 141 height 34
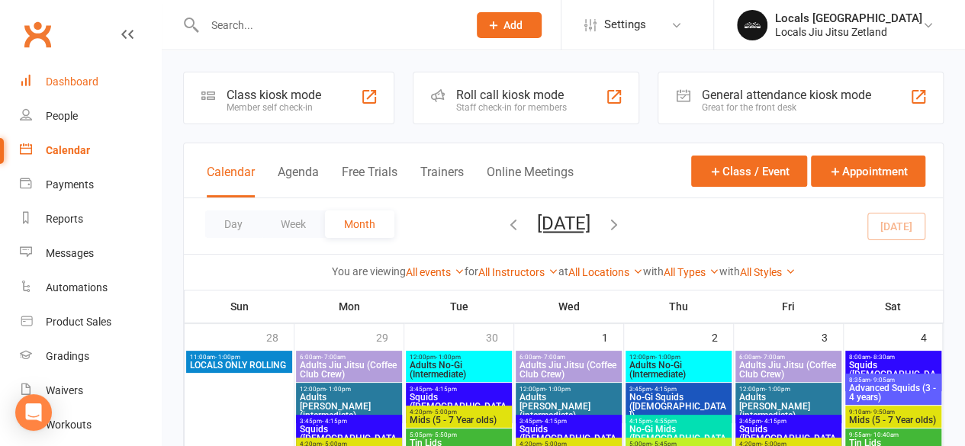
click at [76, 92] on link "Dashboard" at bounding box center [90, 82] width 141 height 34
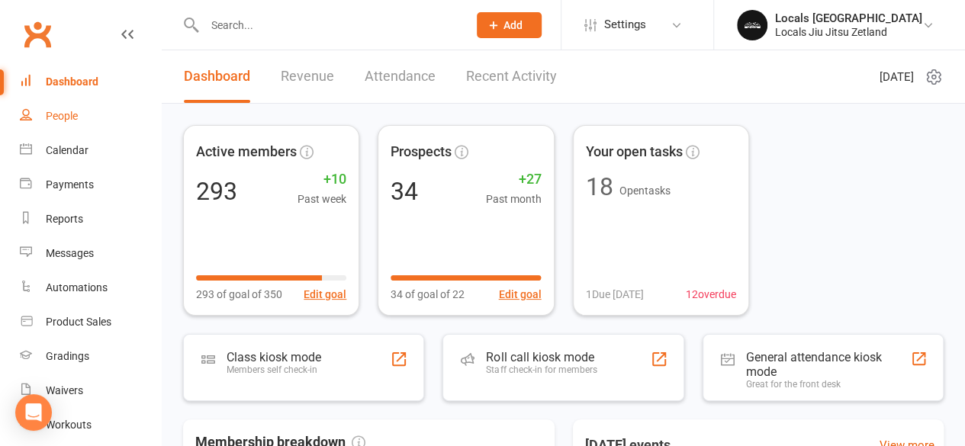
click at [64, 115] on div "People" at bounding box center [62, 116] width 32 height 12
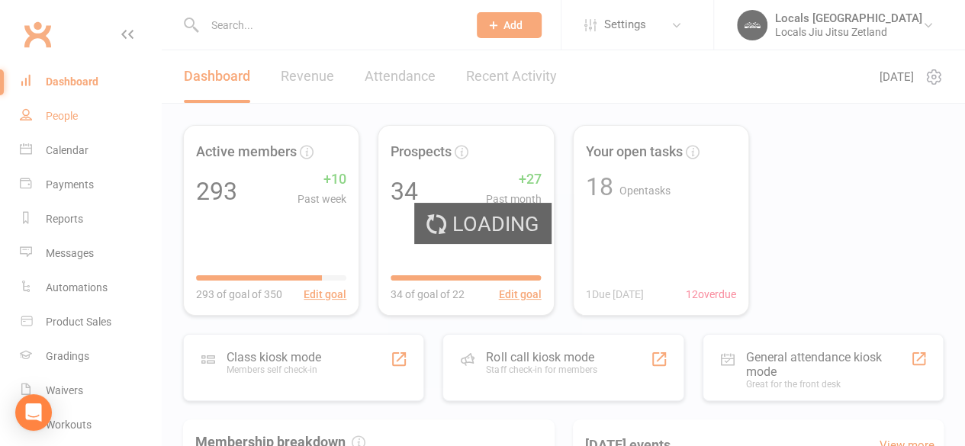
select select "100"
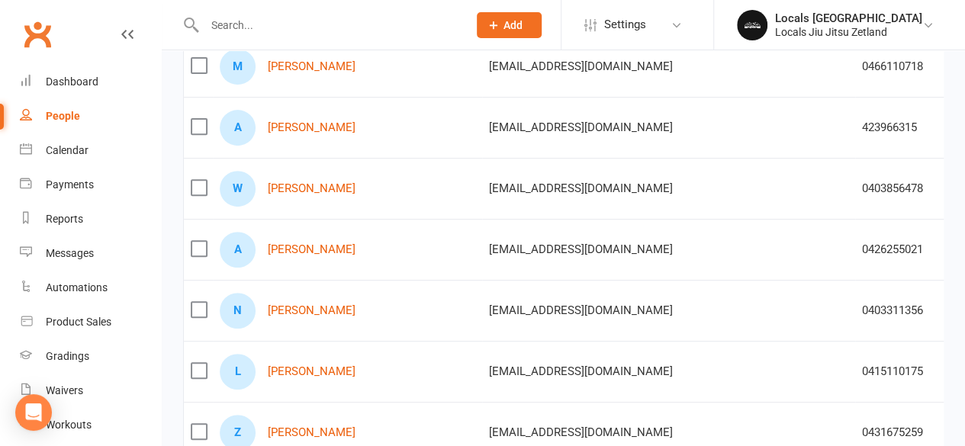
scroll to position [229, 0]
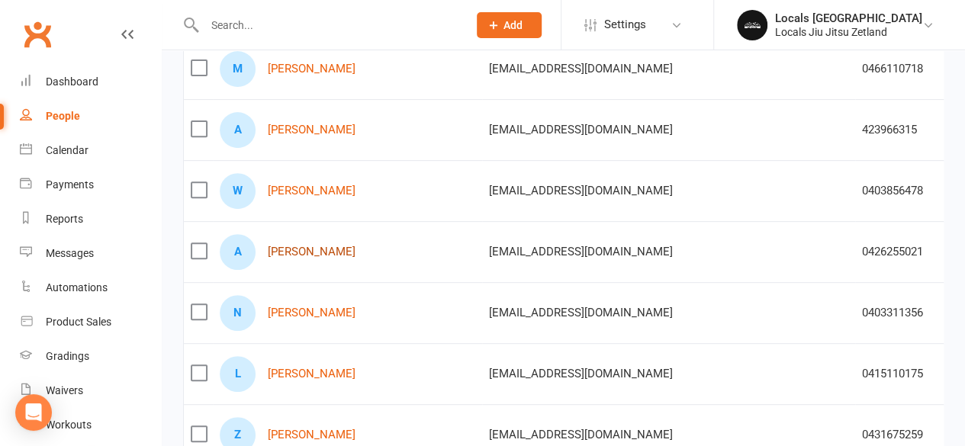
click at [323, 251] on link "[PERSON_NAME]" at bounding box center [312, 252] width 88 height 13
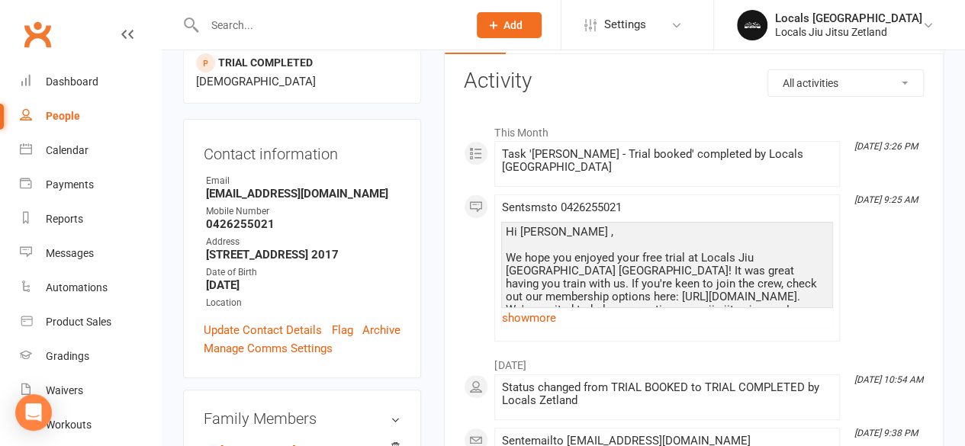
click at [544, 307] on link "show more" at bounding box center [667, 317] width 332 height 21
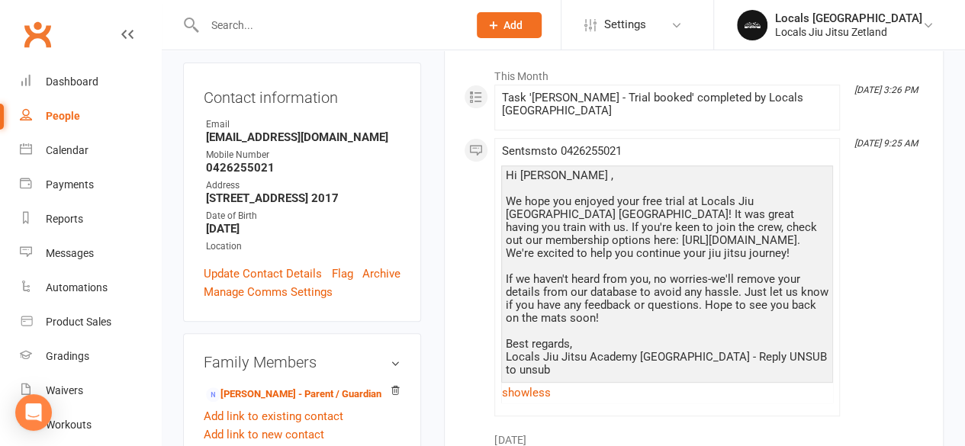
scroll to position [216, 0]
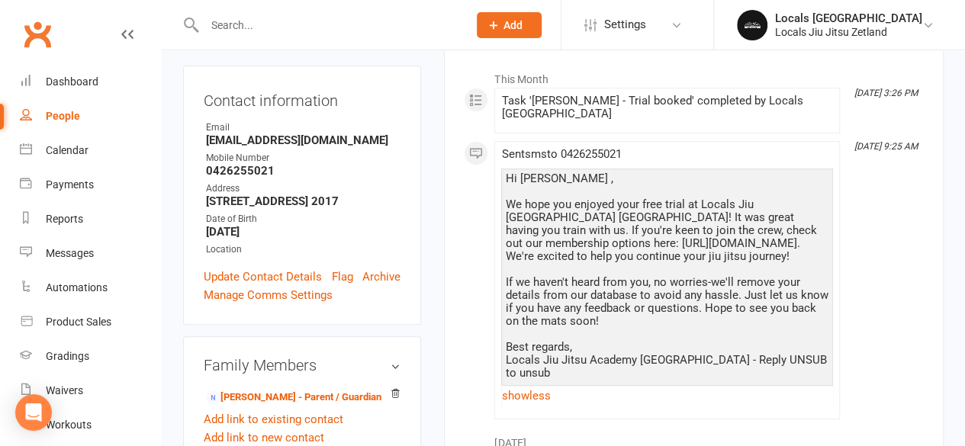
click at [64, 115] on div "People" at bounding box center [63, 116] width 34 height 12
select select "100"
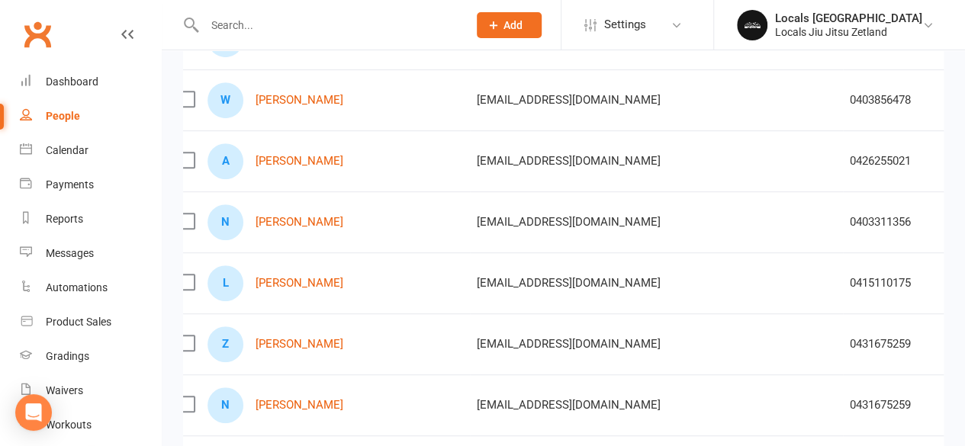
scroll to position [0, 12]
click at [290, 225] on link "[PERSON_NAME]" at bounding box center [300, 222] width 88 height 13
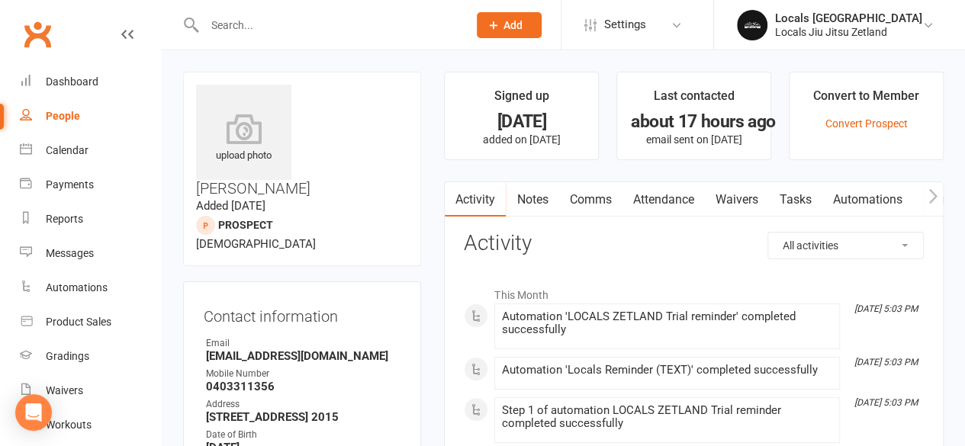
click at [667, 202] on link "Attendance" at bounding box center [663, 199] width 82 height 35
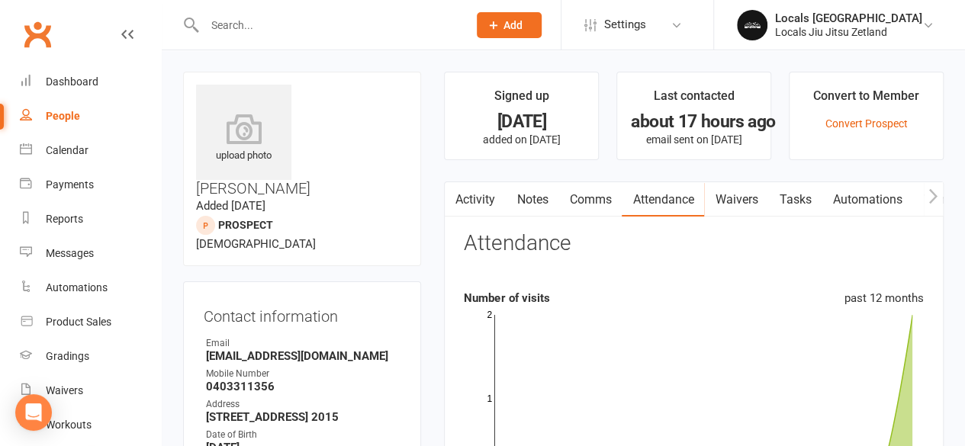
click at [797, 210] on link "Tasks" at bounding box center [794, 199] width 53 height 35
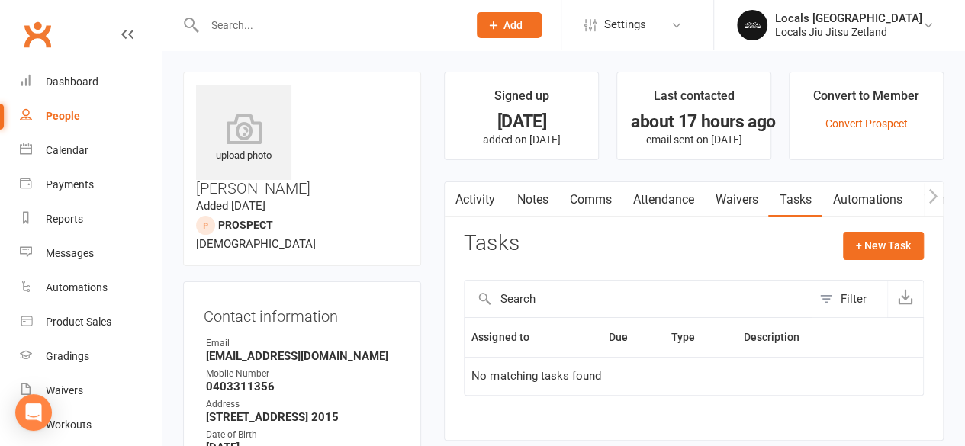
scroll to position [1, 0]
click at [658, 202] on link "Attendance" at bounding box center [663, 199] width 82 height 35
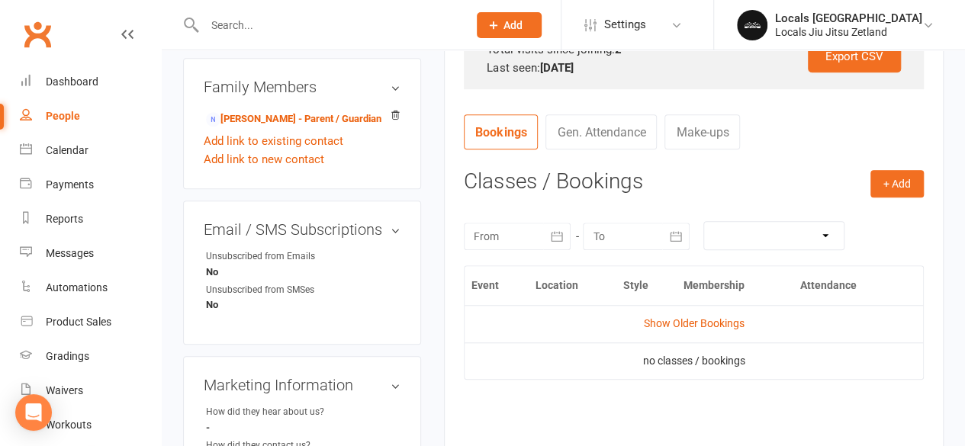
scroll to position [545, 0]
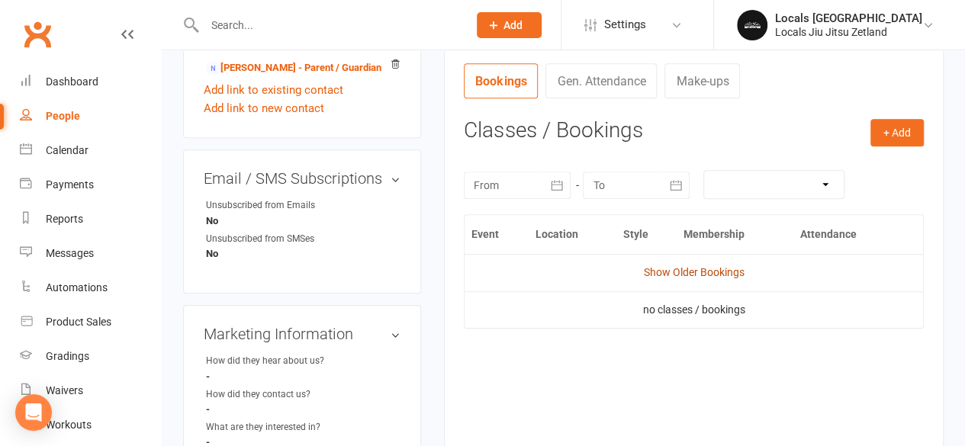
click at [683, 266] on link "Show Older Bookings" at bounding box center [694, 272] width 101 height 12
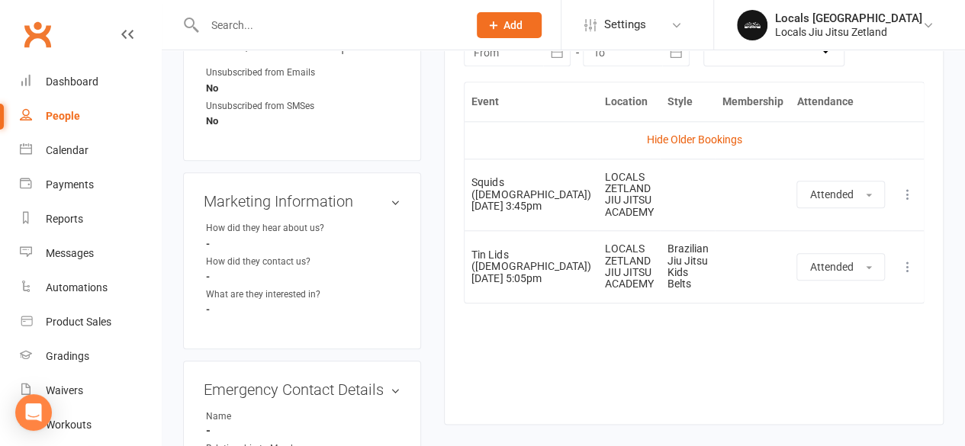
scroll to position [677, 0]
click at [909, 276] on icon at bounding box center [907, 268] width 15 height 15
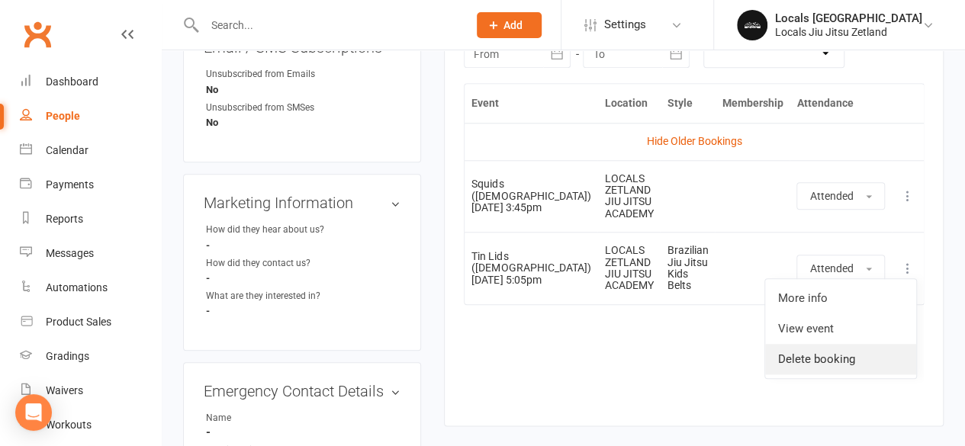
click at [820, 371] on link "Delete booking" at bounding box center [840, 359] width 151 height 31
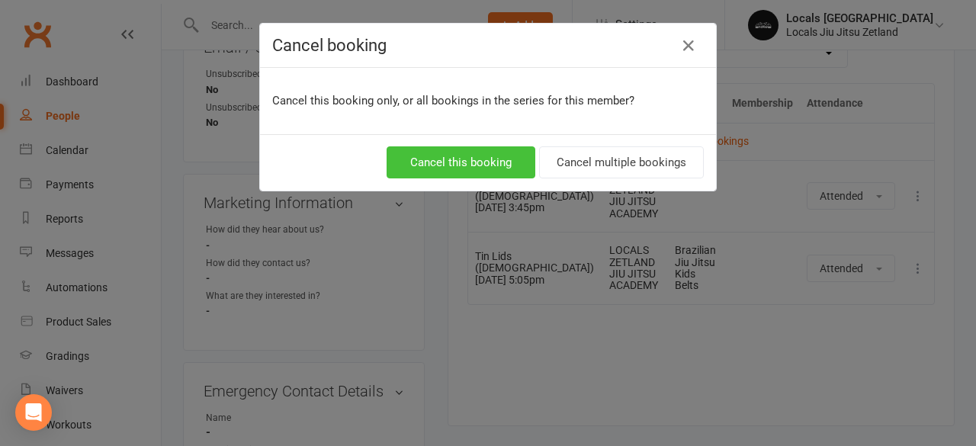
click at [462, 167] on button "Cancel this booking" at bounding box center [461, 162] width 149 height 32
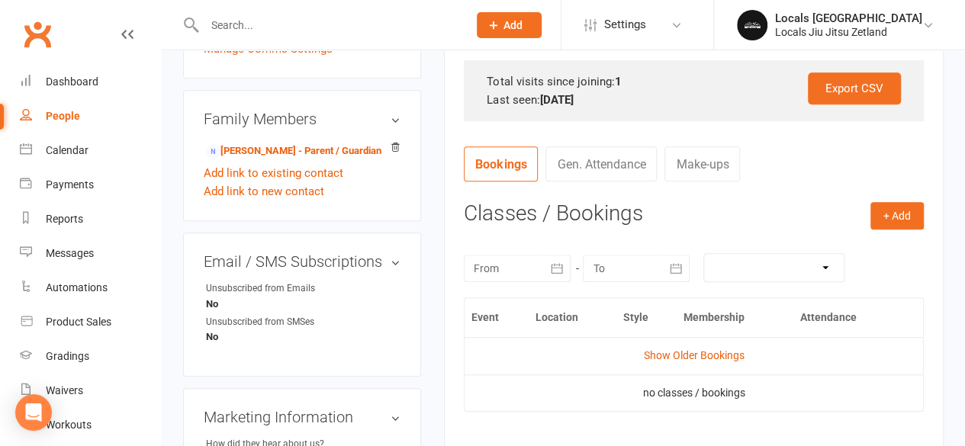
scroll to position [442, 0]
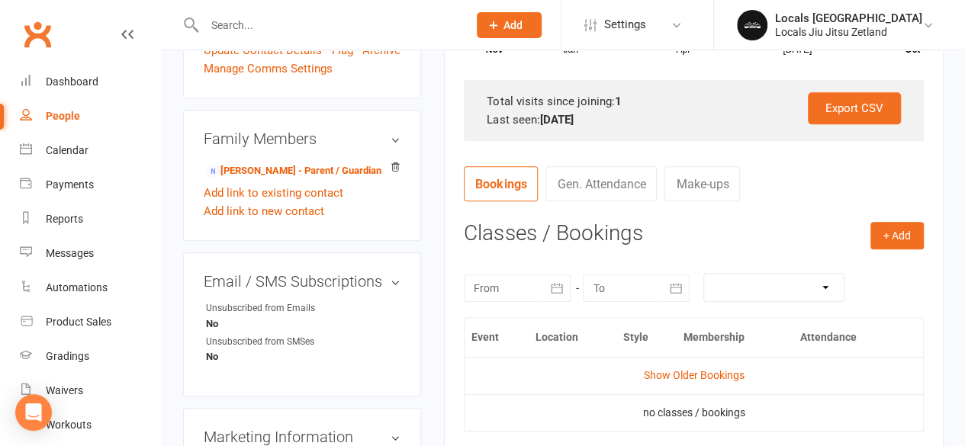
click at [680, 367] on td "Show Older Bookings" at bounding box center [694, 375] width 458 height 37
click at [675, 375] on link "Show Older Bookings" at bounding box center [694, 375] width 101 height 12
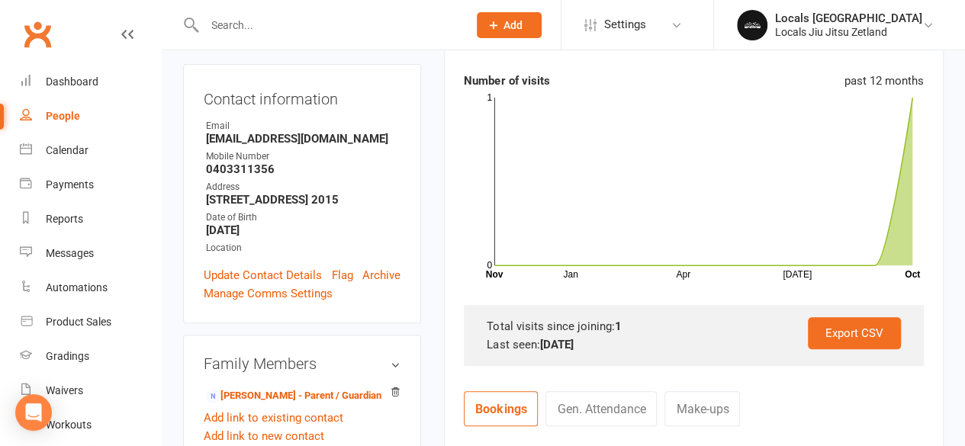
scroll to position [0, 0]
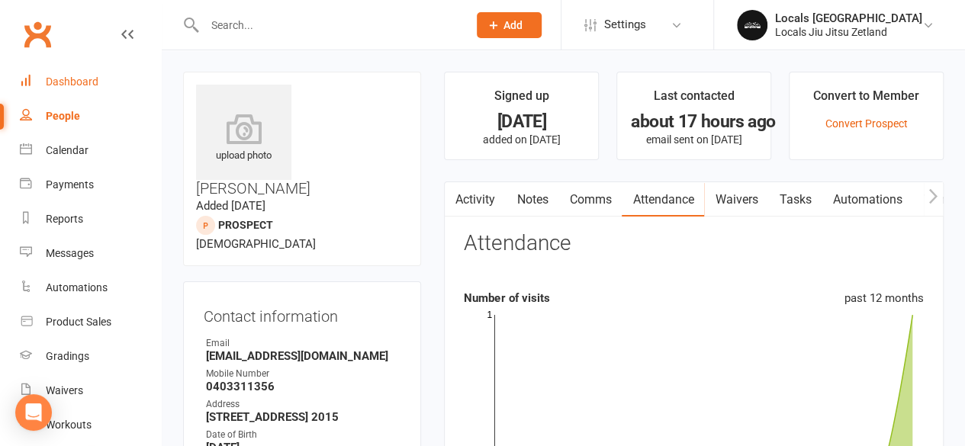
click at [53, 79] on div "Dashboard" at bounding box center [72, 82] width 53 height 12
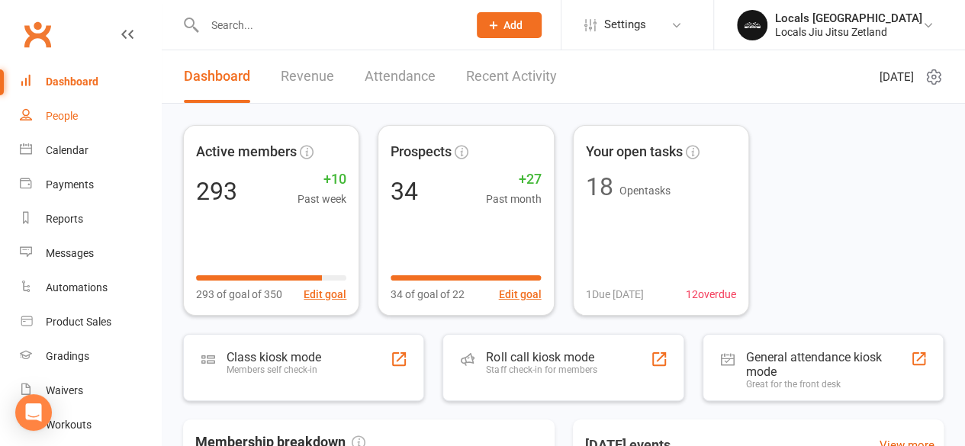
click at [55, 111] on div "People" at bounding box center [62, 116] width 32 height 12
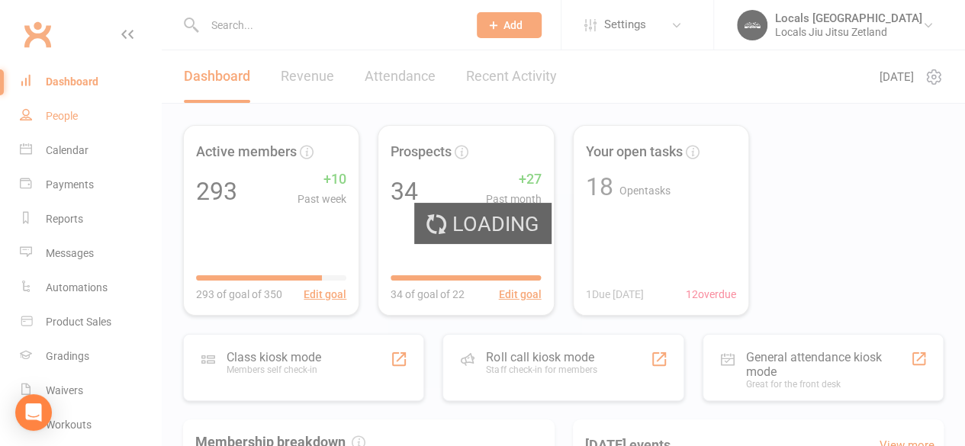
select select "100"
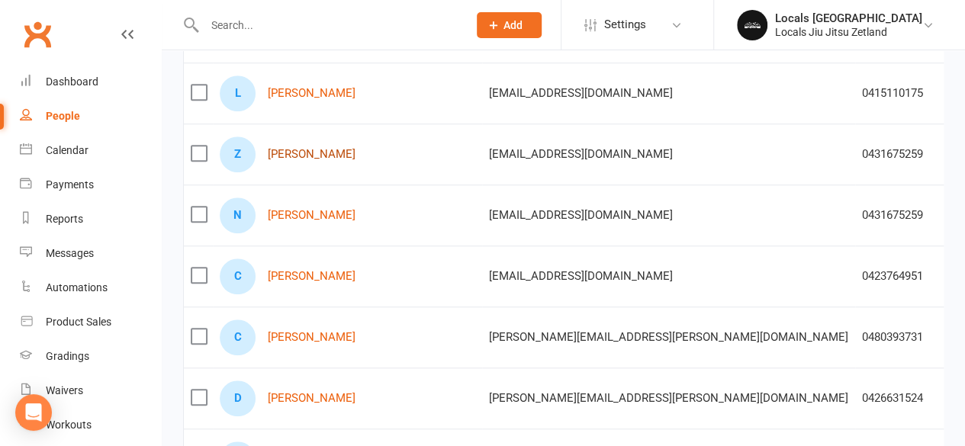
scroll to position [513, 0]
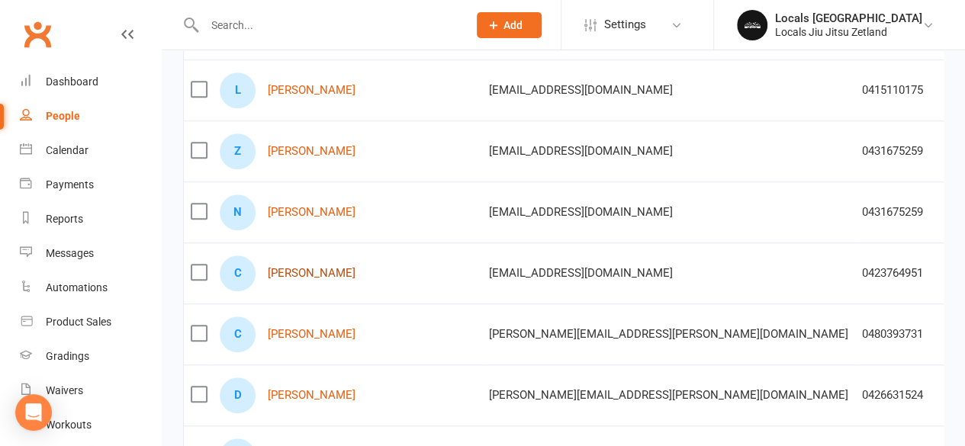
click at [295, 267] on link "[PERSON_NAME]" at bounding box center [312, 273] width 88 height 13
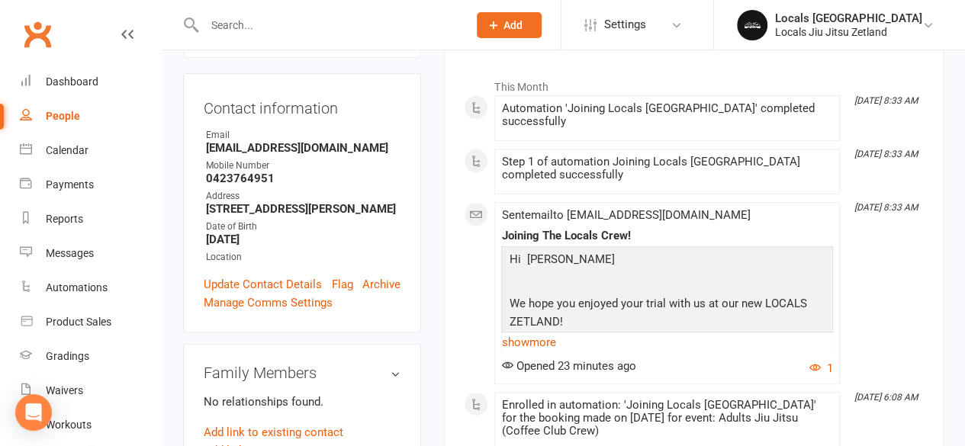
scroll to position [215, 0]
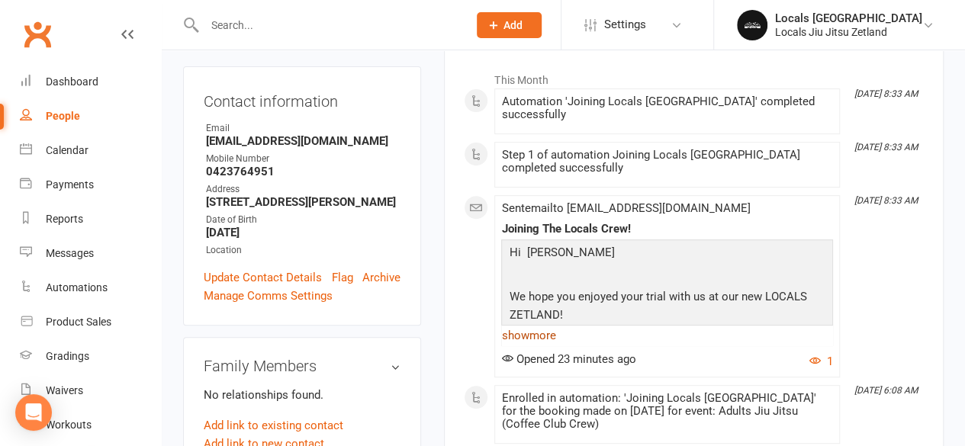
click at [543, 325] on link "show more" at bounding box center [667, 335] width 332 height 21
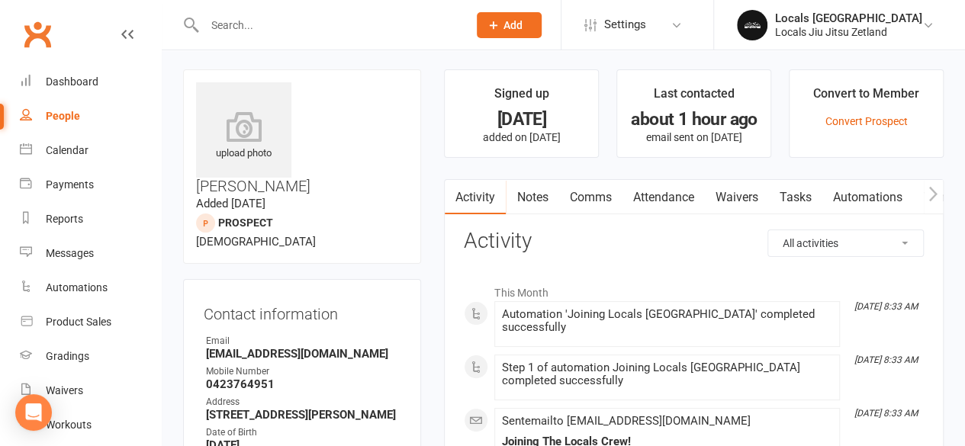
scroll to position [0, 0]
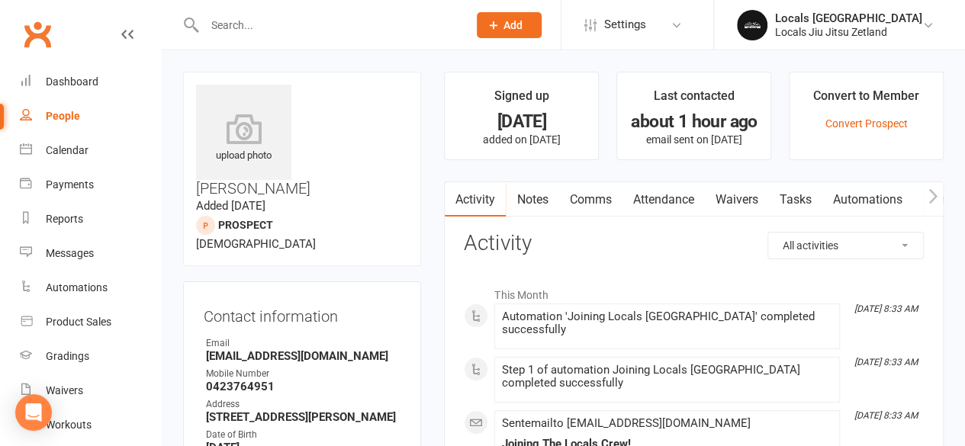
click at [65, 118] on div "People" at bounding box center [63, 116] width 34 height 12
select select "100"
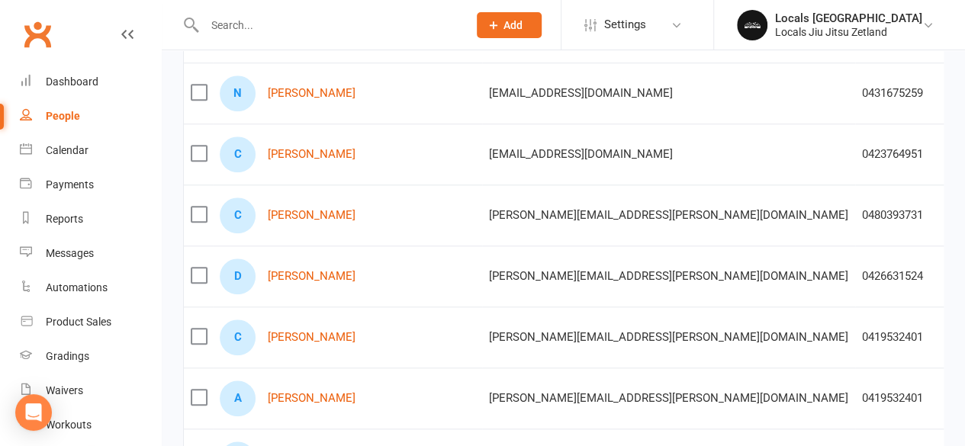
scroll to position [630, 0]
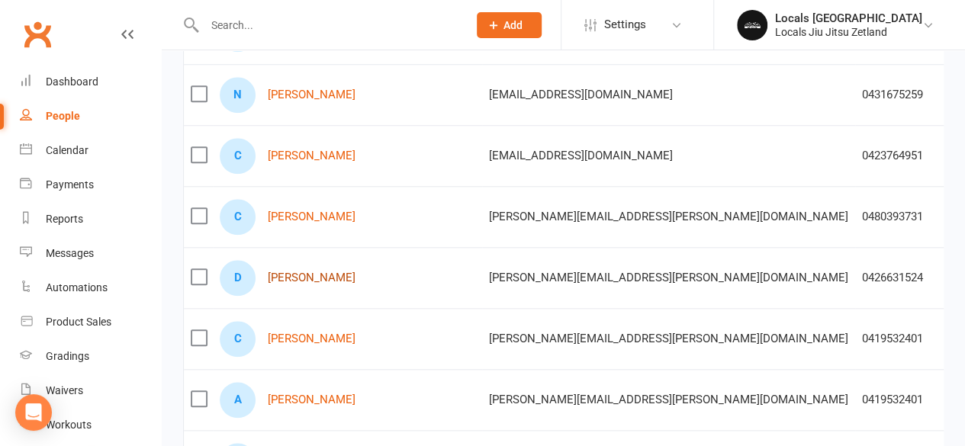
click at [298, 280] on link "[PERSON_NAME]" at bounding box center [312, 278] width 88 height 13
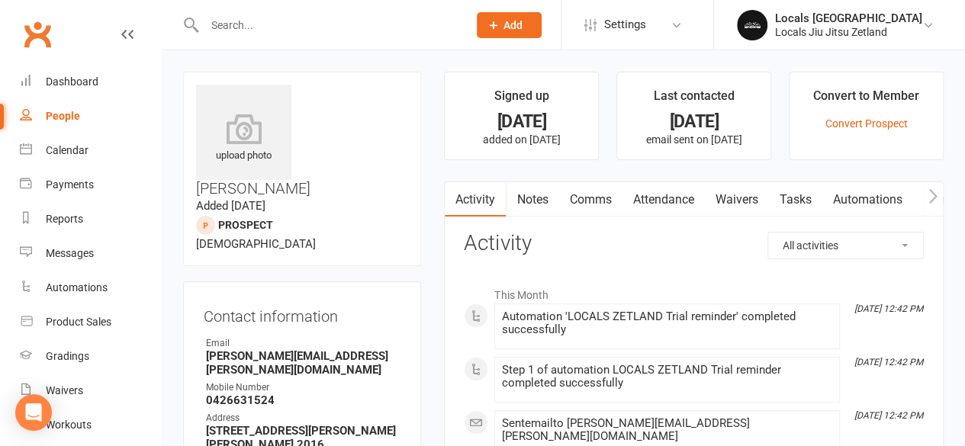
click at [63, 116] on div "People" at bounding box center [63, 116] width 34 height 12
select select "100"
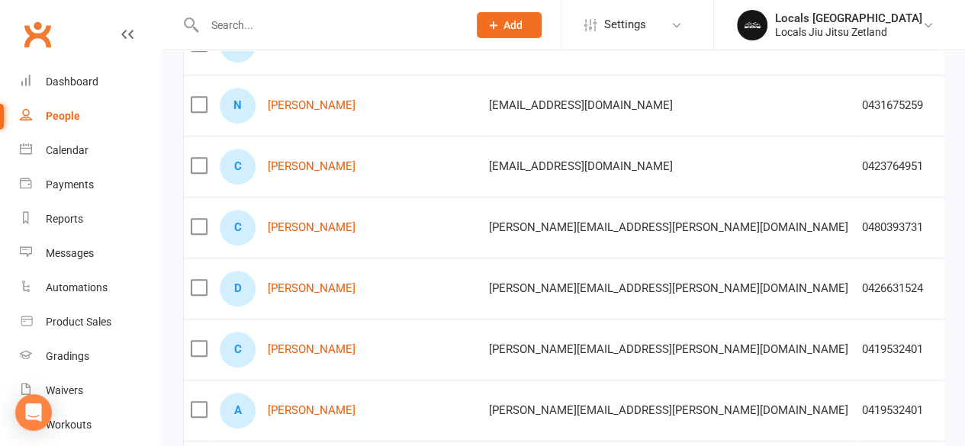
scroll to position [621, 0]
click at [203, 278] on label at bounding box center [198, 285] width 15 height 15
click at [203, 278] on input "checkbox" at bounding box center [198, 278] width 15 height 0
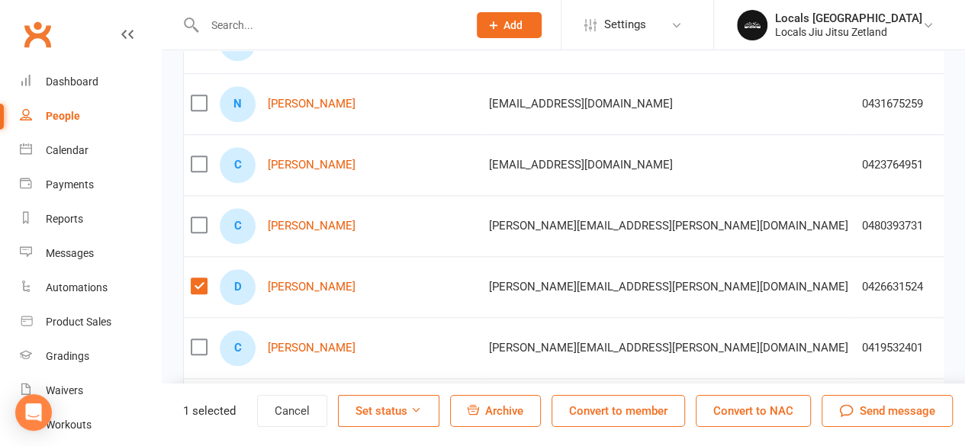
click at [494, 408] on button "Archive" at bounding box center [495, 411] width 91 height 32
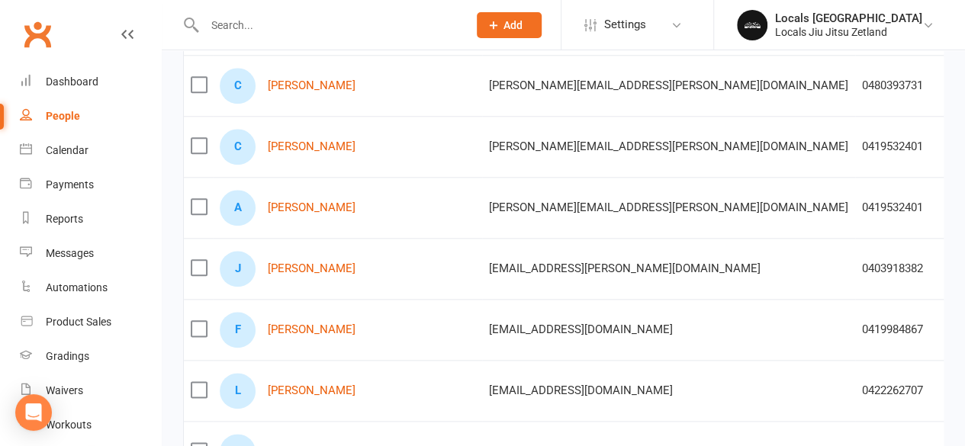
scroll to position [747, 0]
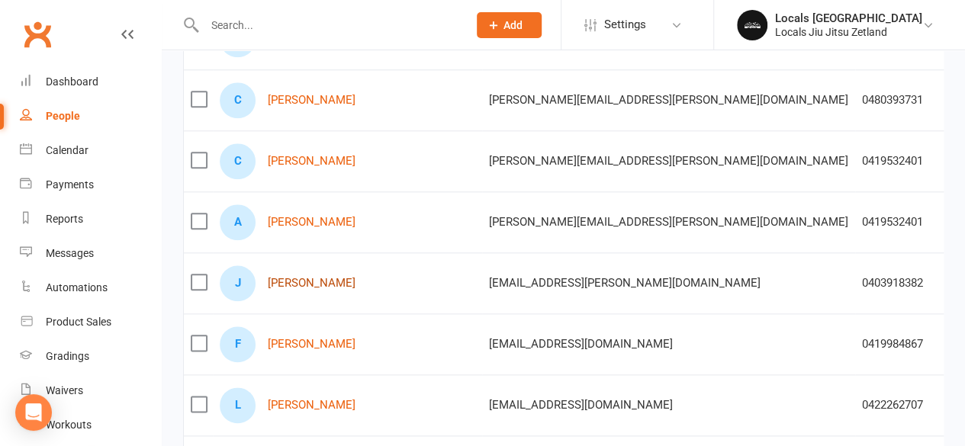
click at [314, 277] on link "[PERSON_NAME]" at bounding box center [312, 283] width 88 height 13
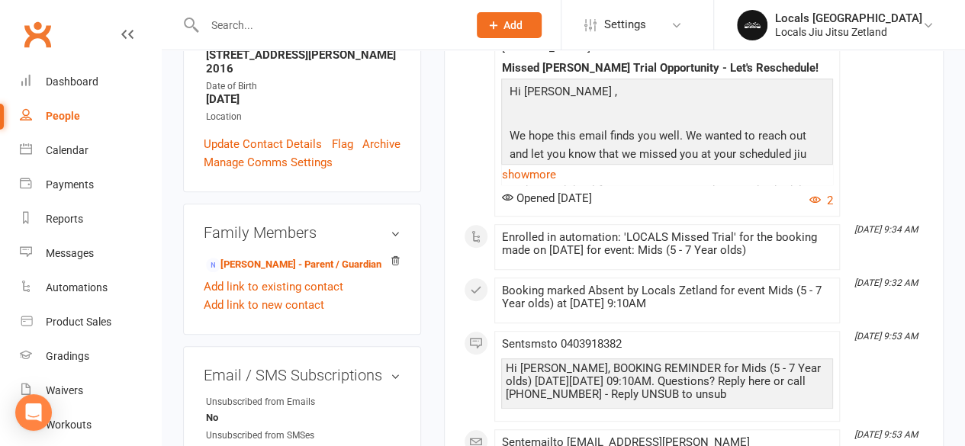
scroll to position [287, 0]
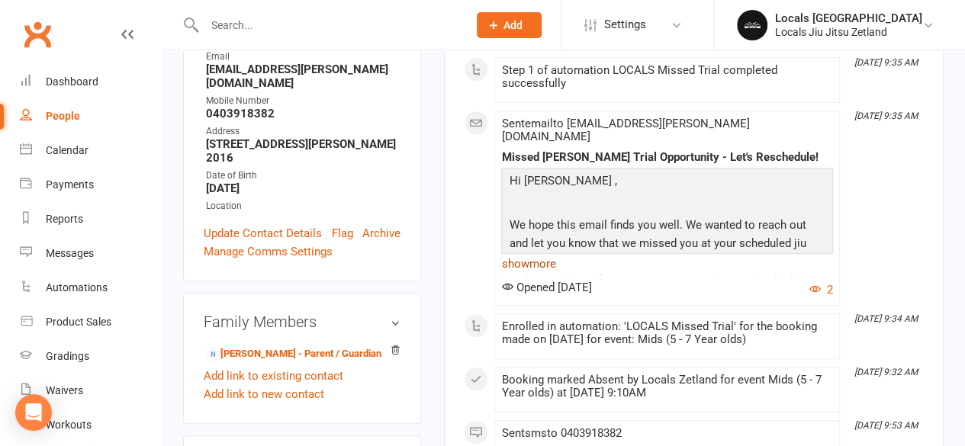
click at [523, 253] on link "show more" at bounding box center [667, 263] width 332 height 21
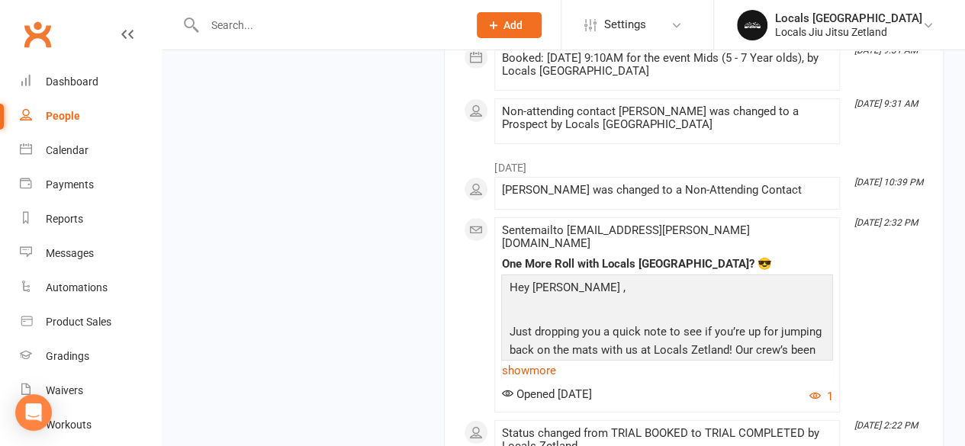
scroll to position [2660, 0]
click at [530, 361] on link "show more" at bounding box center [667, 371] width 332 height 21
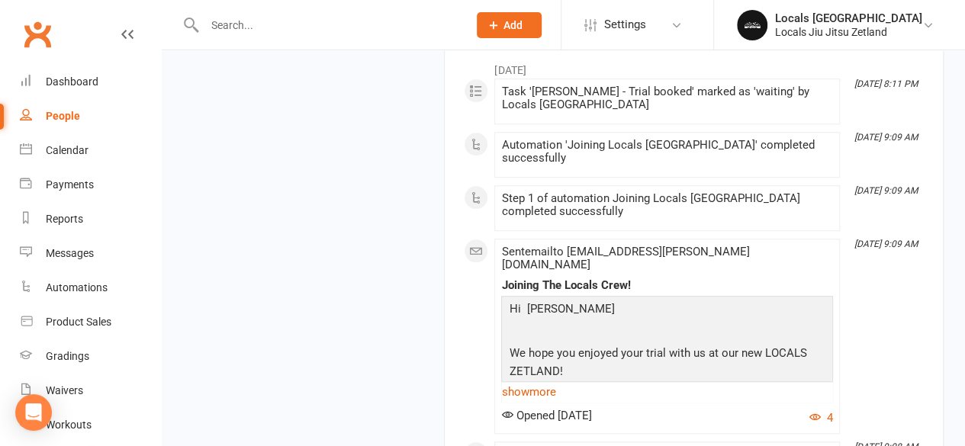
scroll to position [3428, 0]
click at [549, 382] on link "show more" at bounding box center [667, 392] width 332 height 21
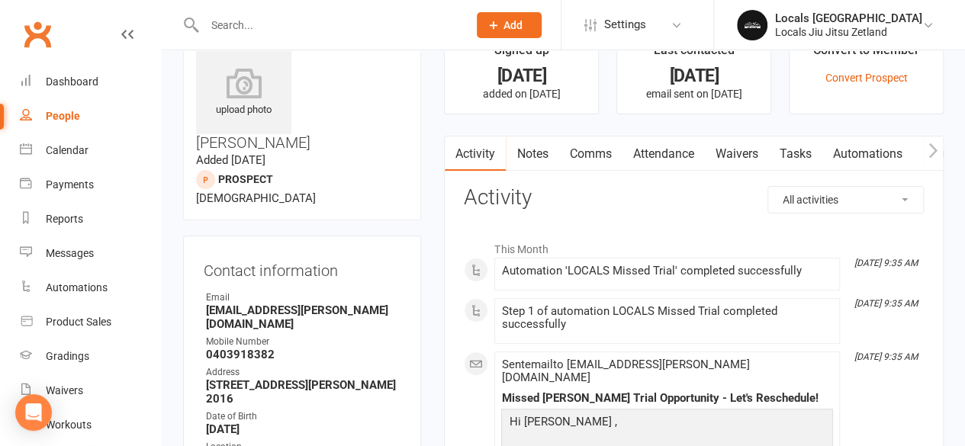
scroll to position [0, 0]
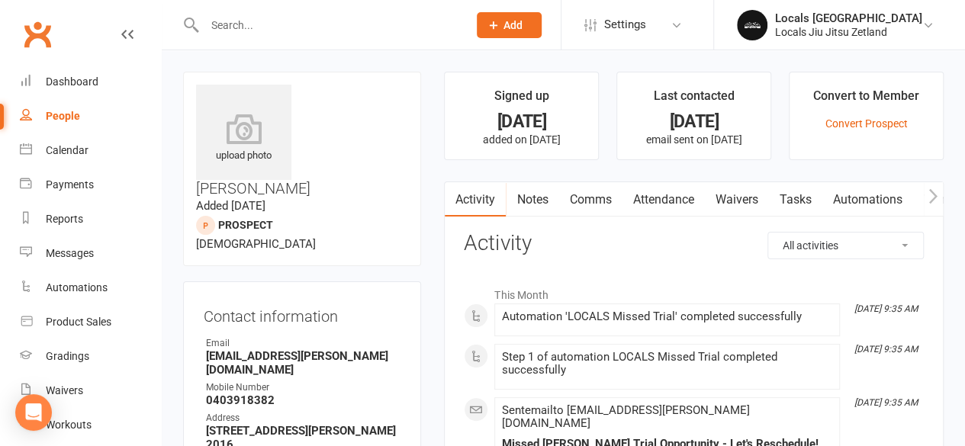
click at [54, 108] on link "People" at bounding box center [90, 116] width 141 height 34
select select "100"
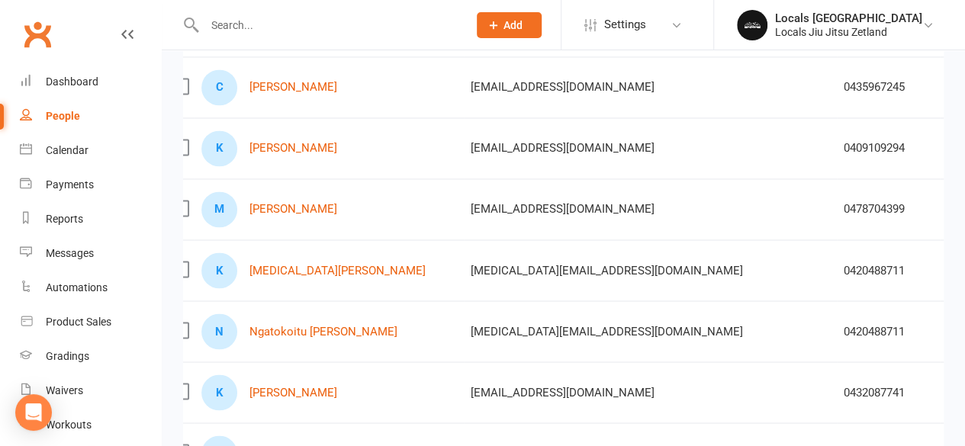
scroll to position [0, 18]
click at [291, 264] on link "[MEDICAL_DATA][PERSON_NAME]" at bounding box center [338, 270] width 176 height 13
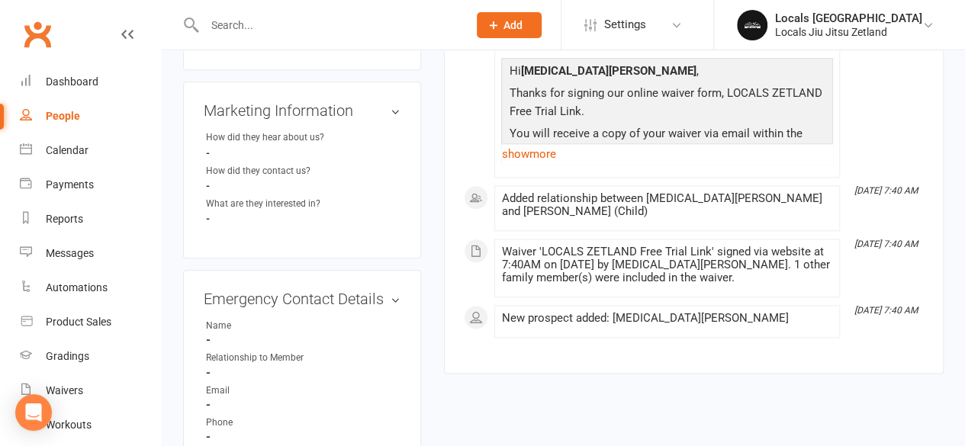
scroll to position [933, 0]
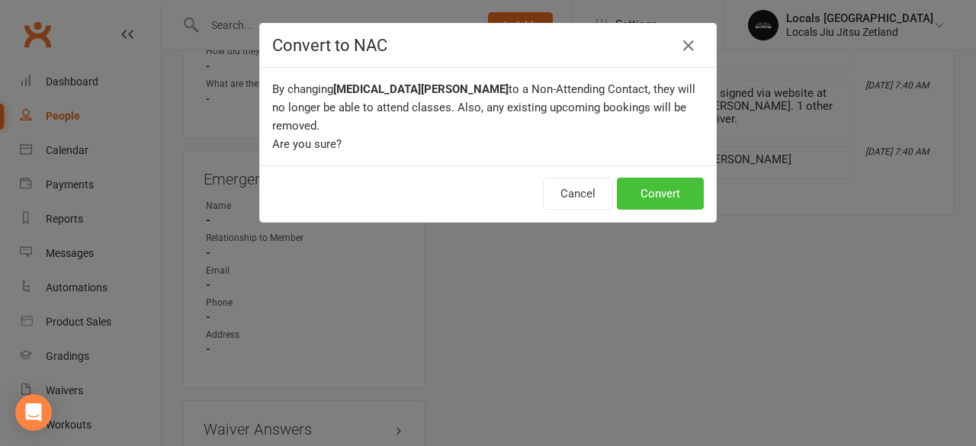
click at [656, 178] on button "Convert" at bounding box center [660, 194] width 87 height 32
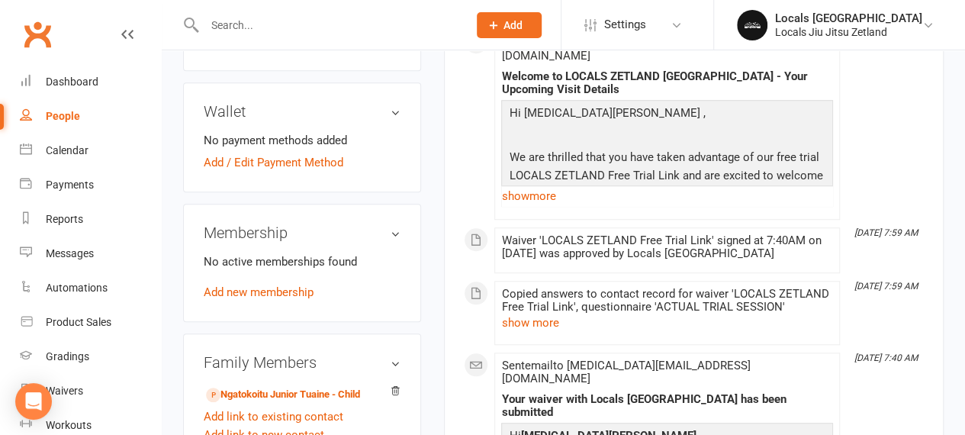
scroll to position [515, 0]
click at [300, 386] on link "Ngatokoitu Junior Tuaine - Child" at bounding box center [283, 394] width 154 height 16
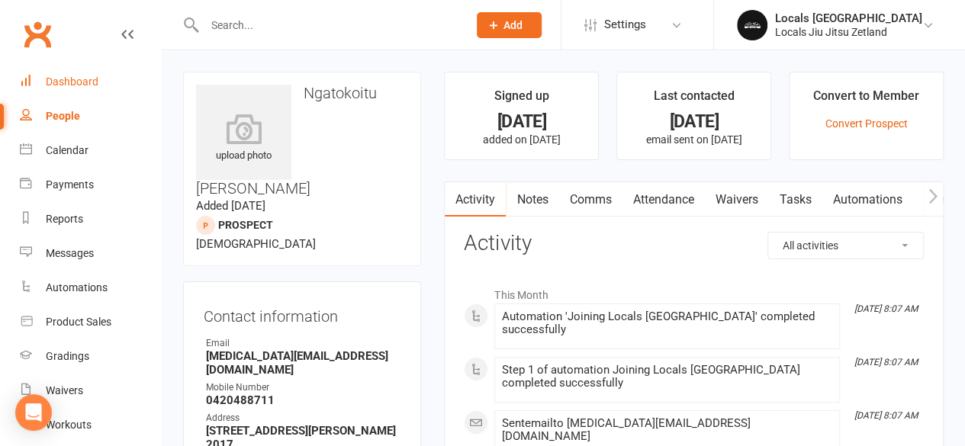
click at [82, 82] on div "Dashboard" at bounding box center [72, 82] width 53 height 12
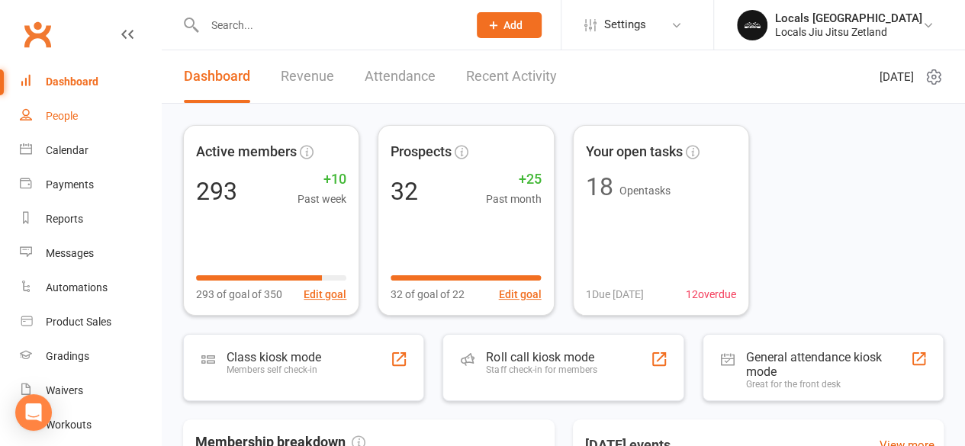
click at [81, 114] on link "People" at bounding box center [90, 116] width 141 height 34
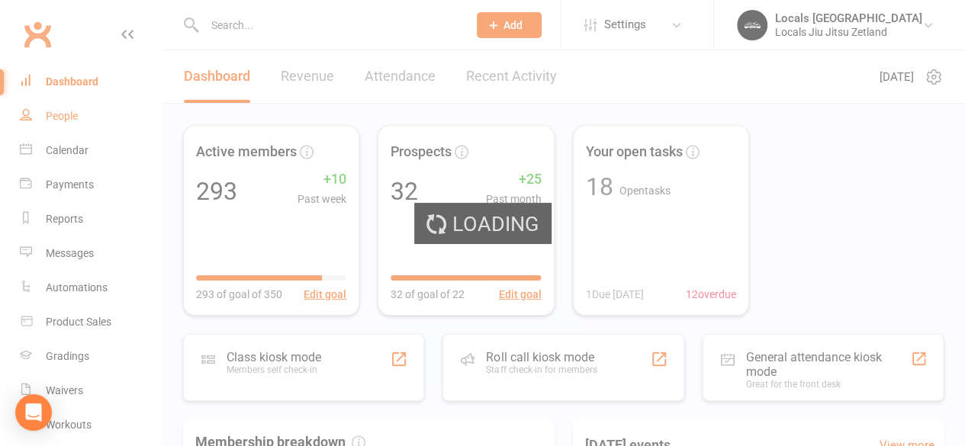
select select "100"
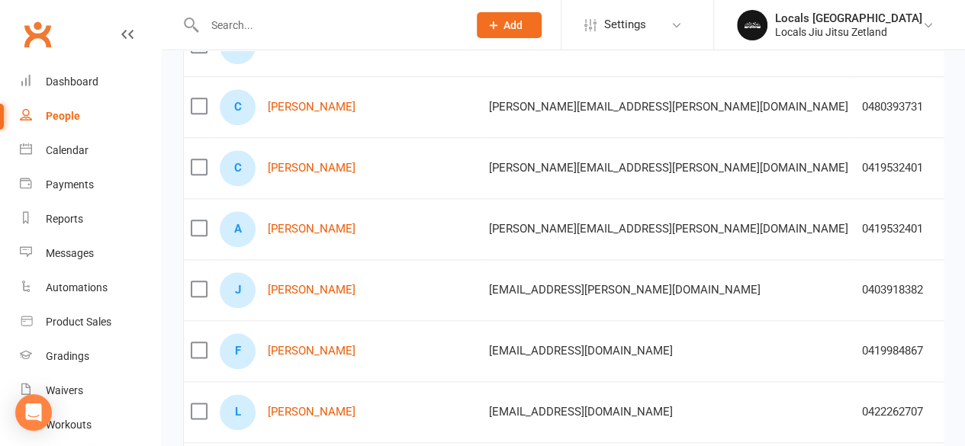
scroll to position [739, 0]
click at [288, 162] on link "[PERSON_NAME]" at bounding box center [312, 168] width 88 height 13
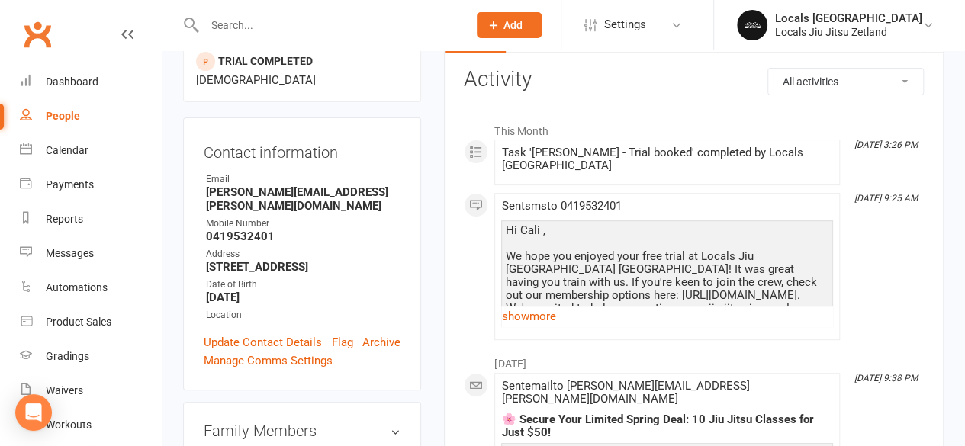
scroll to position [285, 0]
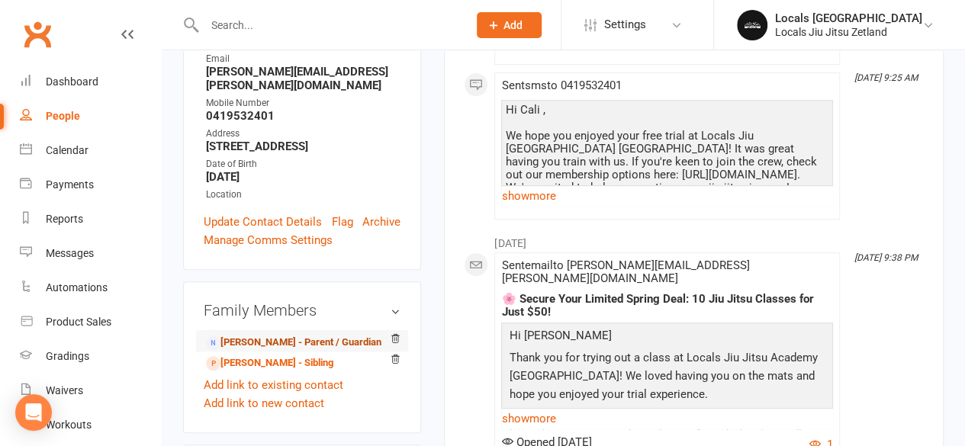
click at [271, 335] on link "[PERSON_NAME] - Parent / Guardian" at bounding box center [293, 343] width 175 height 16
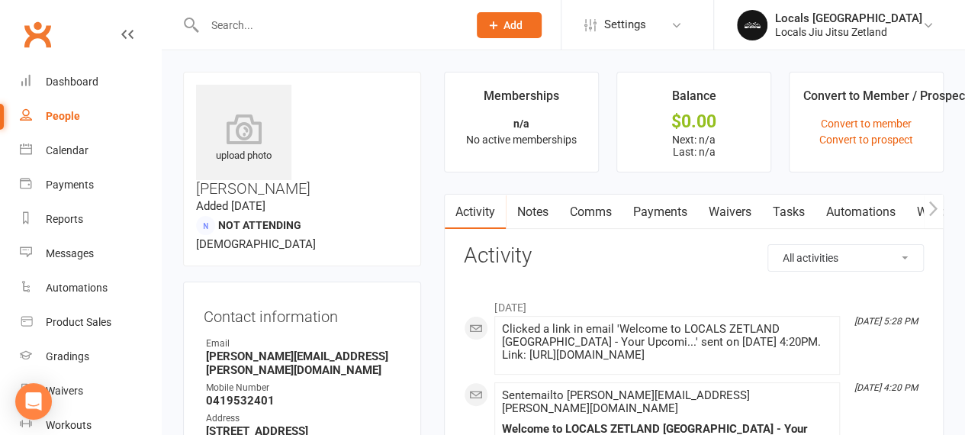
drag, startPoint x: 302, startPoint y: 88, endPoint x: 362, endPoint y: 108, distance: 62.5
click at [362, 108] on h3 "[PERSON_NAME]" at bounding box center [302, 141] width 212 height 112
copy h3 "[PERSON_NAME]"
click at [88, 89] on link "Dashboard" at bounding box center [90, 82] width 141 height 34
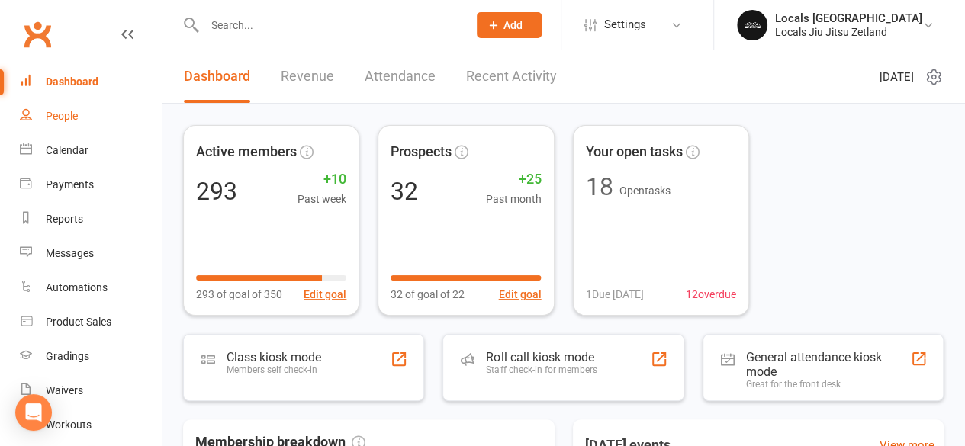
click at [55, 115] on div "People" at bounding box center [62, 116] width 32 height 12
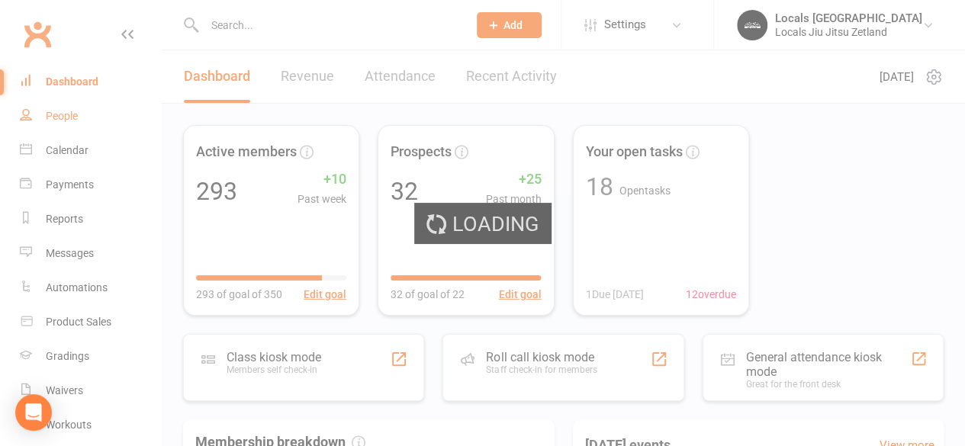
select select "100"
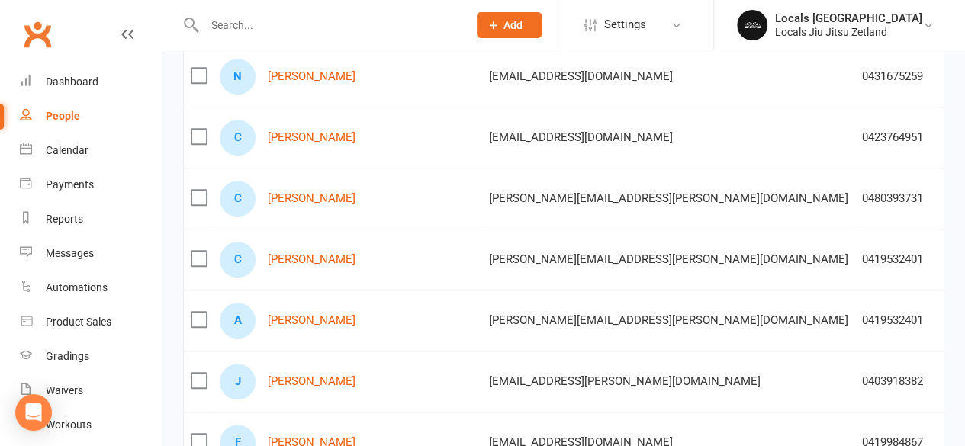
scroll to position [649, 0]
click at [204, 319] on label at bounding box center [198, 318] width 15 height 15
click at [204, 311] on input "checkbox" at bounding box center [198, 311] width 15 height 0
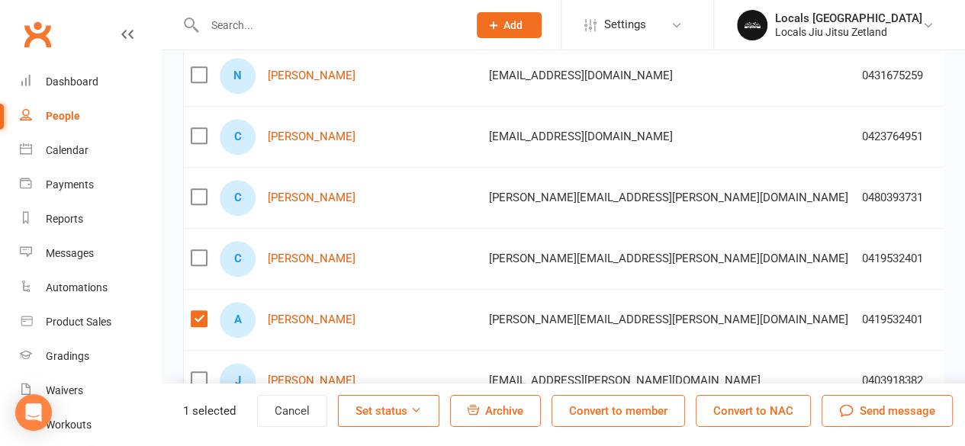
click at [200, 251] on label at bounding box center [198, 257] width 15 height 15
click at [200, 250] on input "checkbox" at bounding box center [198, 250] width 15 height 0
click at [490, 404] on span "Archive" at bounding box center [504, 411] width 38 height 14
click at [733, 410] on button "Convert to NAC" at bounding box center [753, 411] width 115 height 32
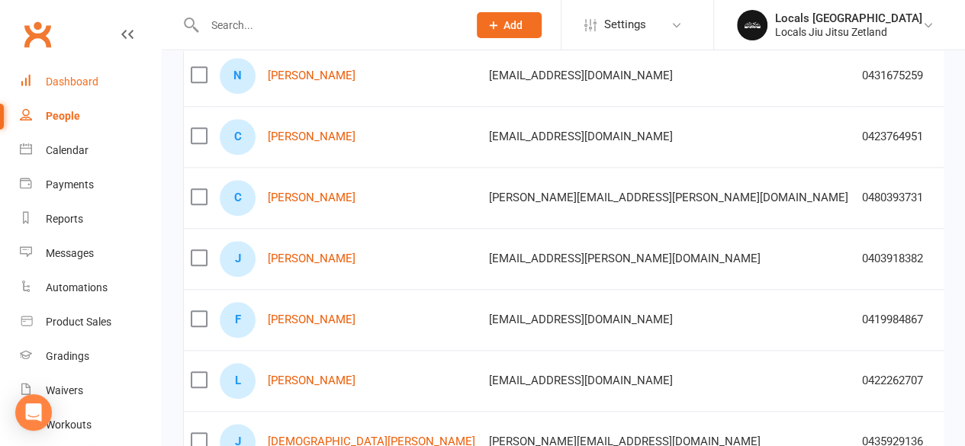
click at [94, 79] on div "Dashboard" at bounding box center [72, 82] width 53 height 12
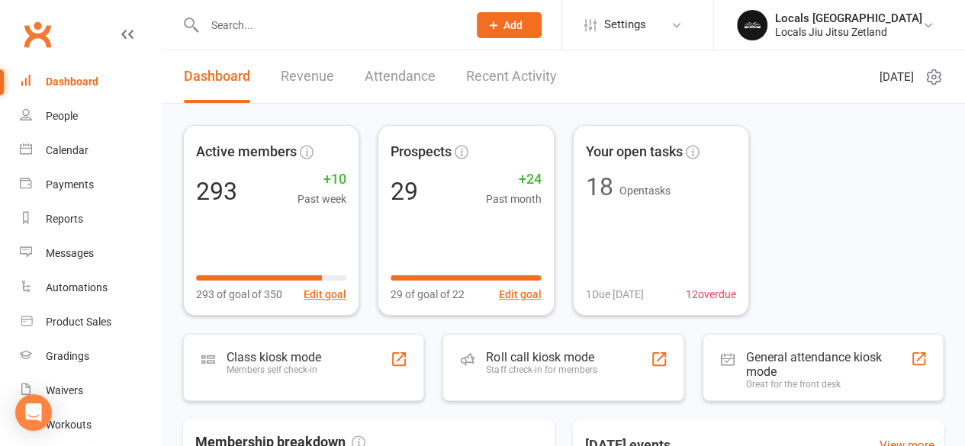
click at [317, 79] on link "Revenue" at bounding box center [307, 76] width 53 height 53
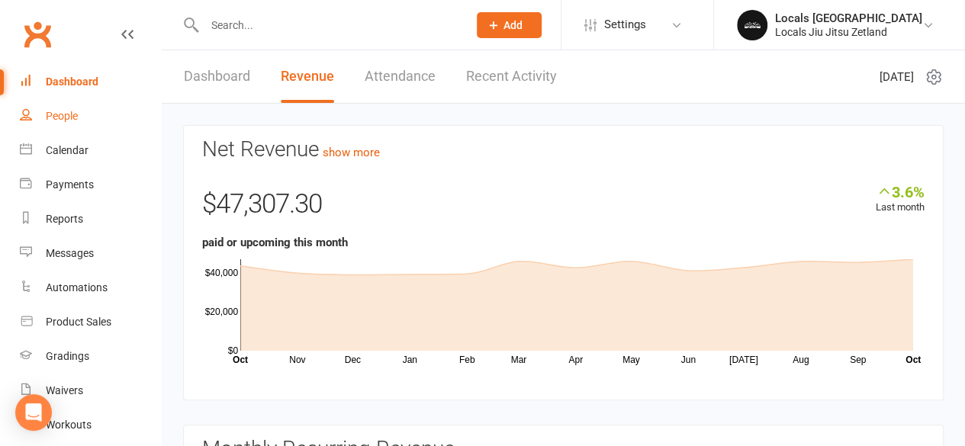
click at [72, 118] on div "People" at bounding box center [62, 116] width 32 height 12
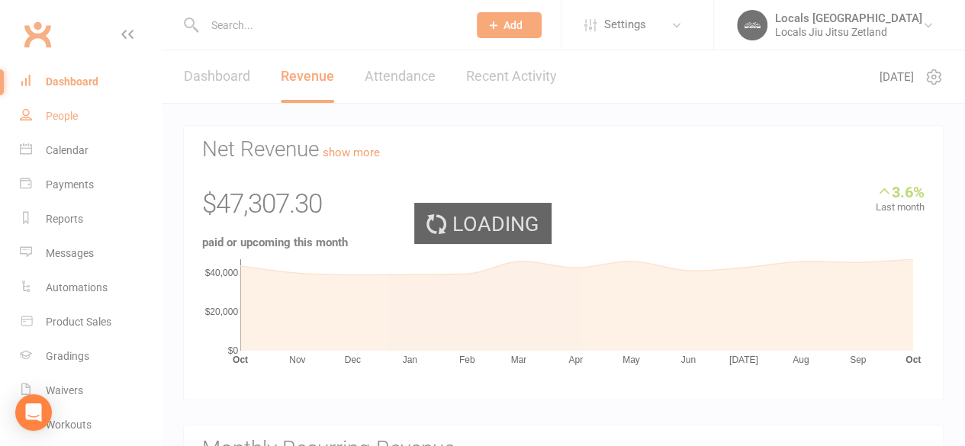
select select "100"
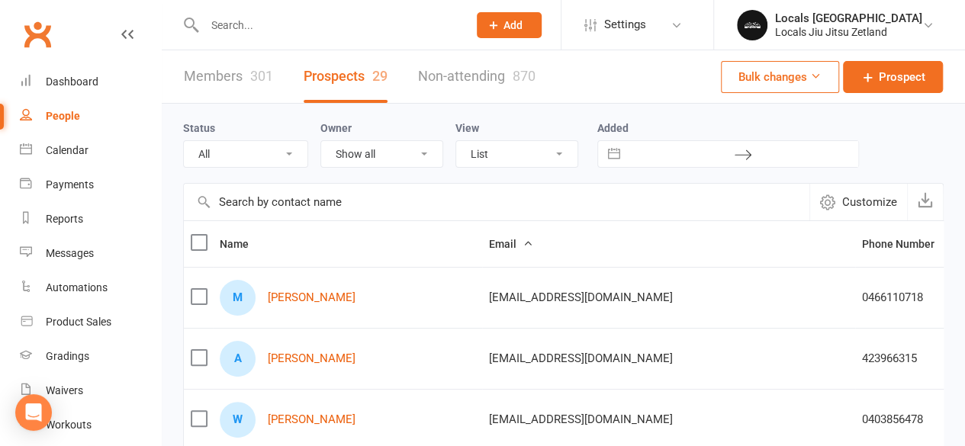
click at [224, 71] on link "Members 301" at bounding box center [228, 76] width 89 height 53
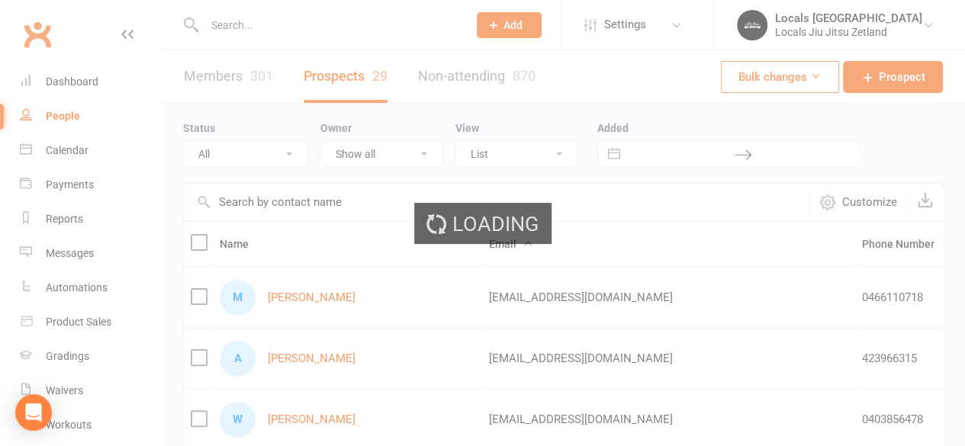
select select "100"
